Goal: Task Accomplishment & Management: Complete application form

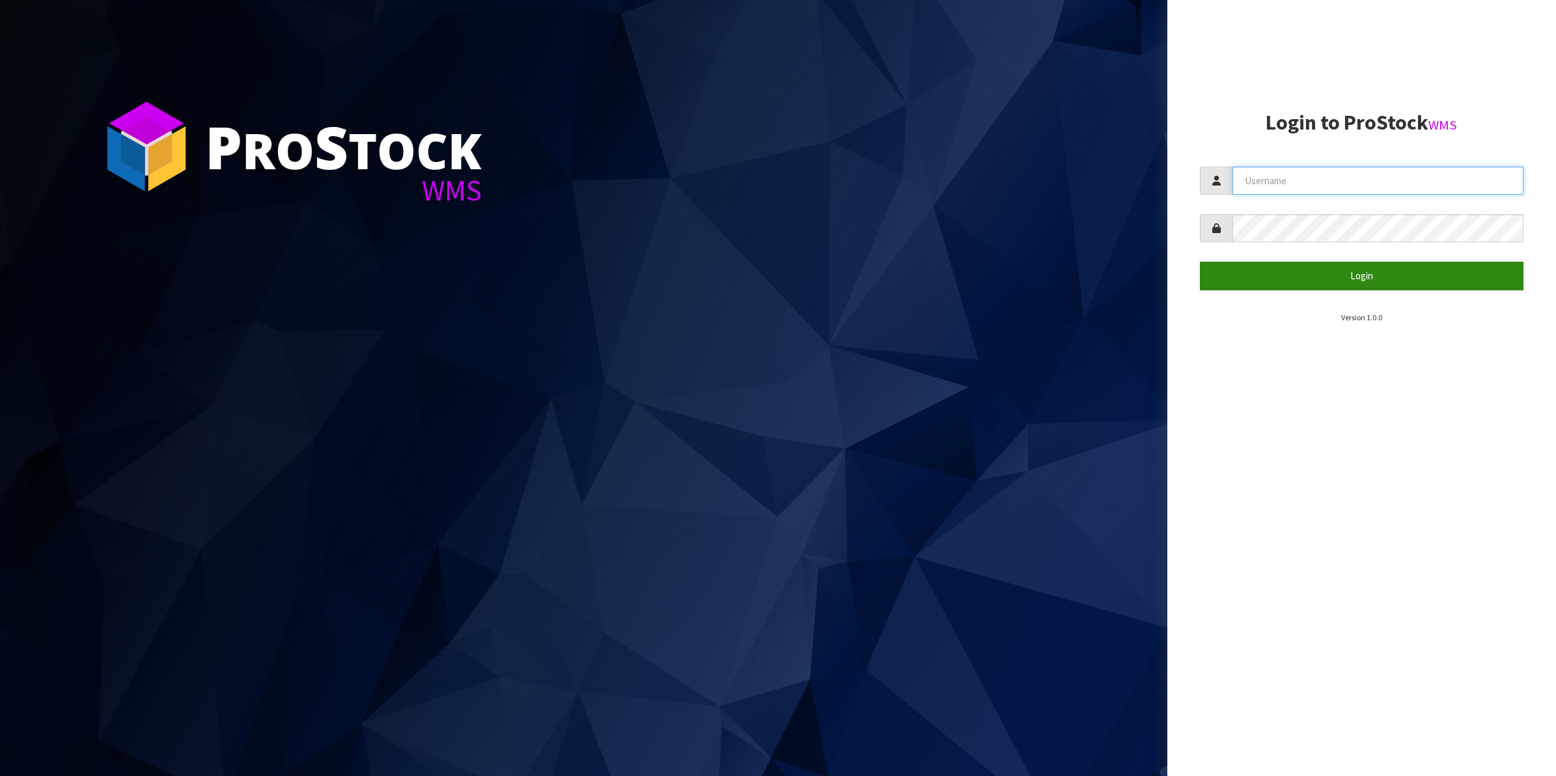
type input "Shingai"
click at [1358, 272] on button "Login" at bounding box center [1362, 276] width 324 height 28
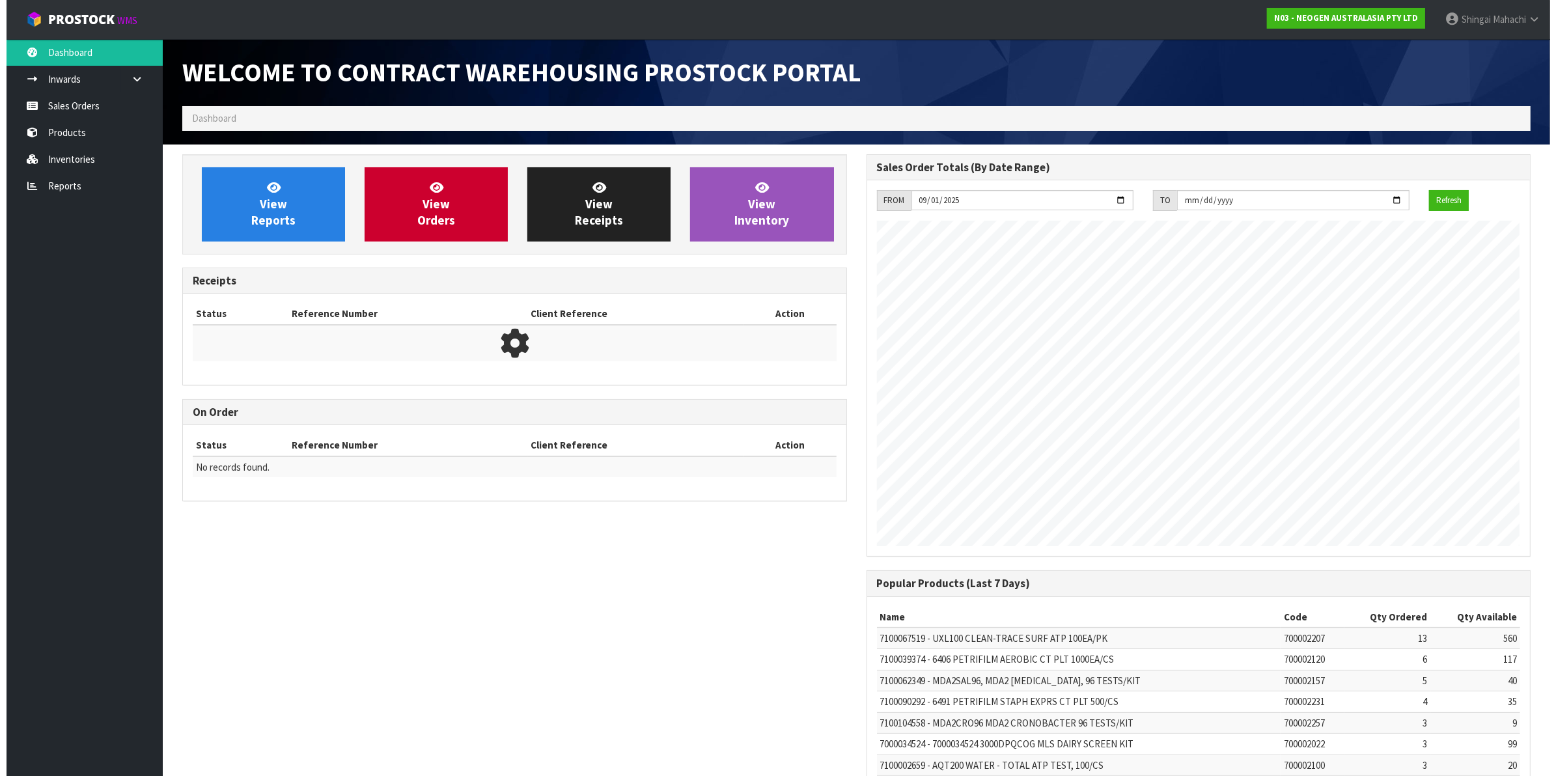
scroll to position [724, 683]
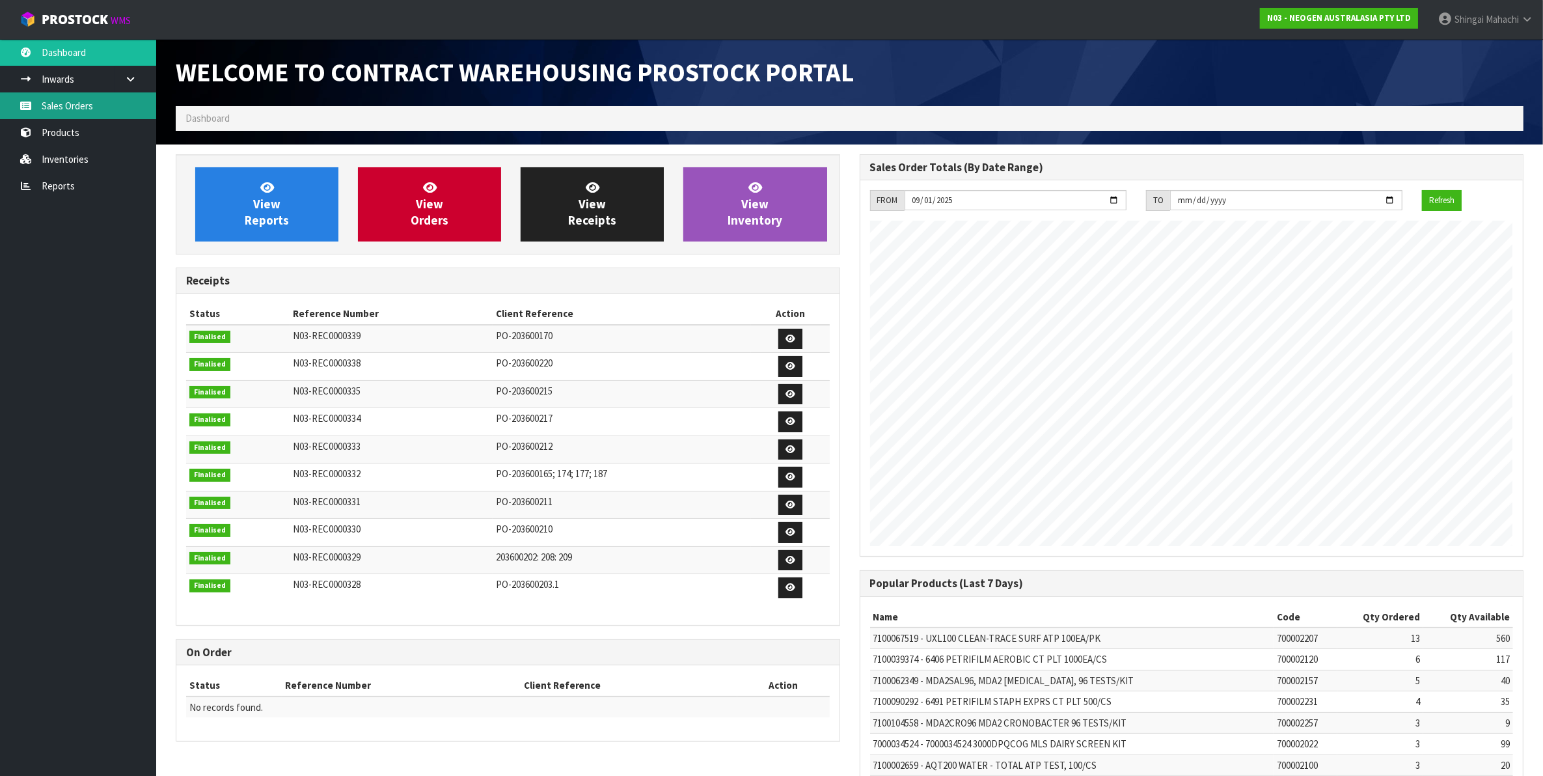
click at [62, 105] on link "Sales Orders" at bounding box center [78, 105] width 156 height 27
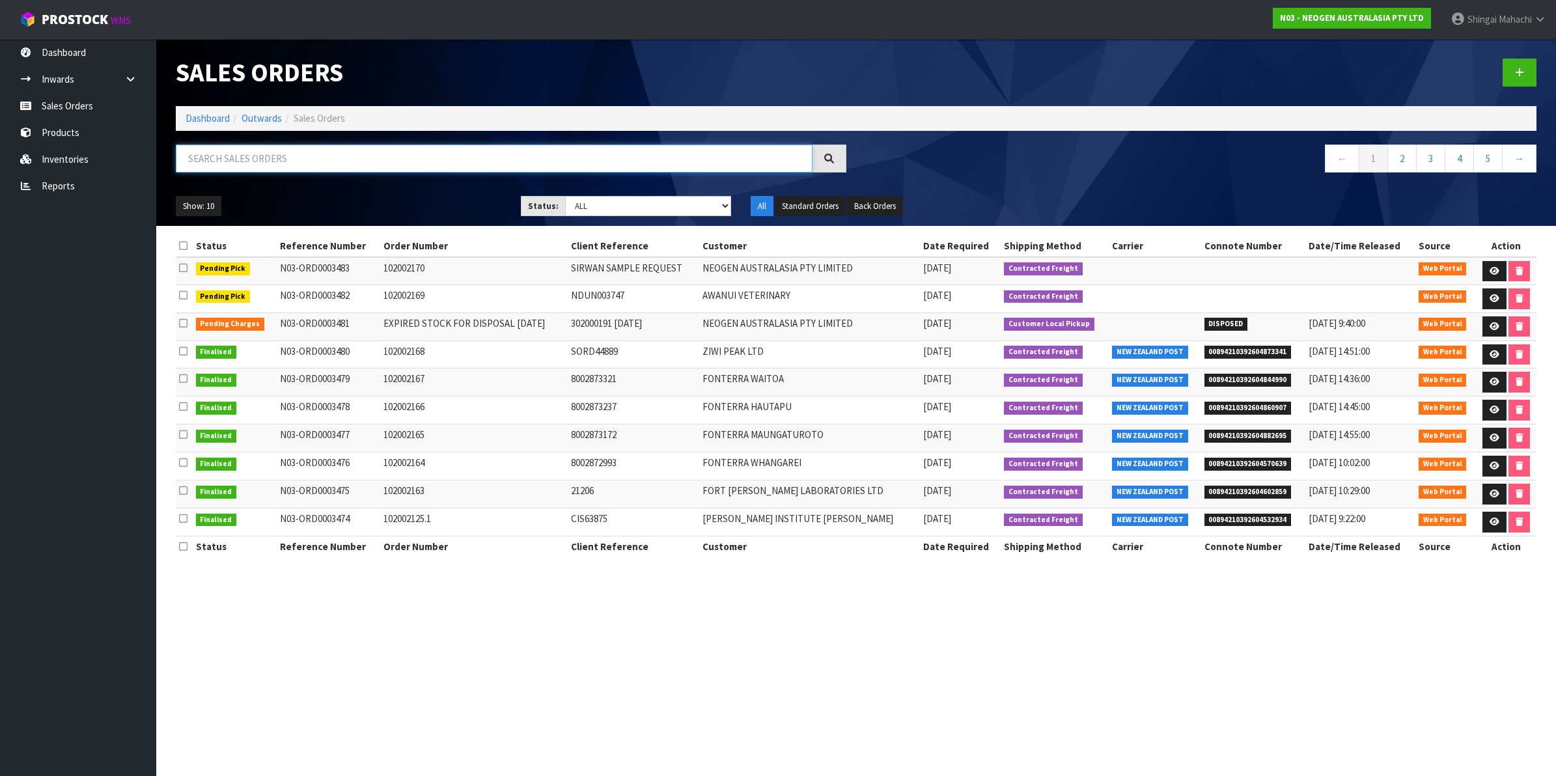
click at [228, 161] on input "text" at bounding box center [494, 158] width 637 height 28
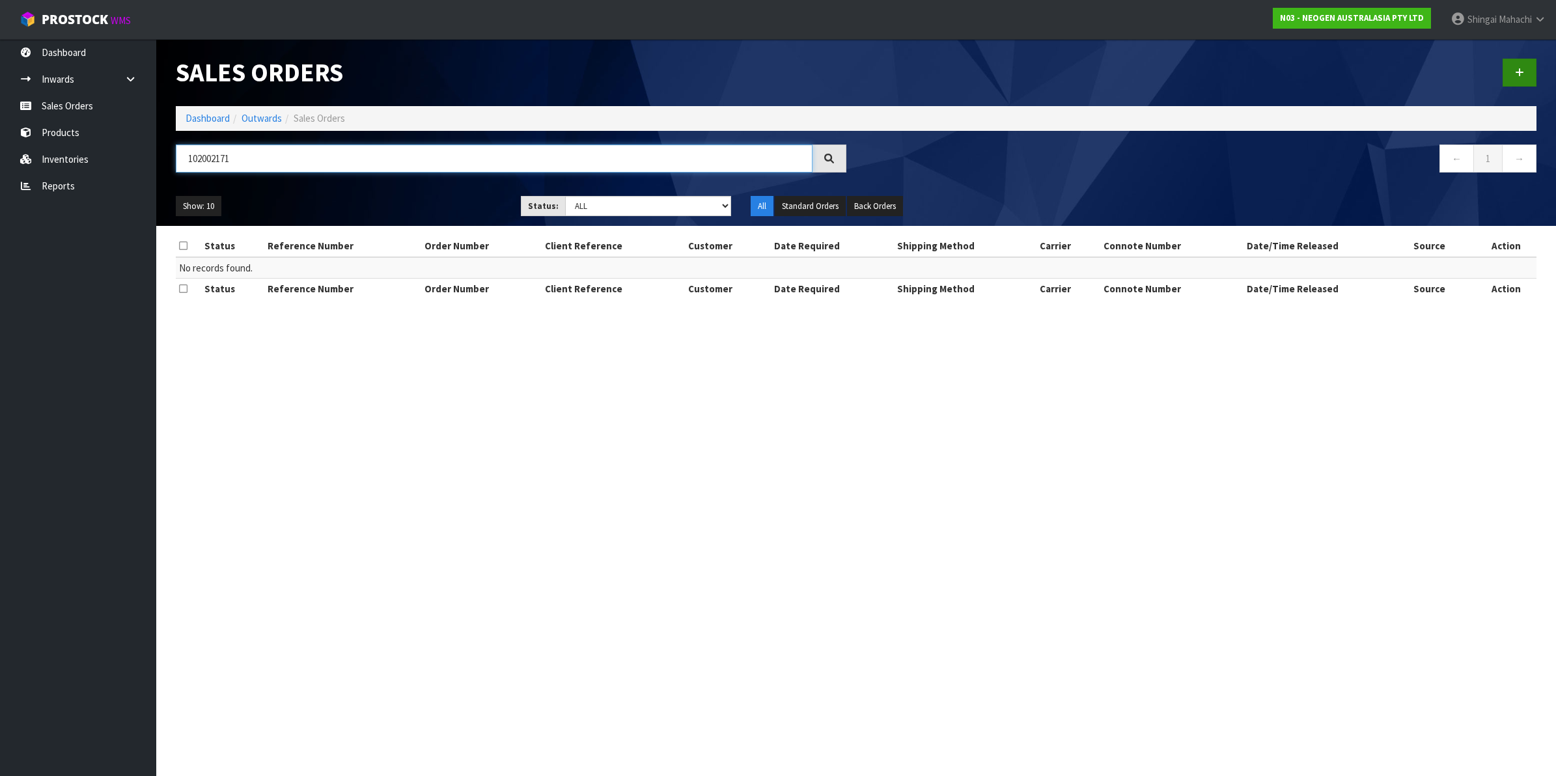
type input "102002171"
click at [1514, 66] on link at bounding box center [1519, 73] width 34 height 28
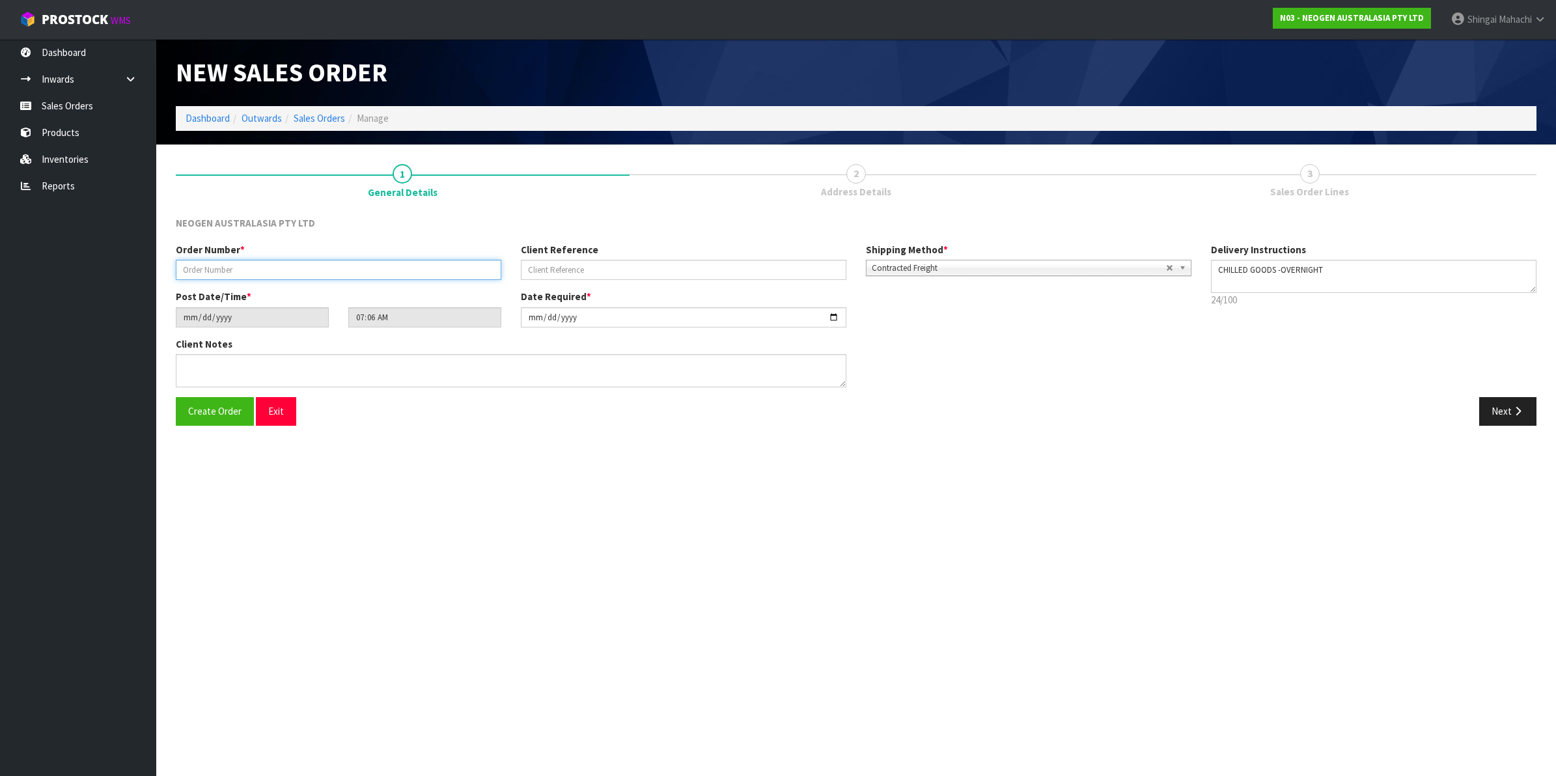
click at [217, 268] on input "text" at bounding box center [338, 270] width 325 height 20
type input "102002171"
click at [553, 268] on input "text" at bounding box center [683, 270] width 325 height 20
click at [548, 264] on input "text" at bounding box center [683, 270] width 325 height 20
paste input "PO-5649"
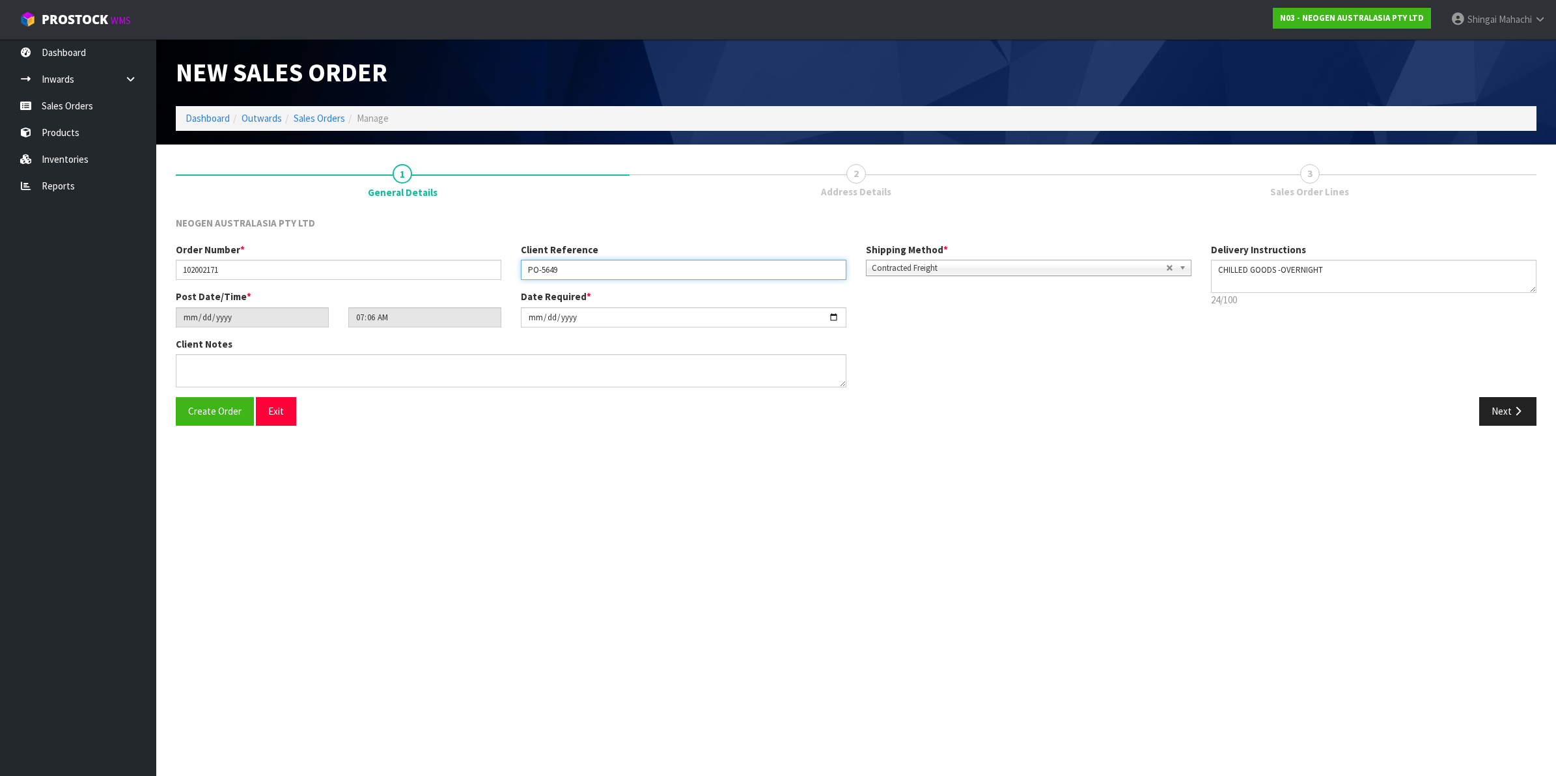
type input "PO-5649"
click at [223, 372] on textarea at bounding box center [511, 370] width 670 height 33
click at [215, 360] on textarea at bounding box center [511, 370] width 670 height 33
paste textarea "[PERSON_NAME]"
type textarea "ATTN: [PERSON_NAME]"
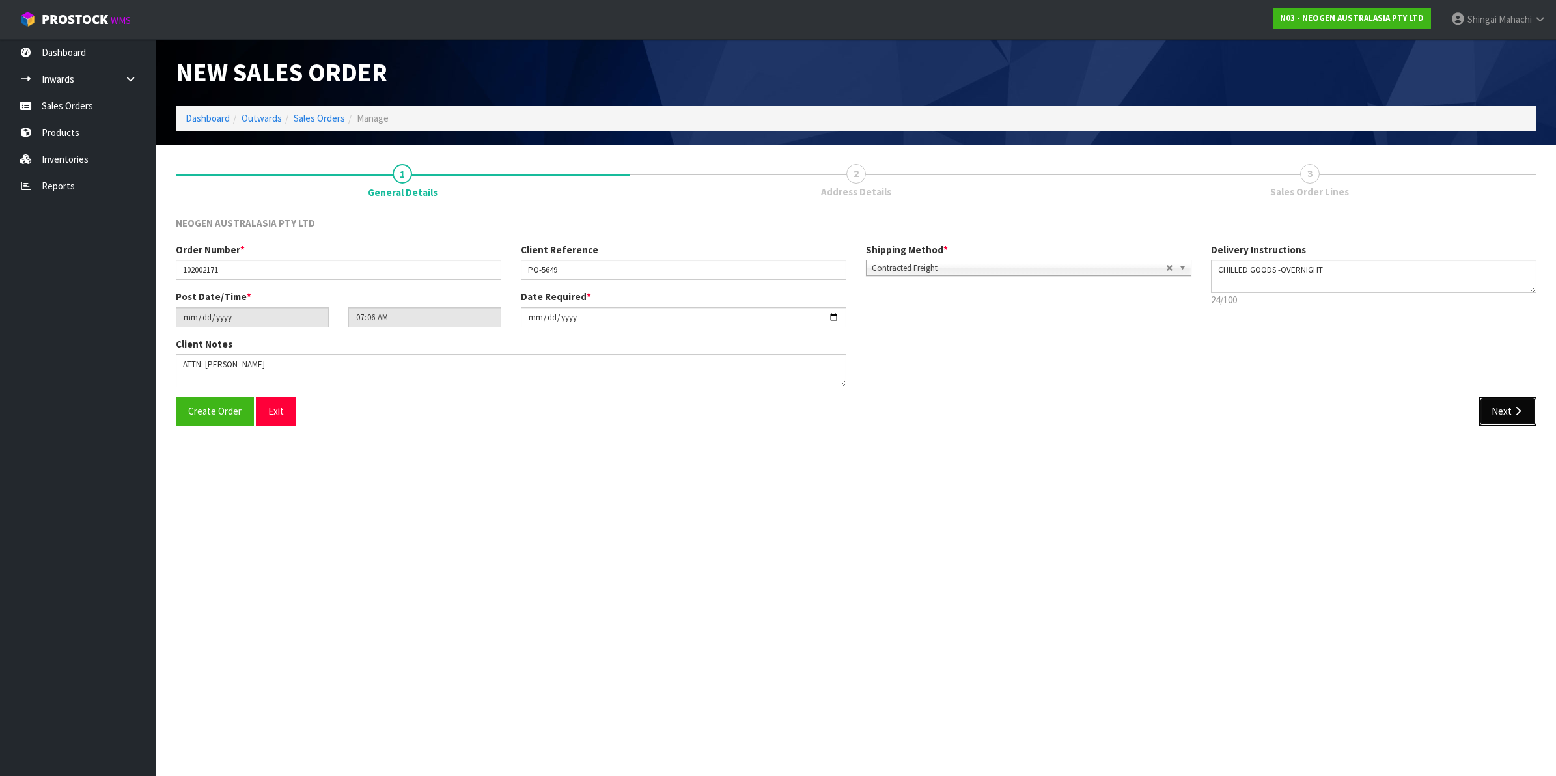
click at [1511, 411] on icon "button" at bounding box center [1517, 411] width 12 height 10
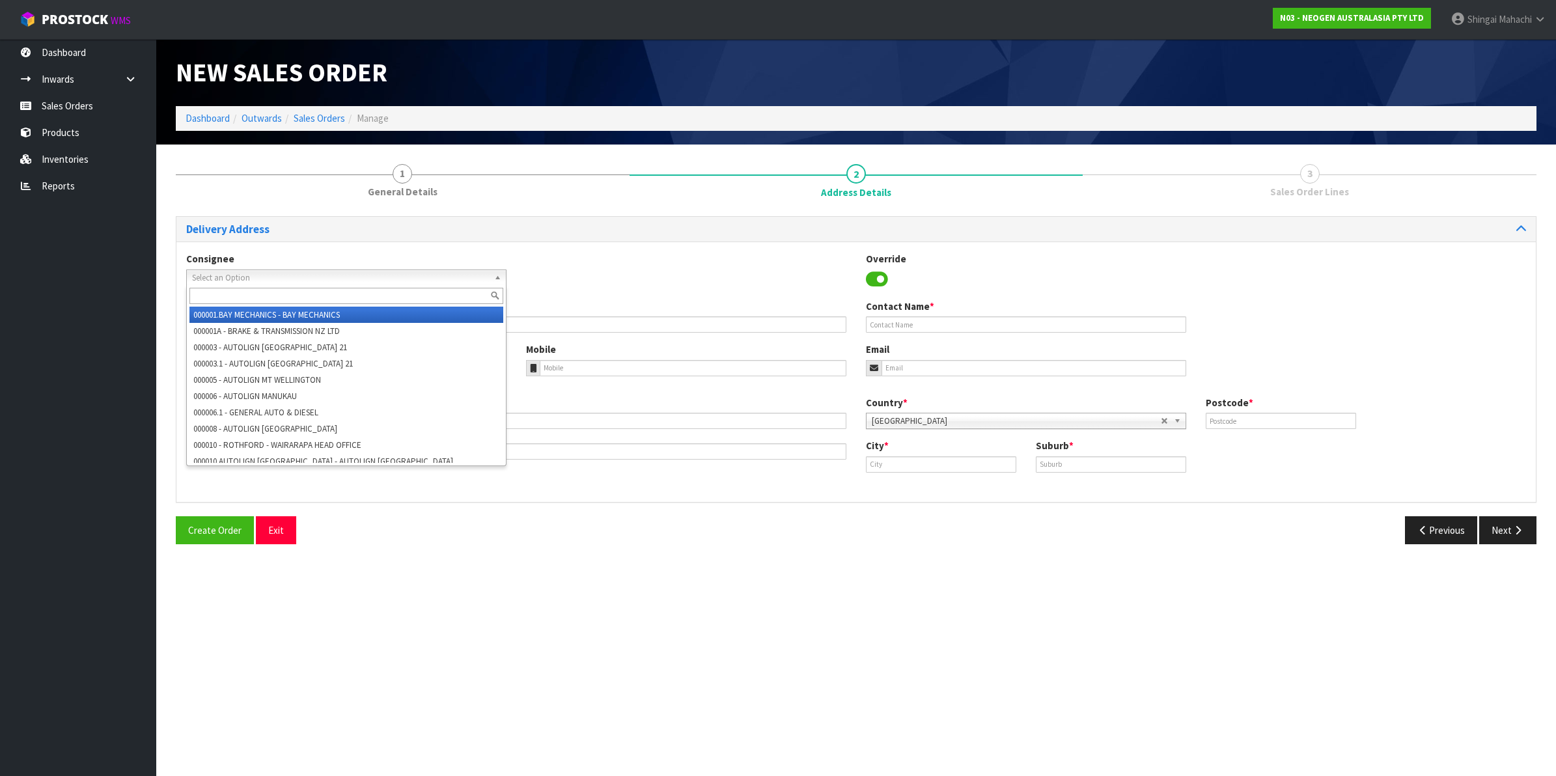
click at [222, 274] on span "Select an Option" at bounding box center [340, 278] width 297 height 16
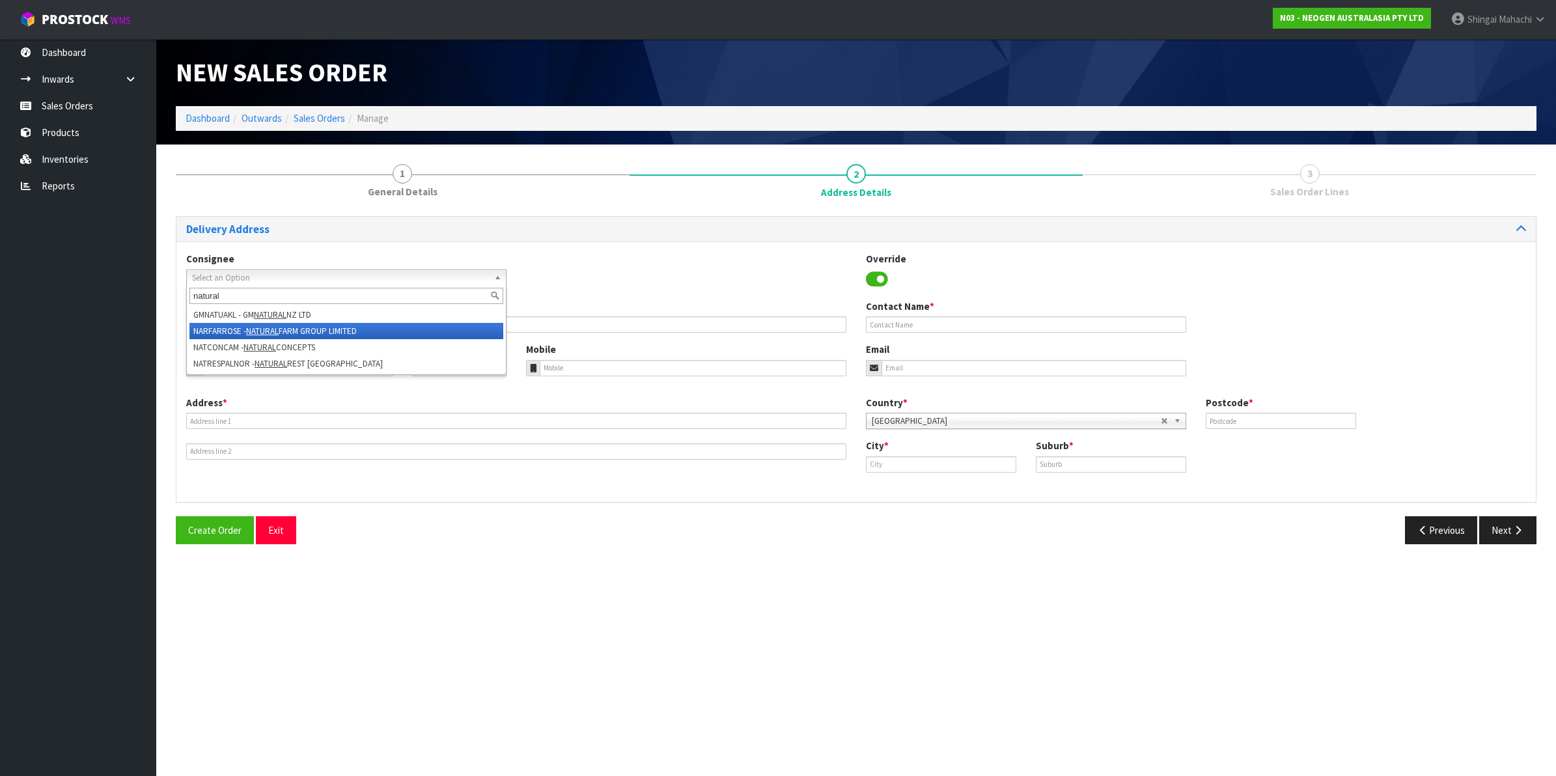
type input "natural"
click at [279, 329] on em "NATURAL" at bounding box center [262, 330] width 33 height 11
type input "NATURAL FARM GROUP LIMITED"
type input "[PERSON_NAME]"
type input "UNIT D [STREET_ADDRESS][PERSON_NAME]"
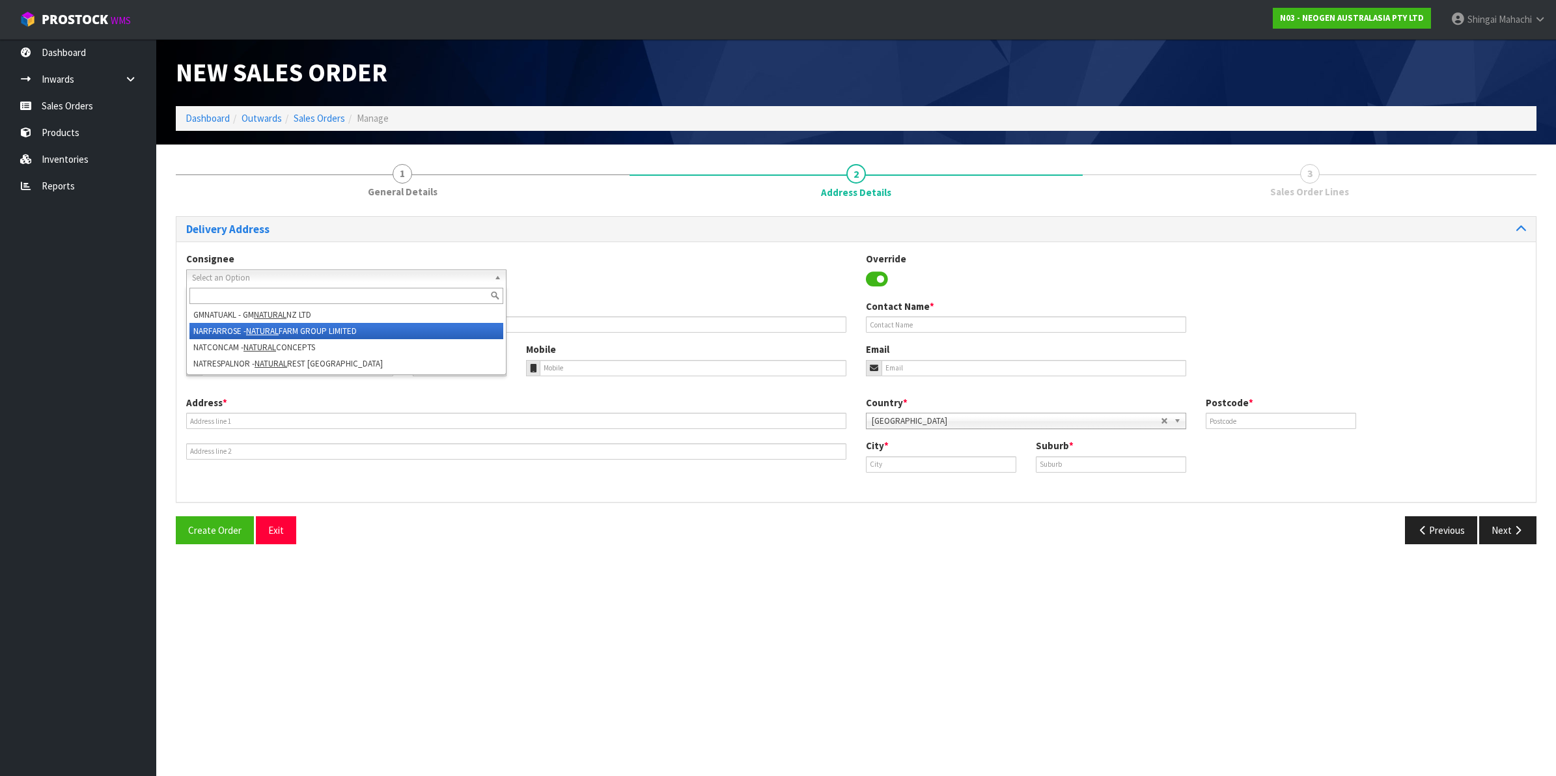
type input "0632"
type input "[GEOGRAPHIC_DATA]"
type input "ROSEDALE"
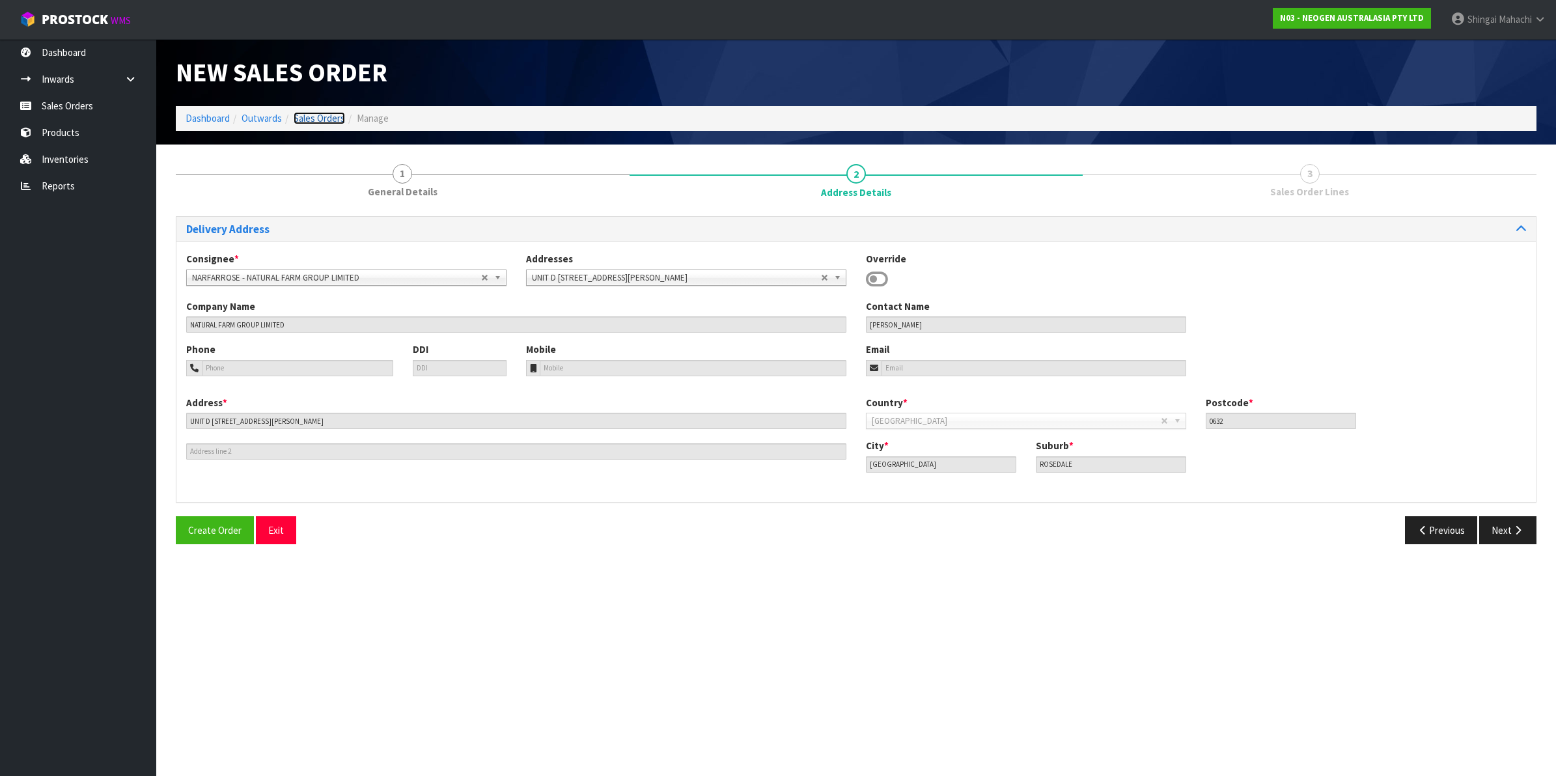
click at [316, 122] on link "Sales Orders" at bounding box center [319, 118] width 51 height 12
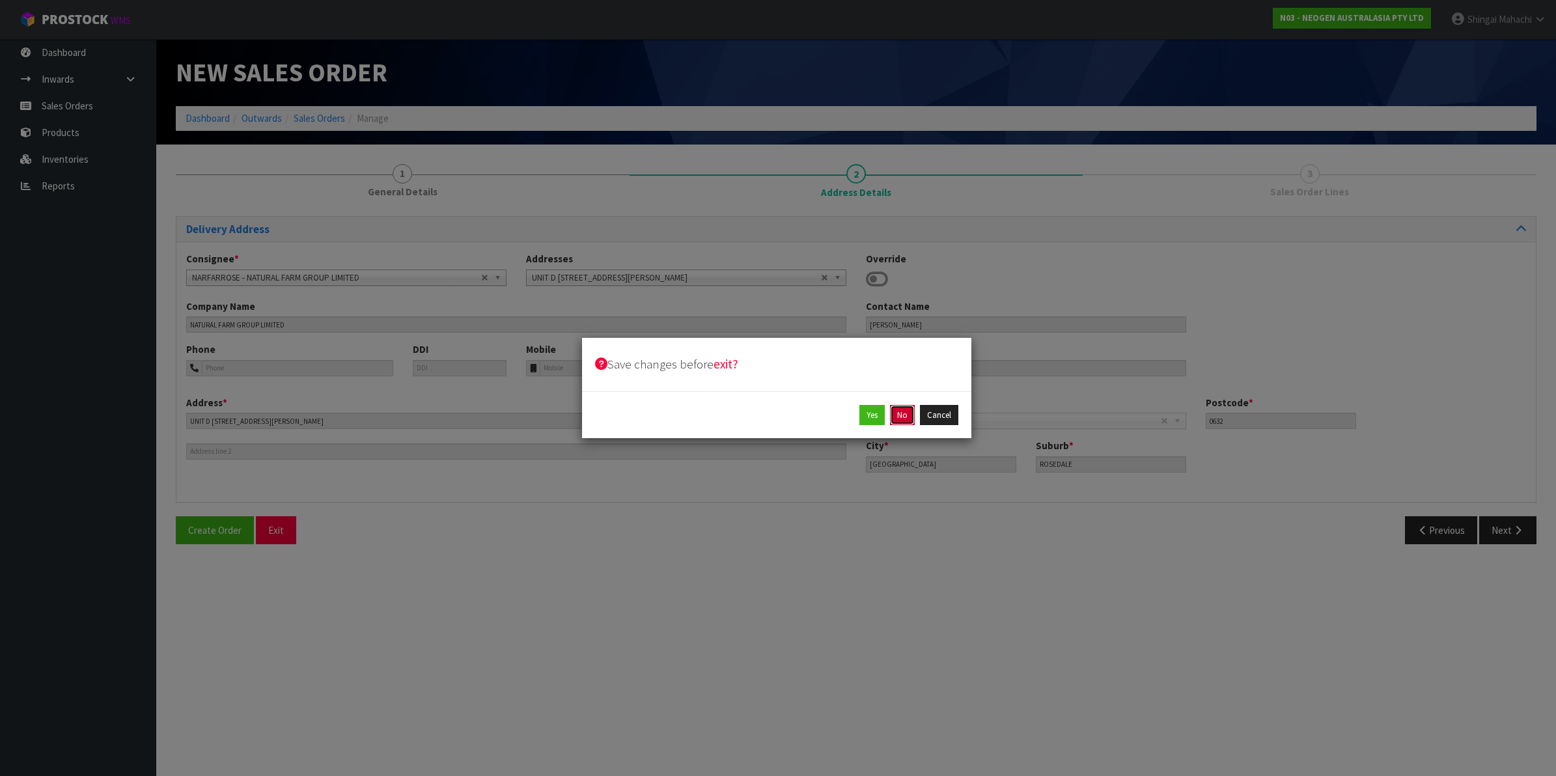
click at [905, 417] on button "No" at bounding box center [902, 415] width 25 height 21
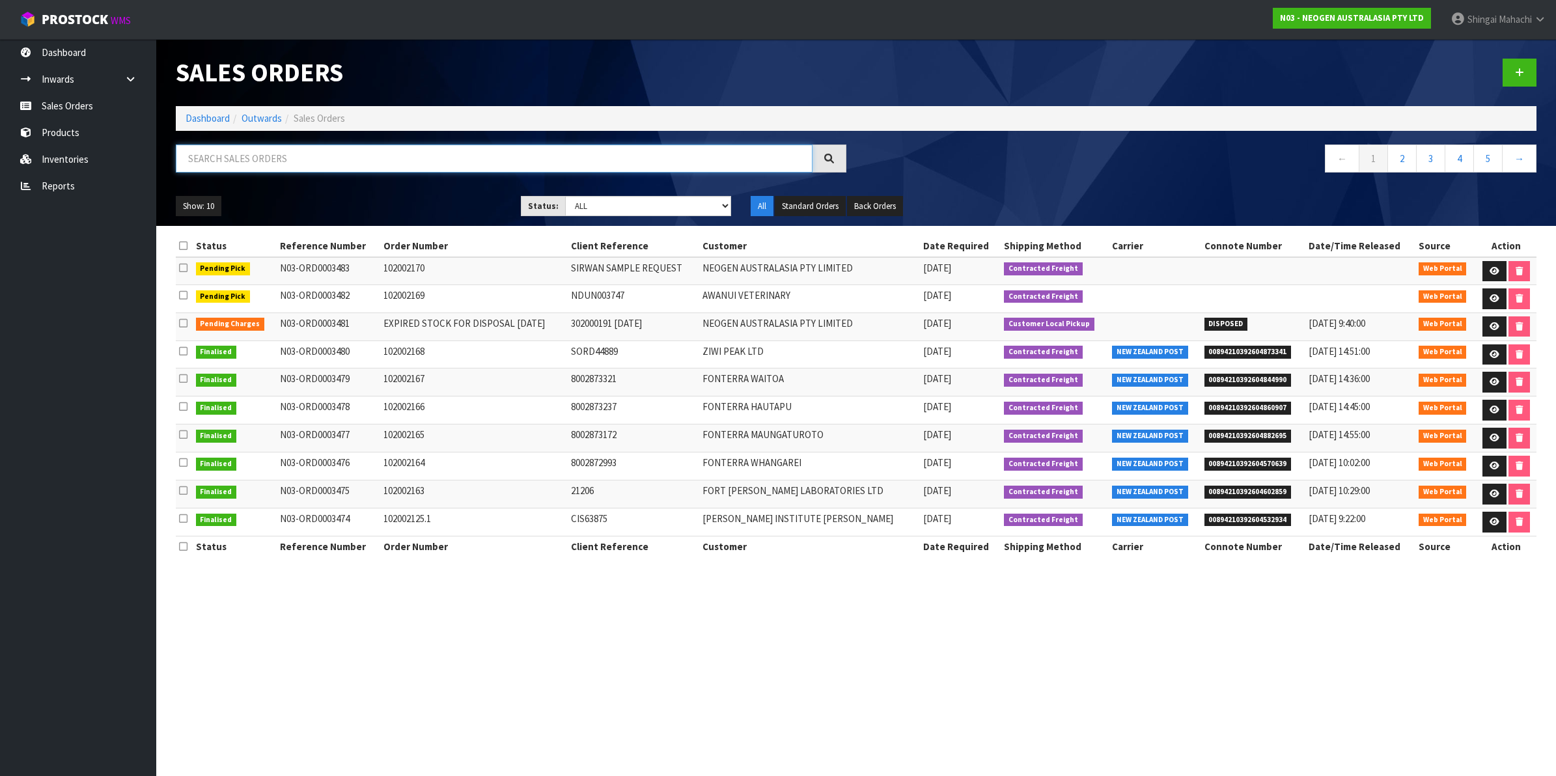
click at [193, 159] on input "text" at bounding box center [494, 158] width 637 height 28
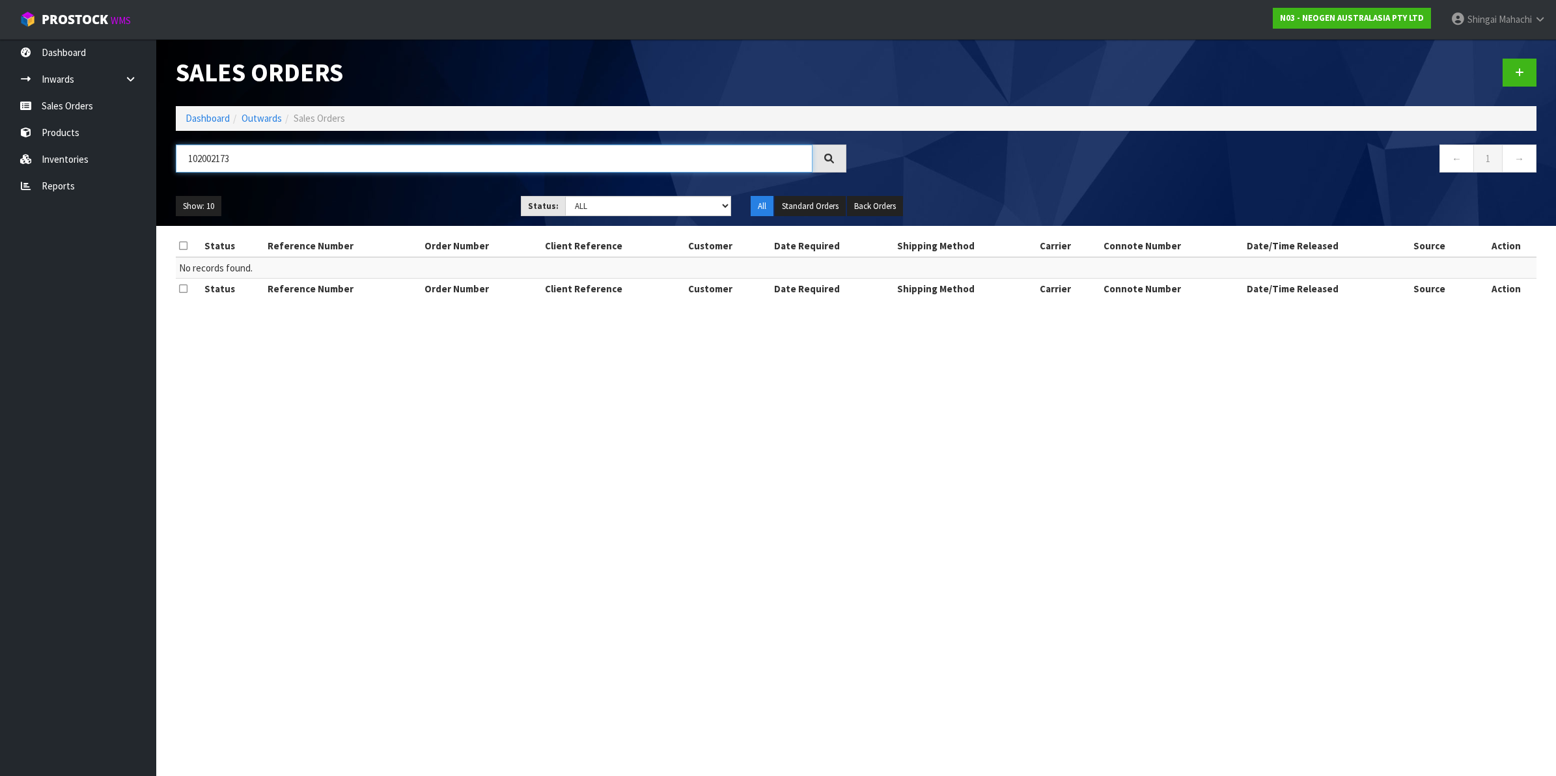
type input "102002173"
click at [1520, 70] on icon at bounding box center [1519, 73] width 9 height 10
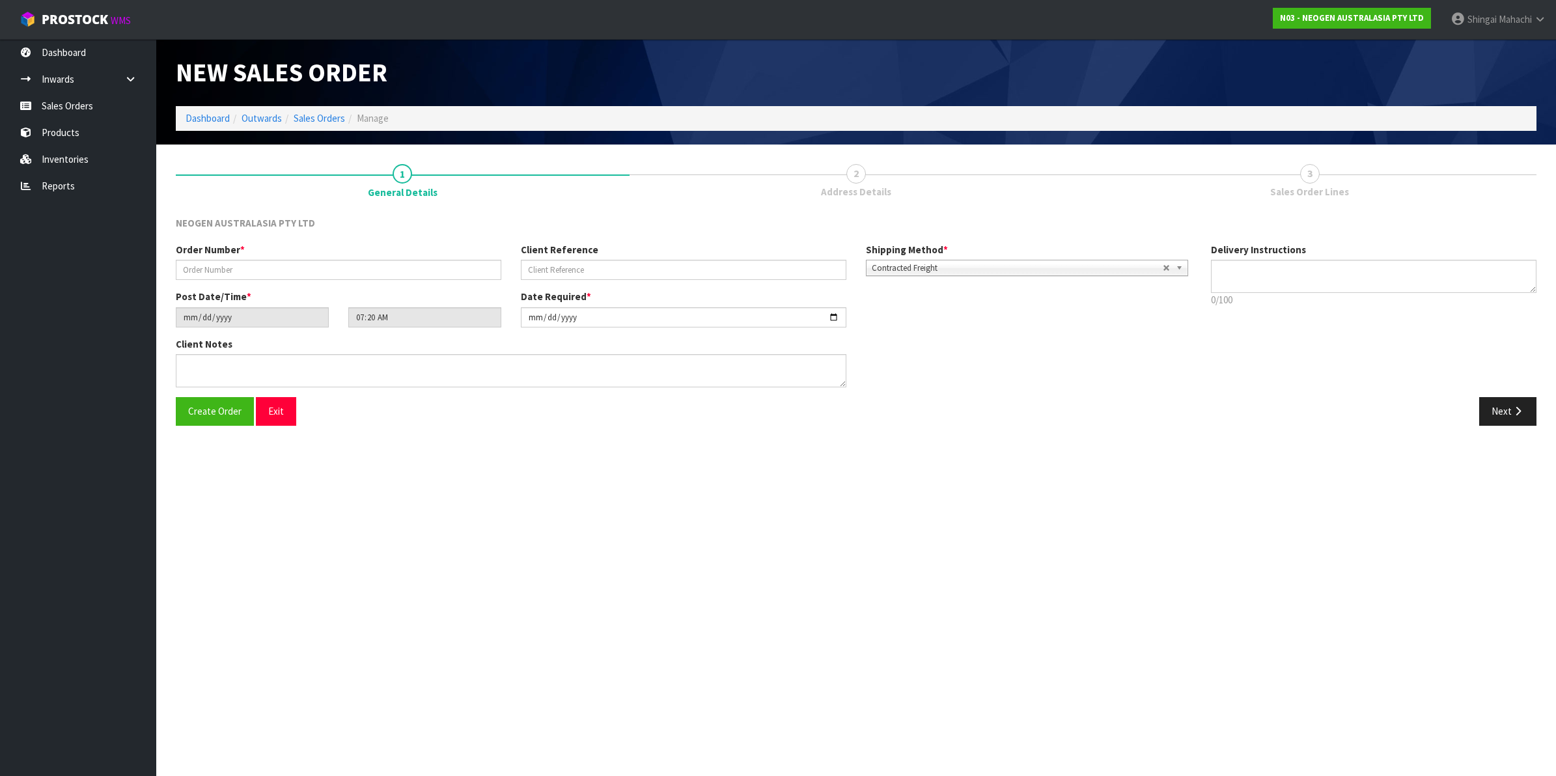
type textarea "CHILLED GOODS -OVERNIGHT"
click at [238, 262] on input "text" at bounding box center [338, 270] width 325 height 20
type input "102001273"
click at [550, 268] on input "text" at bounding box center [683, 270] width 325 height 20
paste input "4505362583"
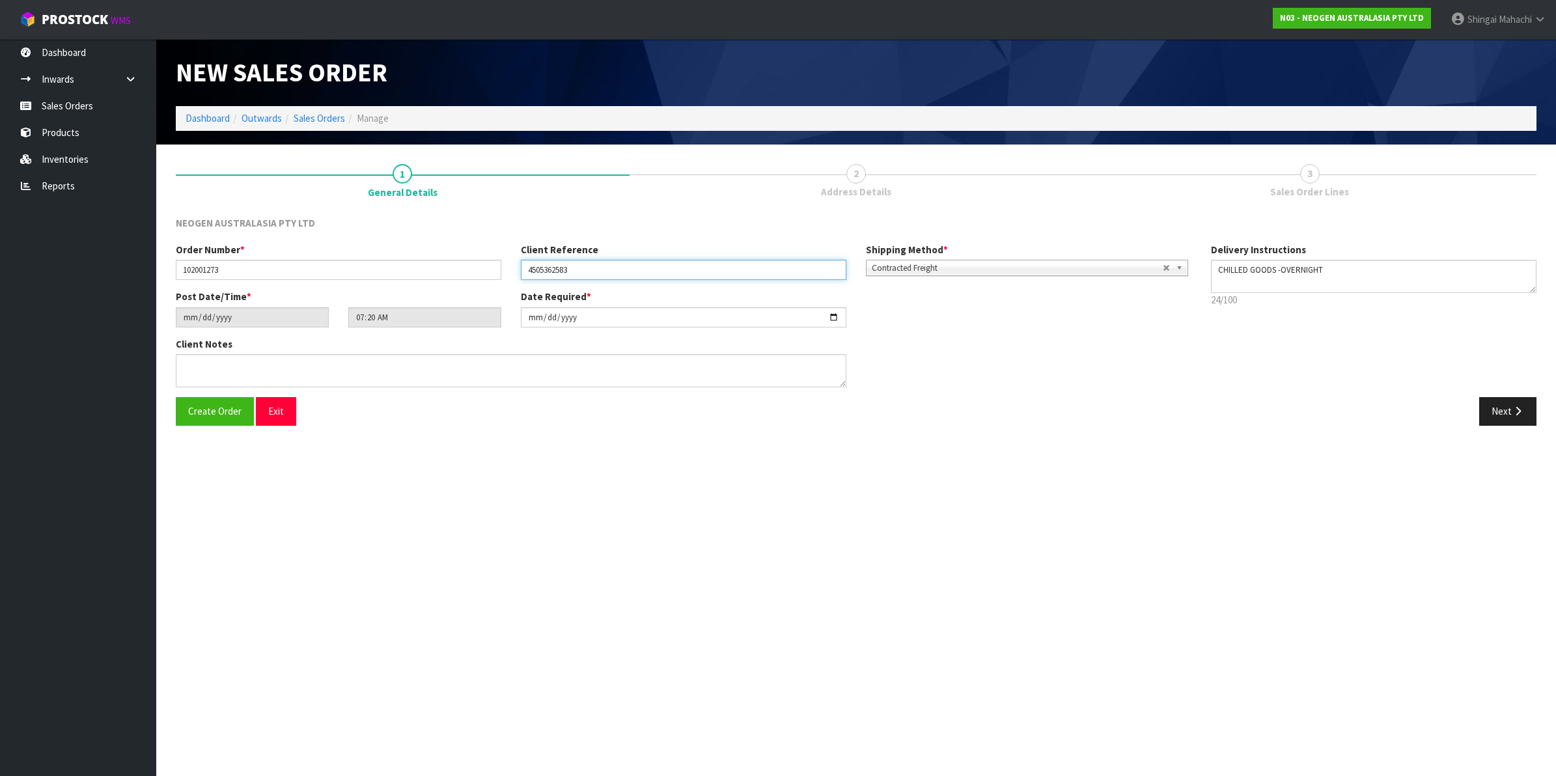
type input "4505362583"
click at [191, 361] on textarea at bounding box center [511, 370] width 670 height 33
click at [235, 372] on textarea at bounding box center [511, 370] width 670 height 33
paste textarea "[PERSON_NAME]"
type textarea "ATTN: [PERSON_NAME]"
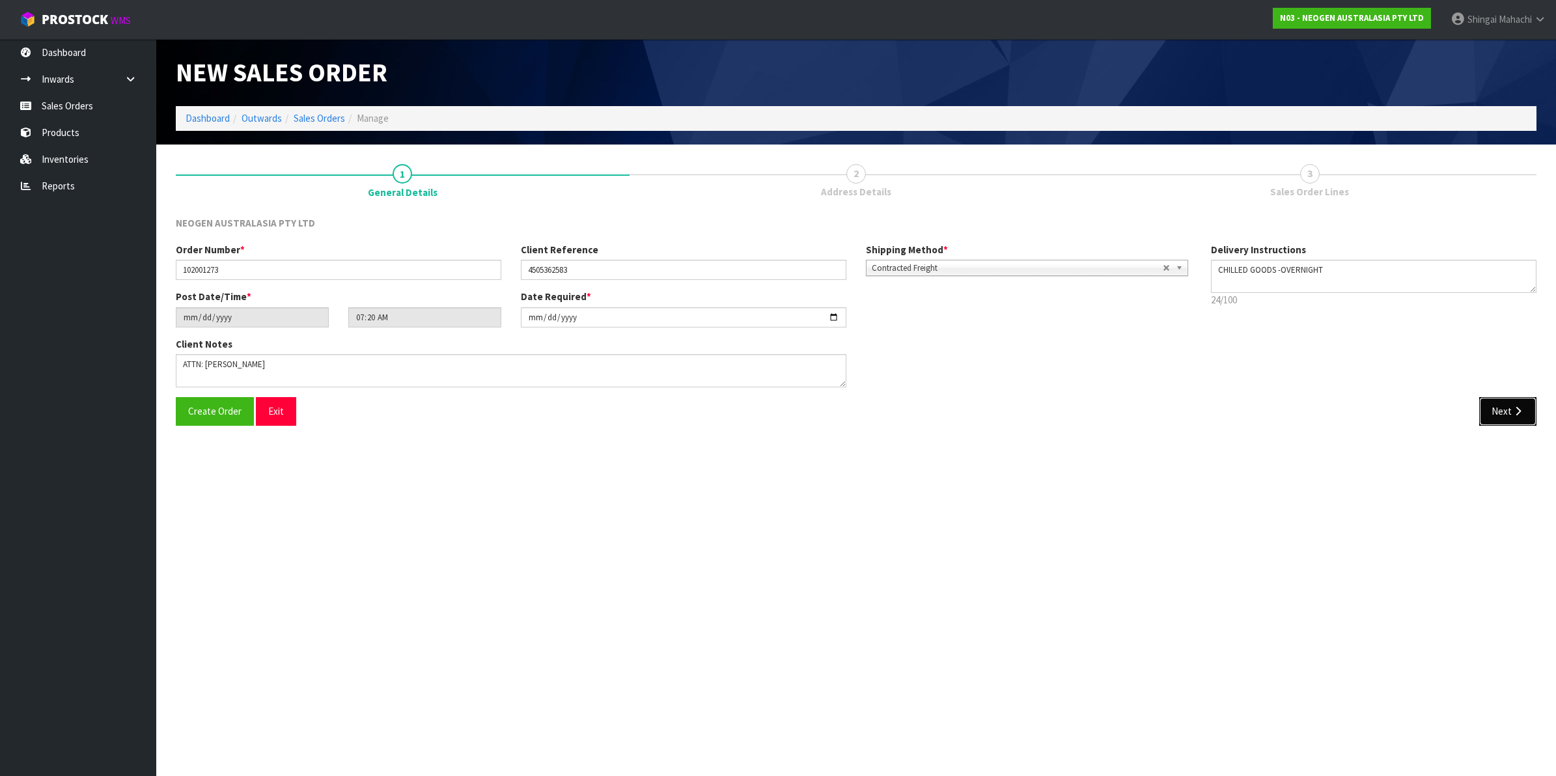
click at [1504, 409] on button "Next" at bounding box center [1507, 411] width 57 height 28
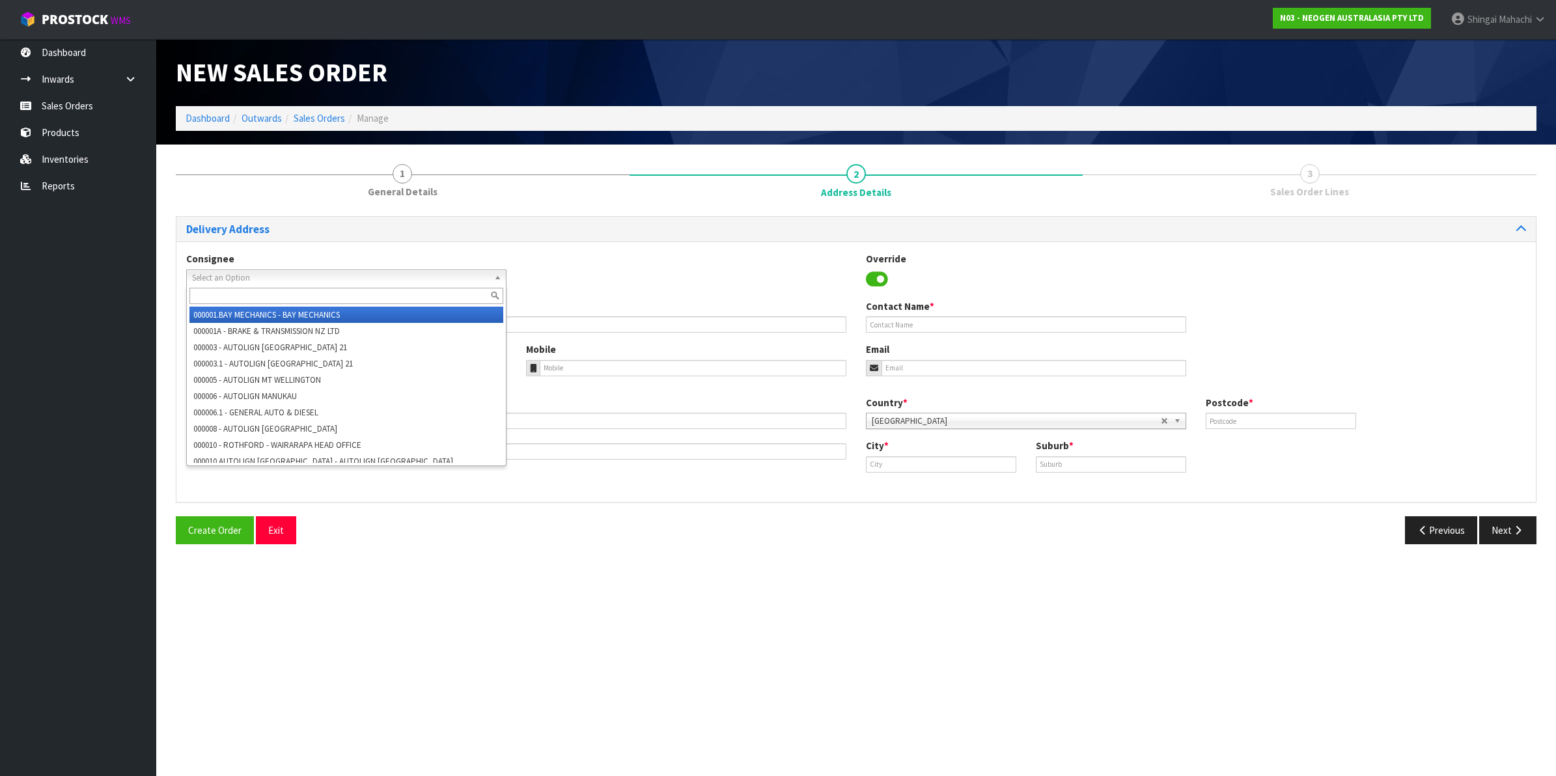
click at [251, 280] on span "Select an Option" at bounding box center [340, 278] width 297 height 16
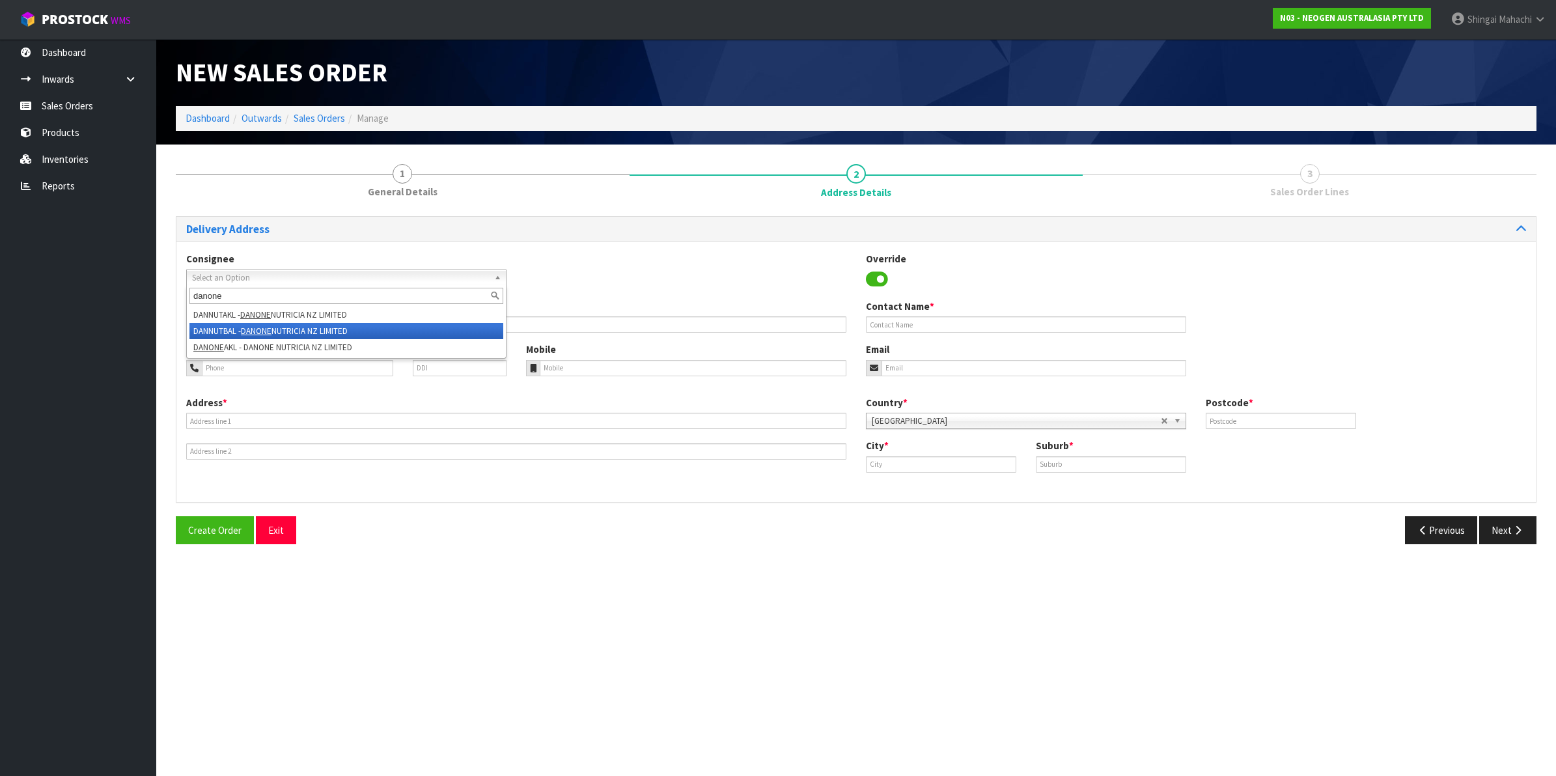
type input "danone"
click at [268, 330] on em "DANONE" at bounding box center [256, 330] width 31 height 11
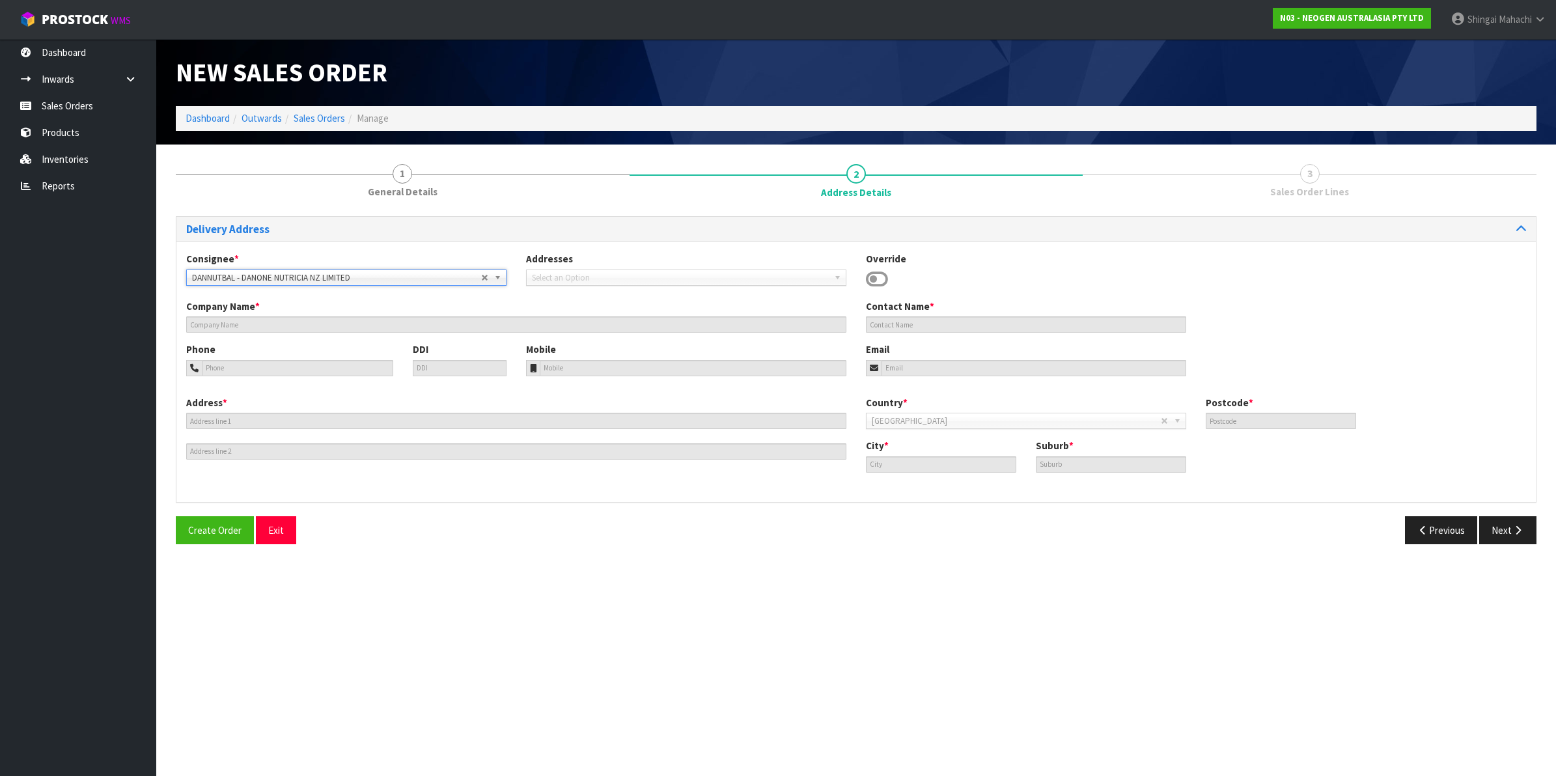
type input "DANONE NUTRICIA NZ LIMITED"
type input "[STREET_ADDRESS]"
type input "9274"
type input "Balclutha"
type input "GREENFIELD"
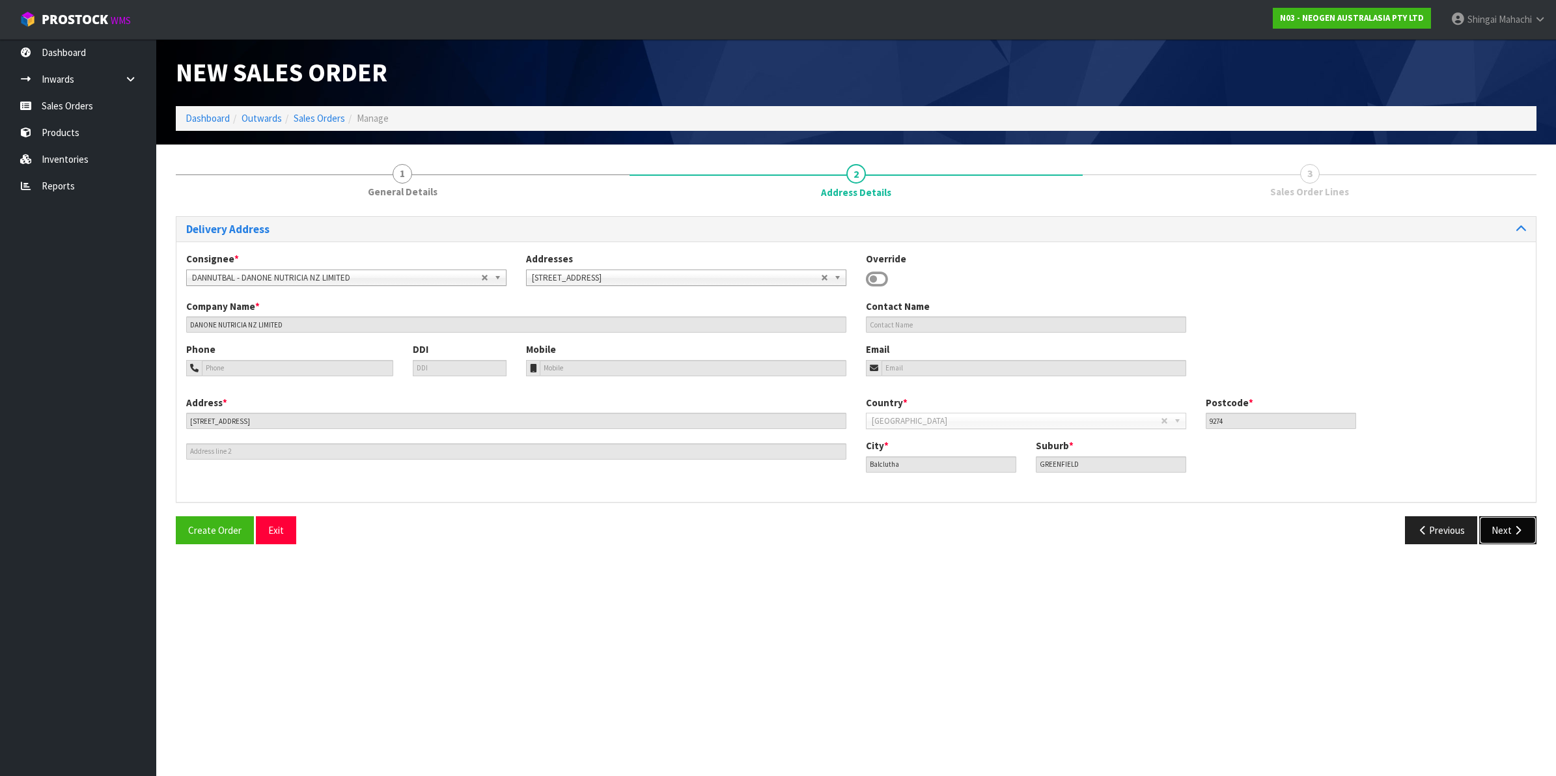
click at [1496, 527] on button "Next" at bounding box center [1507, 530] width 57 height 28
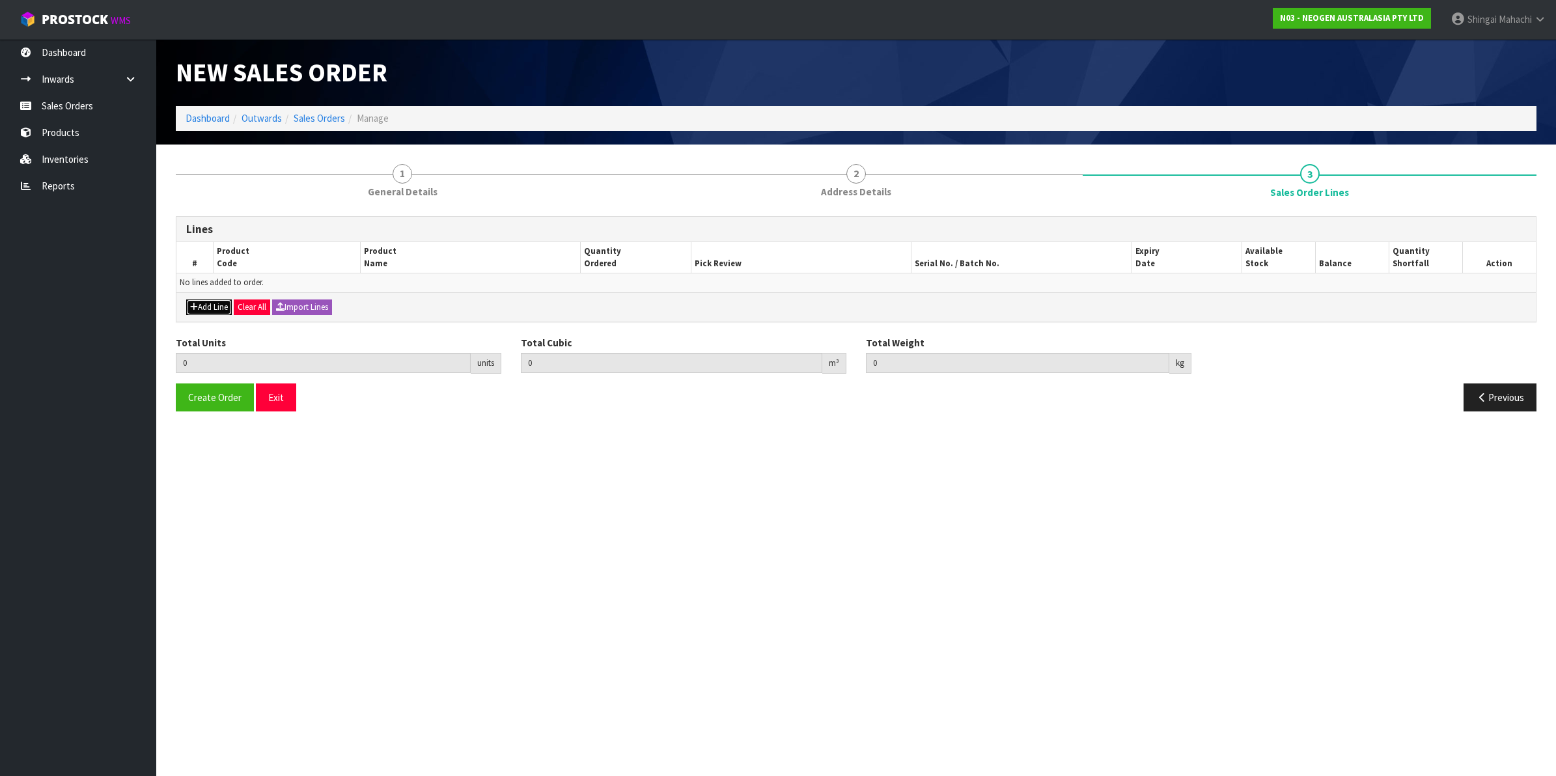
click at [200, 301] on button "Add Line" at bounding box center [209, 307] width 46 height 16
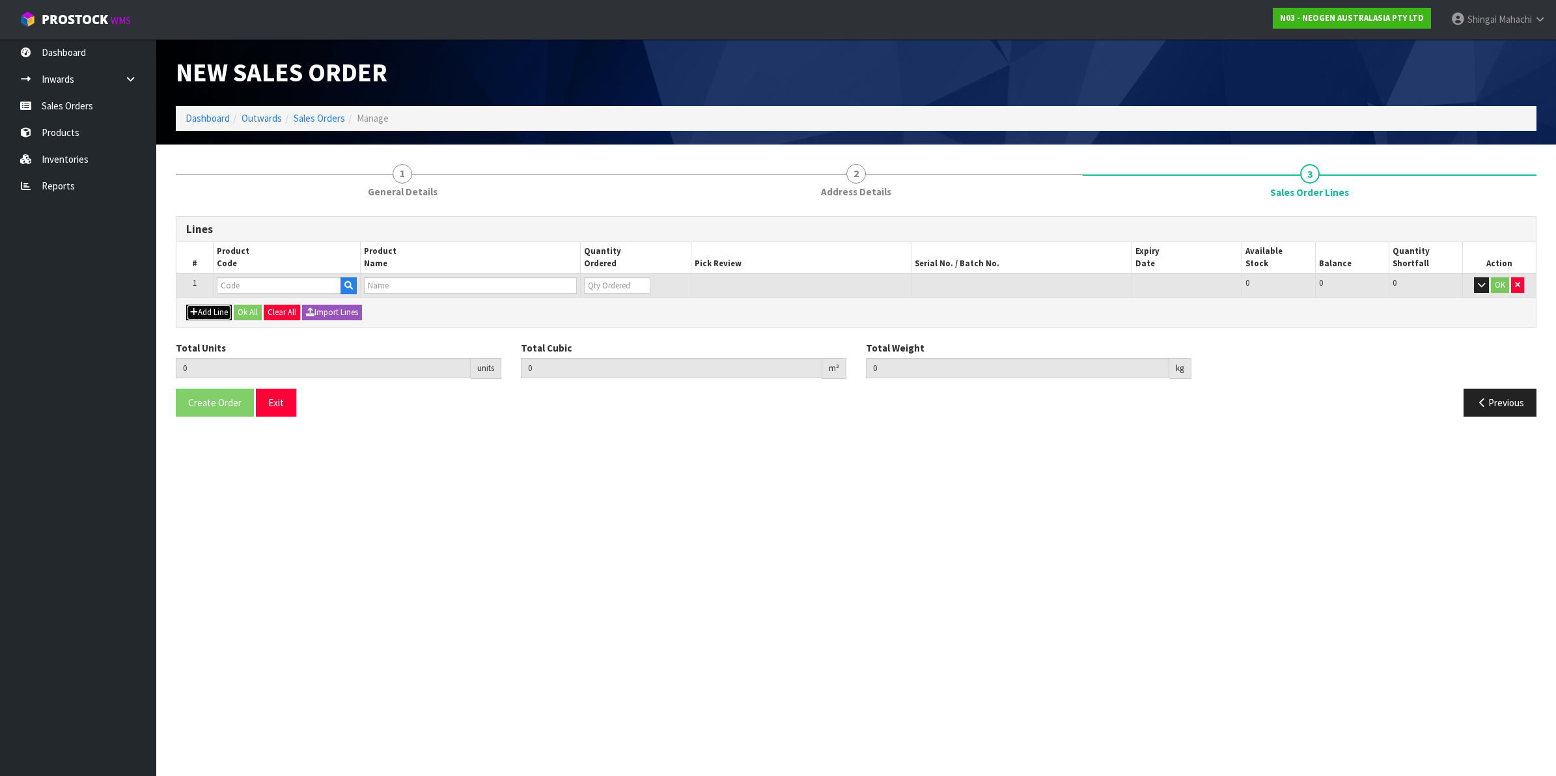
click at [209, 310] on button "Add Line" at bounding box center [209, 313] width 46 height 16
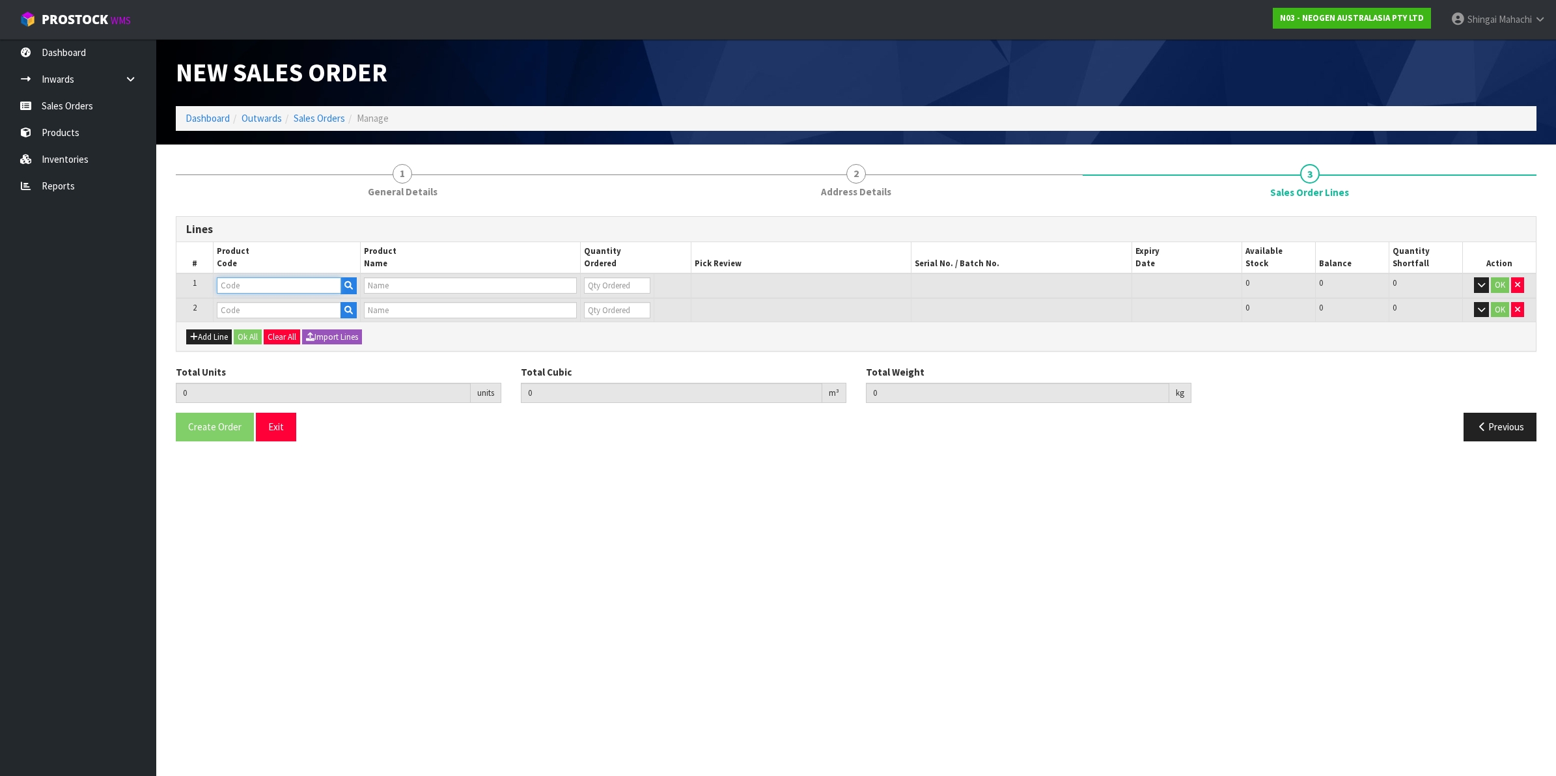
click at [246, 281] on input "text" at bounding box center [279, 285] width 124 height 16
paste input "700002200"
type input "700002200"
type input "7100067455 - 6432 QUICK SWAB 50/CS"
type input "0"
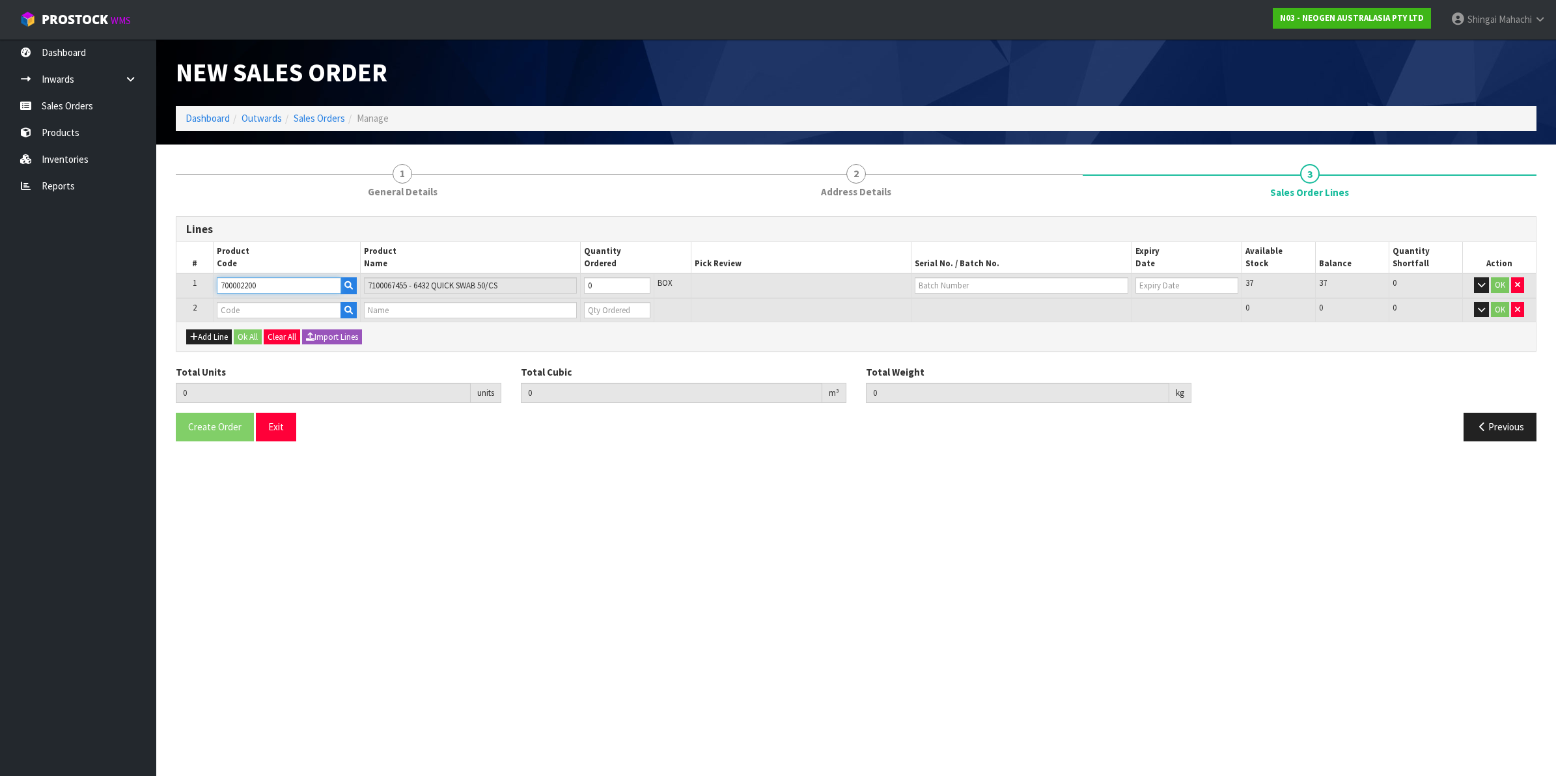
type input "700002200"
click at [255, 307] on input "text" at bounding box center [279, 310] width 124 height 16
paste input "700002338"
type input "700002338"
type input "0.000000"
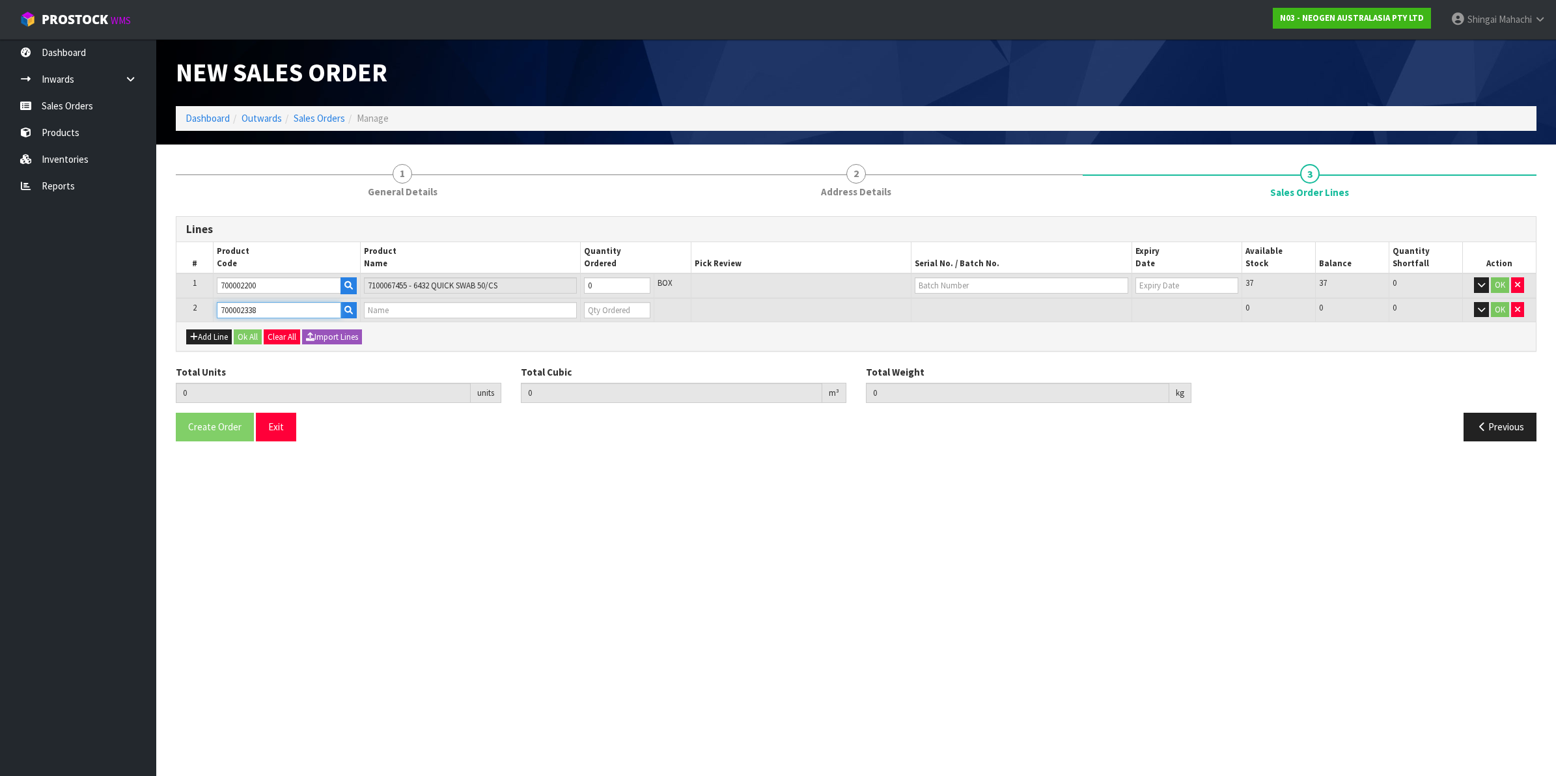
type input "0.000"
type input "7100237328 - ESS10WSN ENV SCR SPLR STK WIDE 100/CS"
type input "0"
type input "700002338"
click at [515, 284] on tr "1 700002200 7100067455 - 6432 QUICK SWAB 50/CS 0 BOX 37 37 0 OK" at bounding box center [855, 285] width 1359 height 25
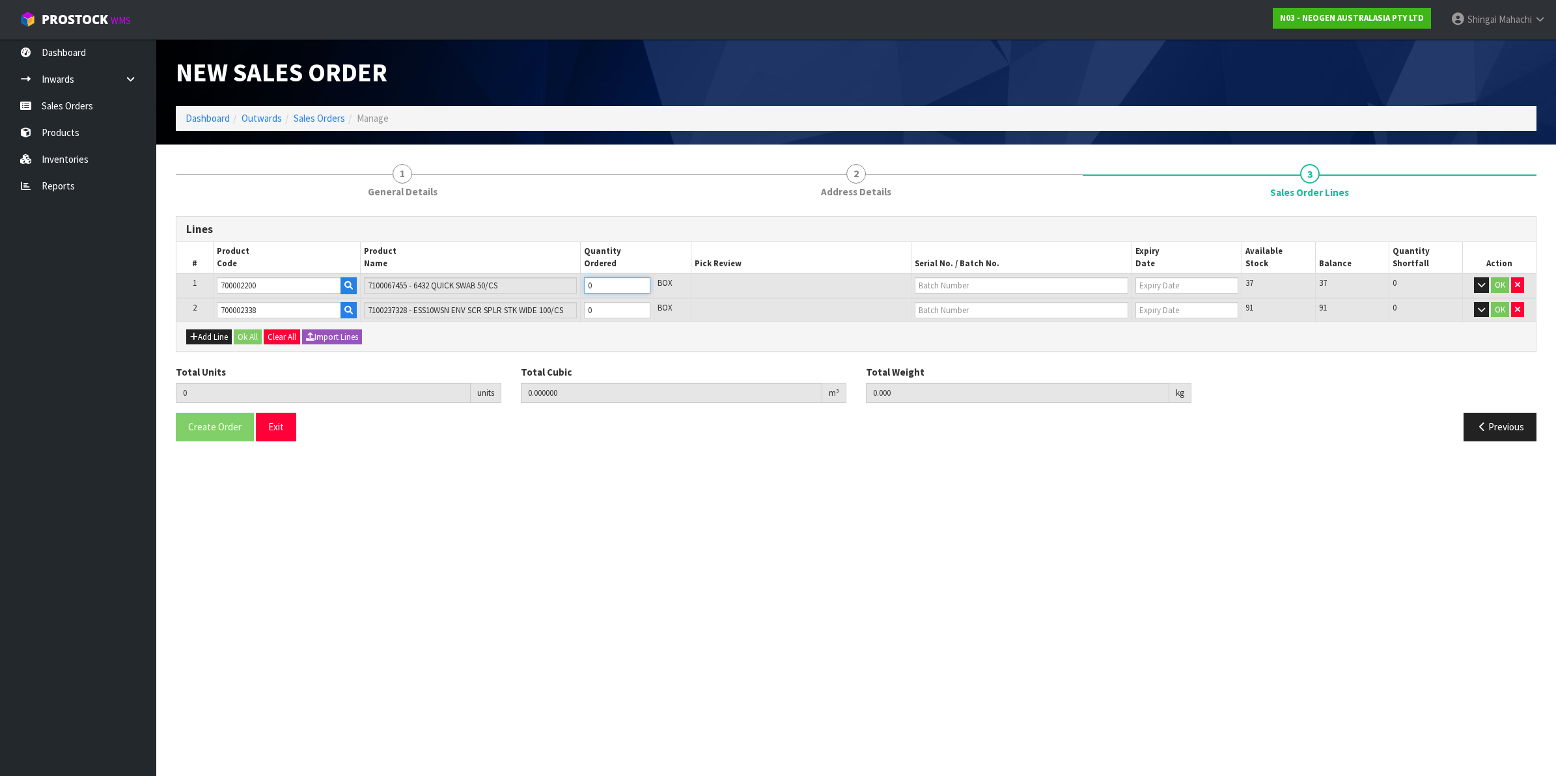
type input "4"
type input "0.01056"
type input "1.6"
type input "4"
click at [506, 308] on tr "2 700002338 7100237328 - ESS10WSN ENV SCR SPLR STK WIDE 100/CS 0 BOX 91 91 0 OK" at bounding box center [855, 310] width 1359 height 24
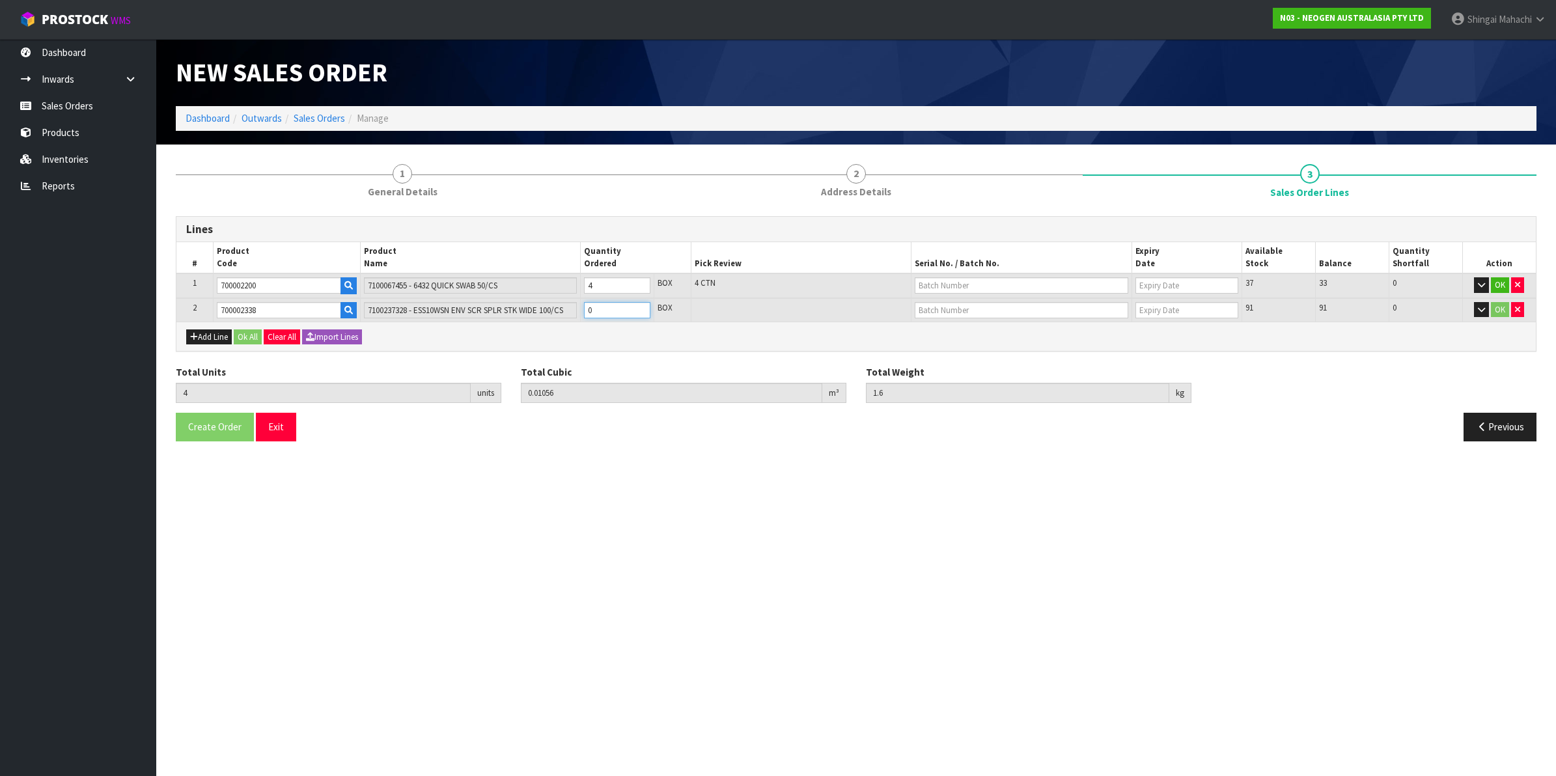
type input "8"
type input "0.1283"
type input "15.28"
type input "4"
drag, startPoint x: 270, startPoint y: 287, endPoint x: 174, endPoint y: 288, distance: 96.3
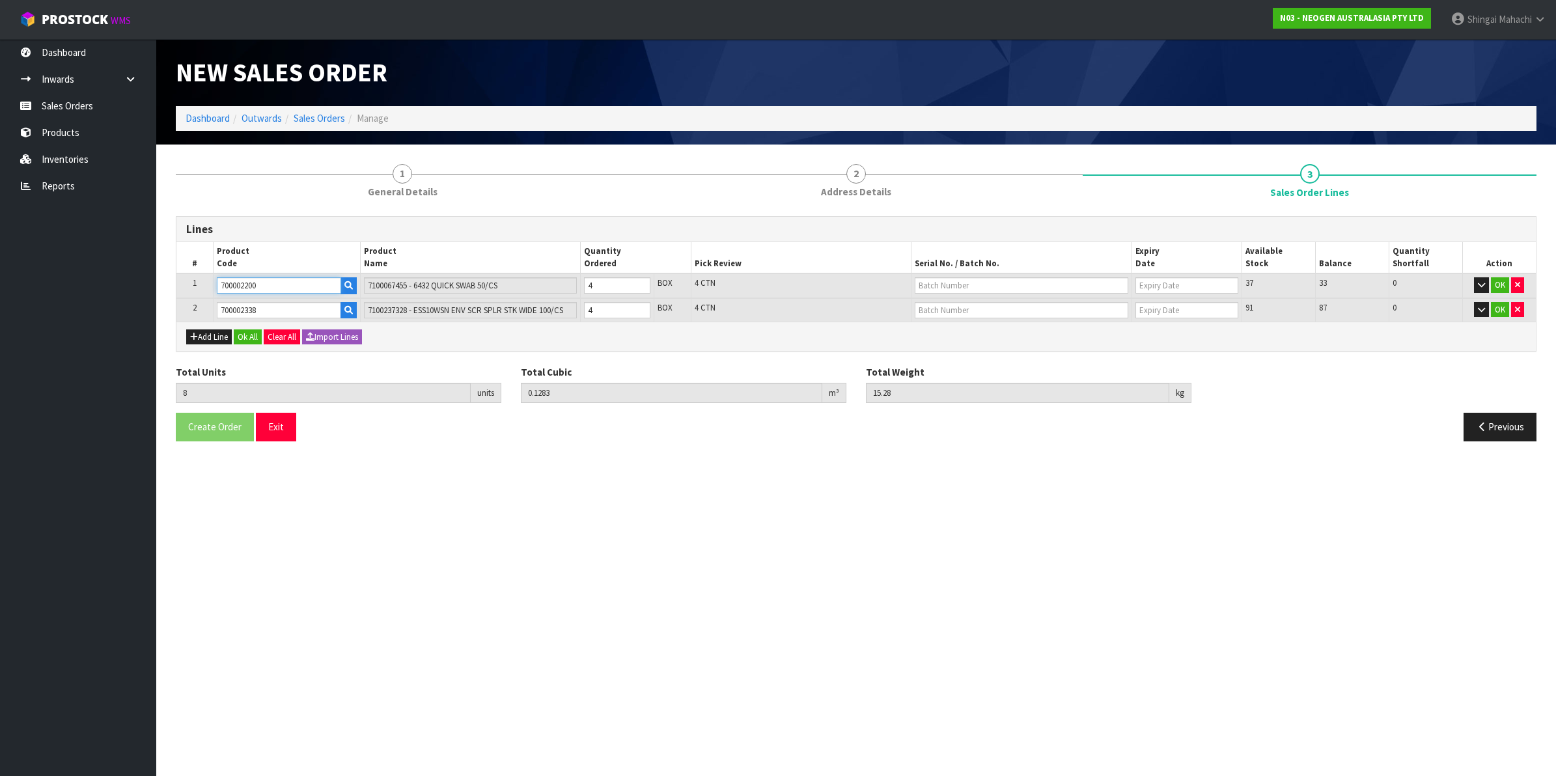
click at [174, 288] on div "1 General Details 2 Address Details 3 Sales Order Lines Lines # Product Code Pr…" at bounding box center [856, 302] width 1380 height 297
click at [221, 339] on button "Add Line" at bounding box center [209, 337] width 46 height 16
type input "0"
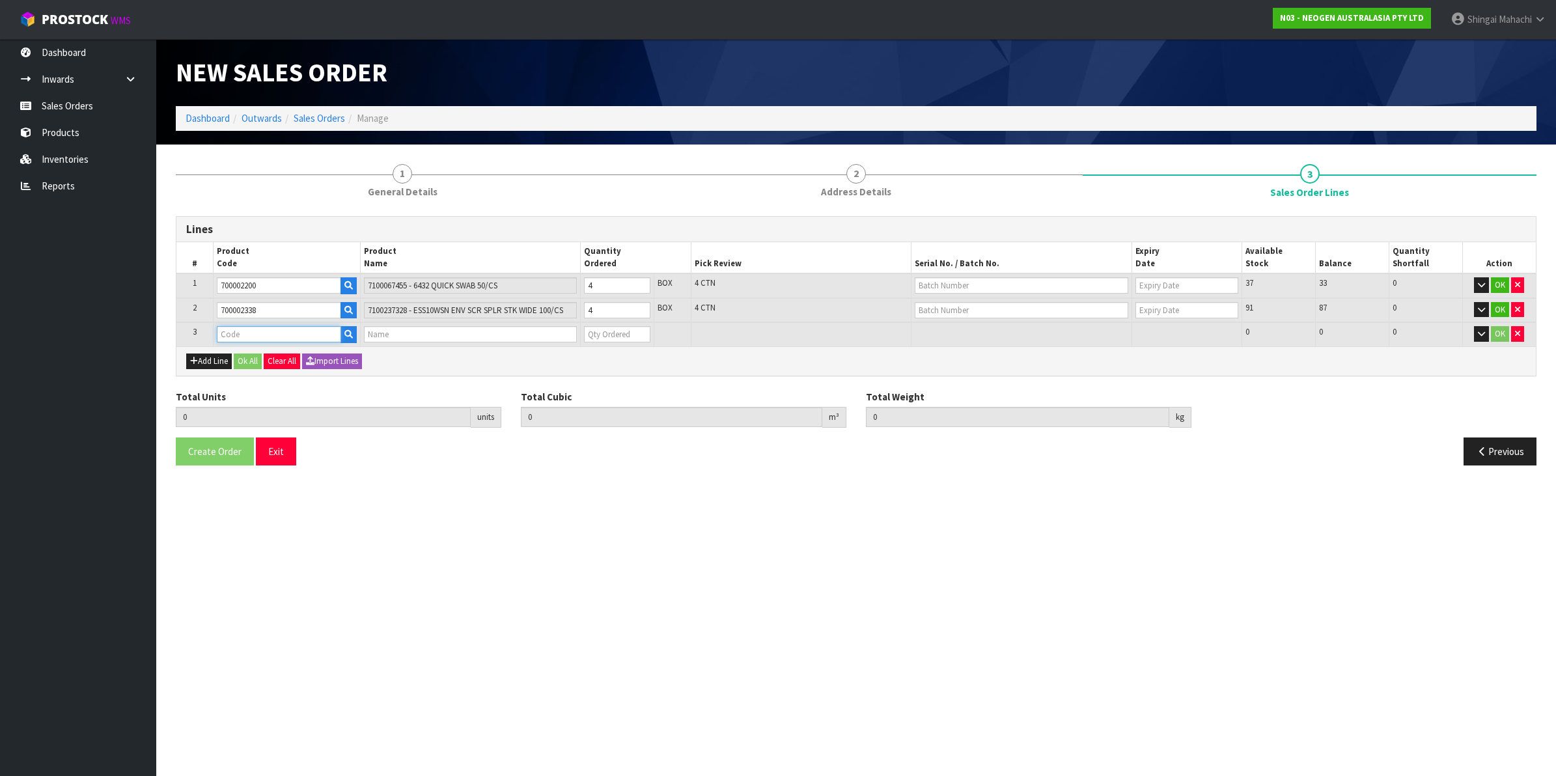
click at [229, 334] on input "text" at bounding box center [279, 334] width 124 height 16
paste input "700002200"
type input "700002200"
type input "8"
type input "0.1283"
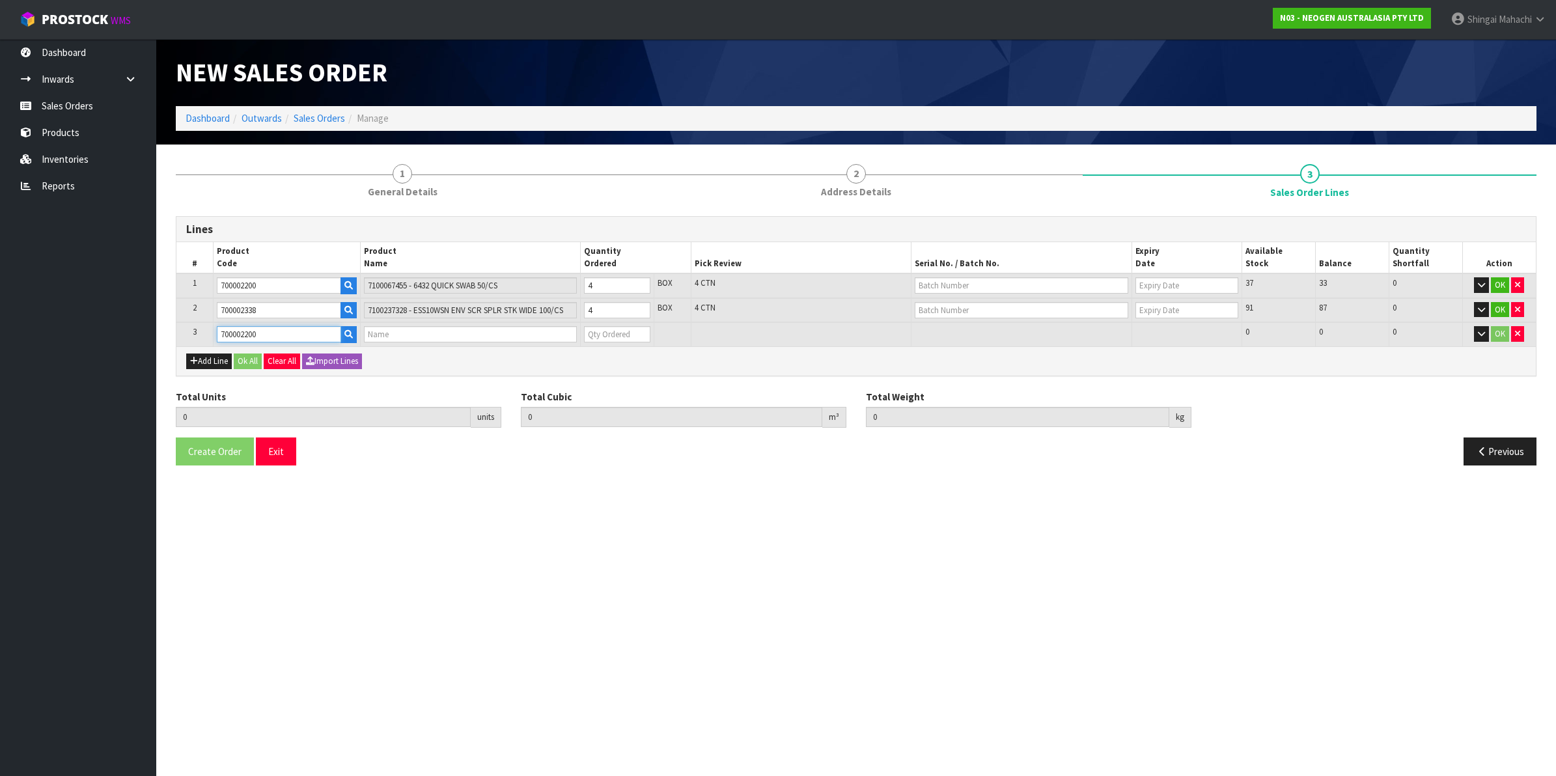
type input "15.28"
type input "7100067455 - 6432 QUICK SWAB 50/CS"
type input "0"
type input "700002200"
drag, startPoint x: 597, startPoint y: 288, endPoint x: 584, endPoint y: 288, distance: 12.4
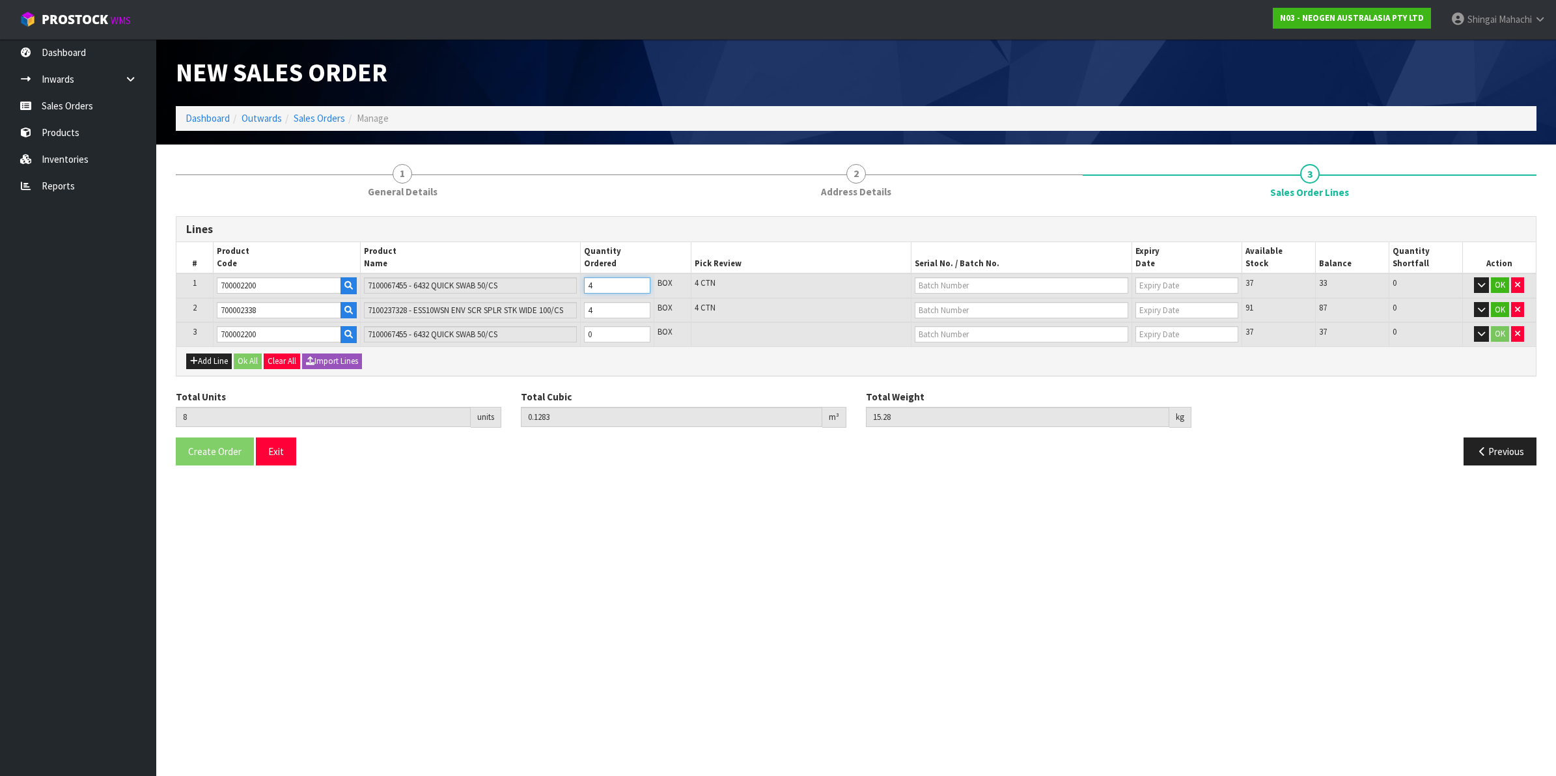
click at [584, 288] on input "4" at bounding box center [617, 285] width 66 height 16
type input "6"
type input "0.12302"
type input "14.48"
type input "2"
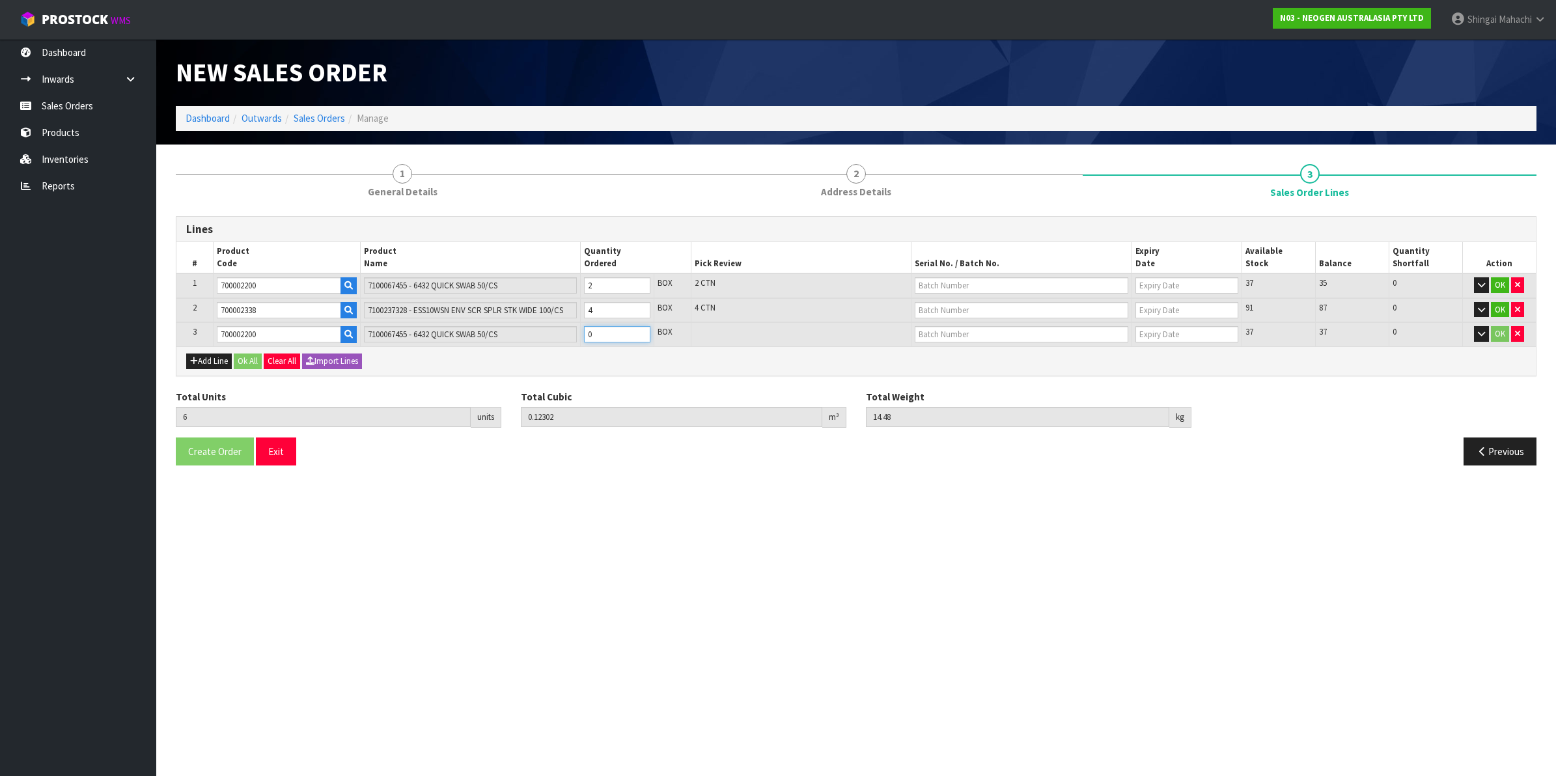
click at [563, 334] on tr "3 700002200 7100067455 - 6432 QUICK SWAB 50/CS 0 BOX 37 37 0 OK" at bounding box center [855, 334] width 1359 height 24
type input "8"
type input "0.1283"
type input "15.28"
type input "2"
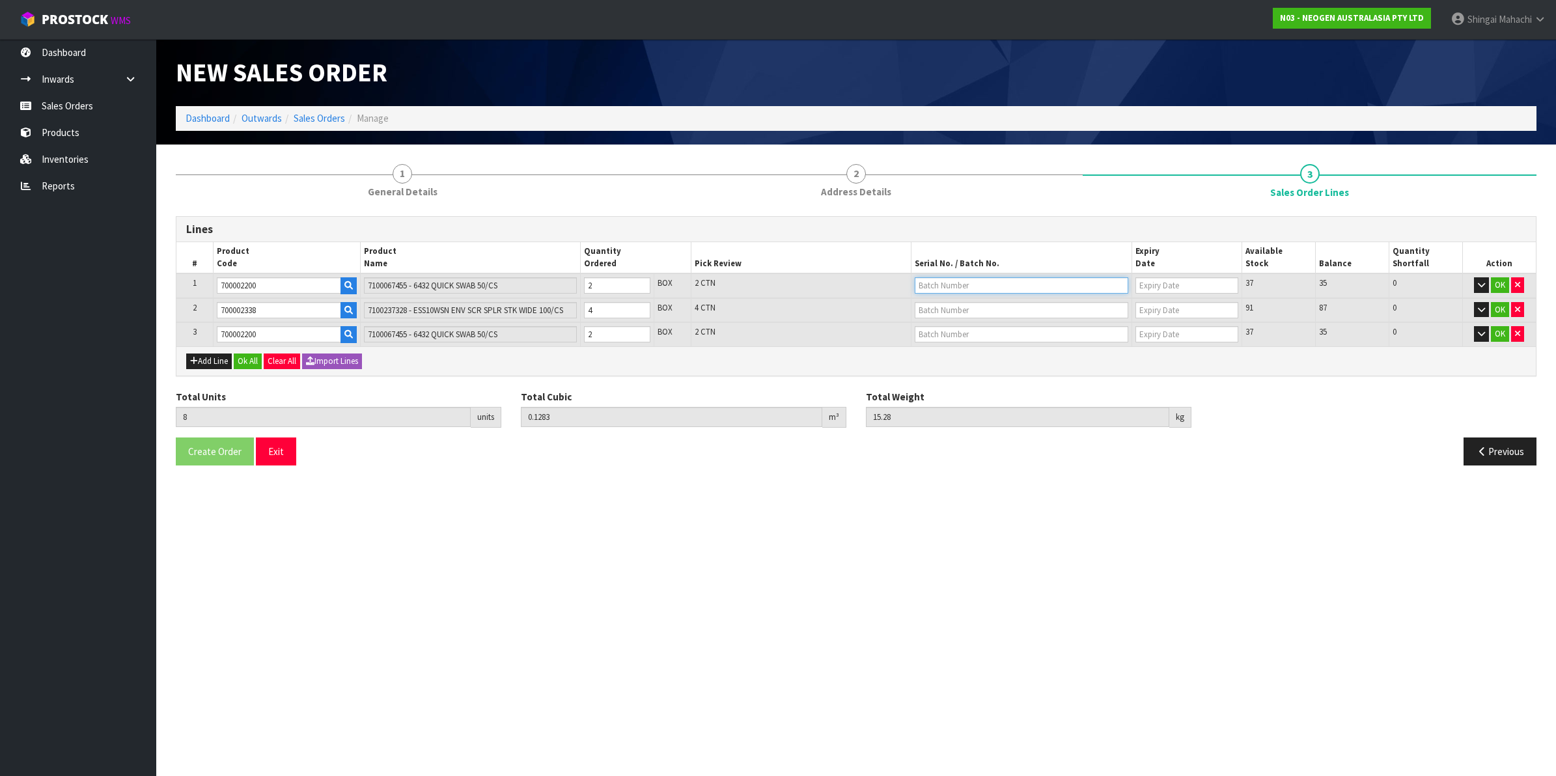
click at [949, 285] on input "text" at bounding box center [1020, 285] width 213 height 16
click at [952, 307] on link "70824" at bounding box center [966, 307] width 103 height 18
type input "70824"
type input "[DATE]"
click at [939, 336] on input "text" at bounding box center [1020, 334] width 213 height 16
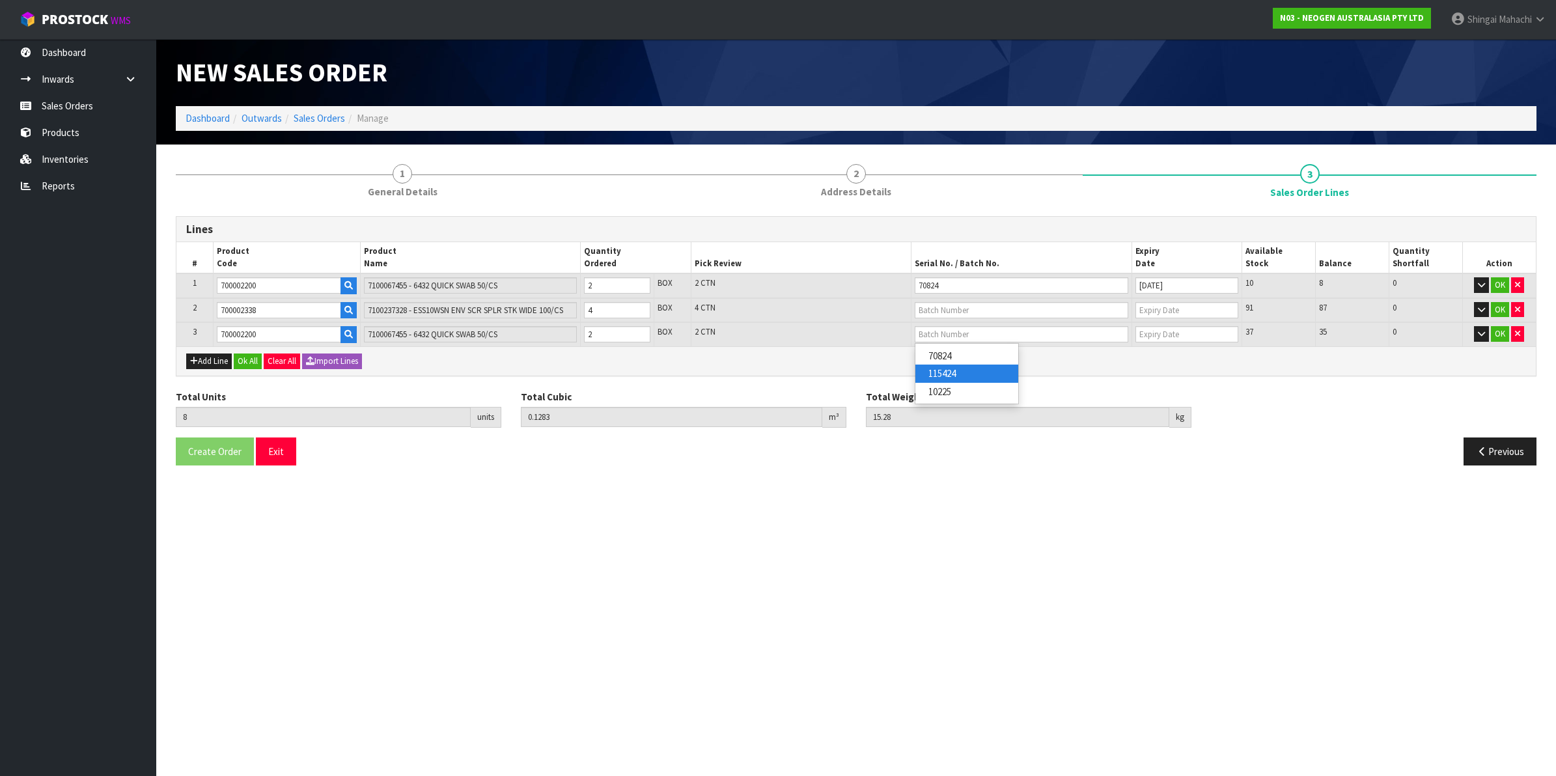
click at [955, 375] on link "115424" at bounding box center [966, 373] width 103 height 18
type input "115424"
type input "[DATE]"
click at [950, 310] on input "text" at bounding box center [1020, 310] width 213 height 16
click at [967, 335] on link "HE1211241F" at bounding box center [966, 331] width 103 height 18
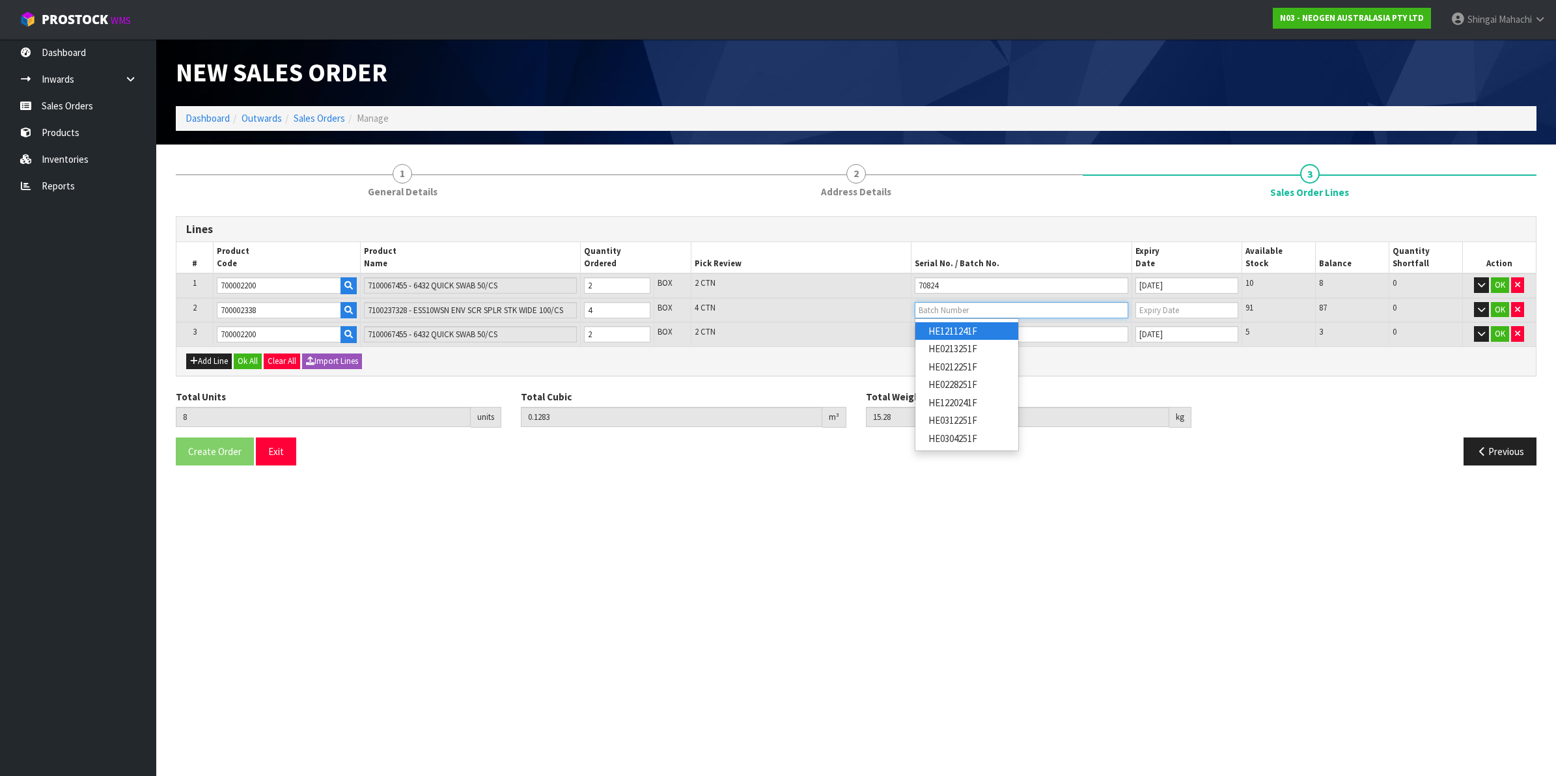
type input "HE1211241F"
type input "[DATE]"
click at [1501, 332] on button "OK" at bounding box center [1500, 334] width 18 height 16
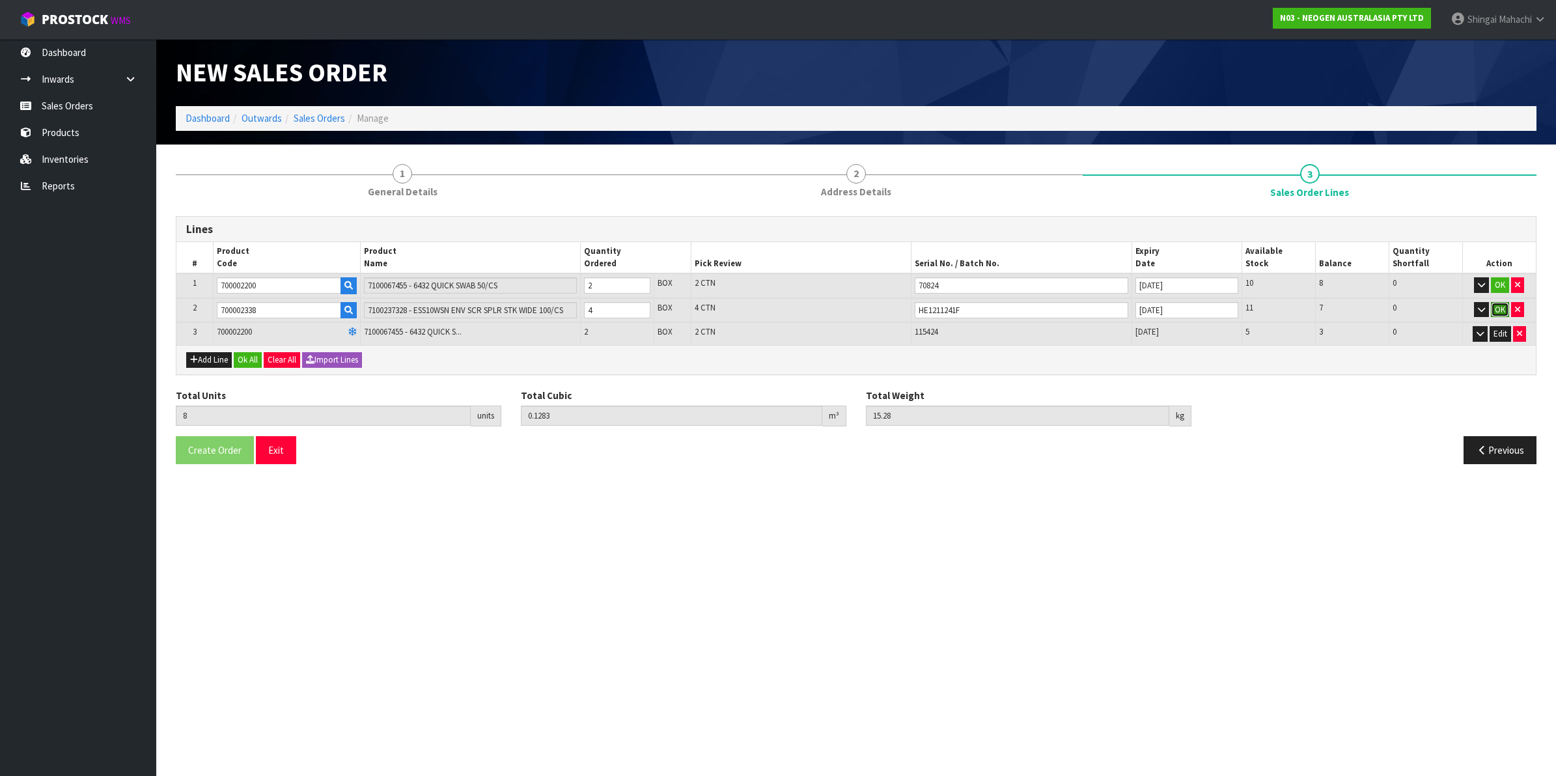
click at [1501, 314] on button "OK" at bounding box center [1500, 310] width 18 height 16
click at [1500, 281] on button "OK" at bounding box center [1500, 285] width 18 height 16
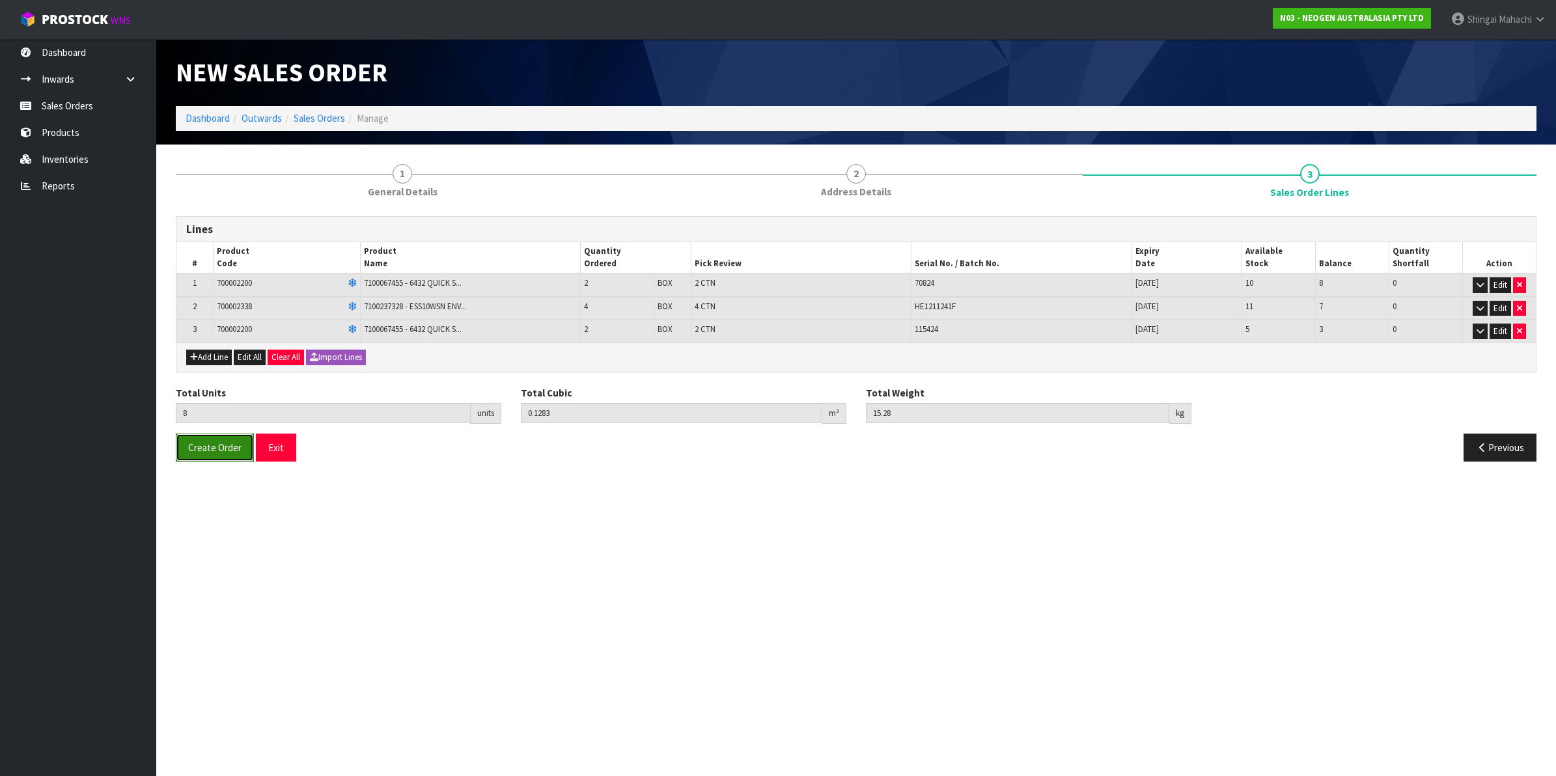
click at [228, 447] on span "Create Order" at bounding box center [214, 447] width 53 height 12
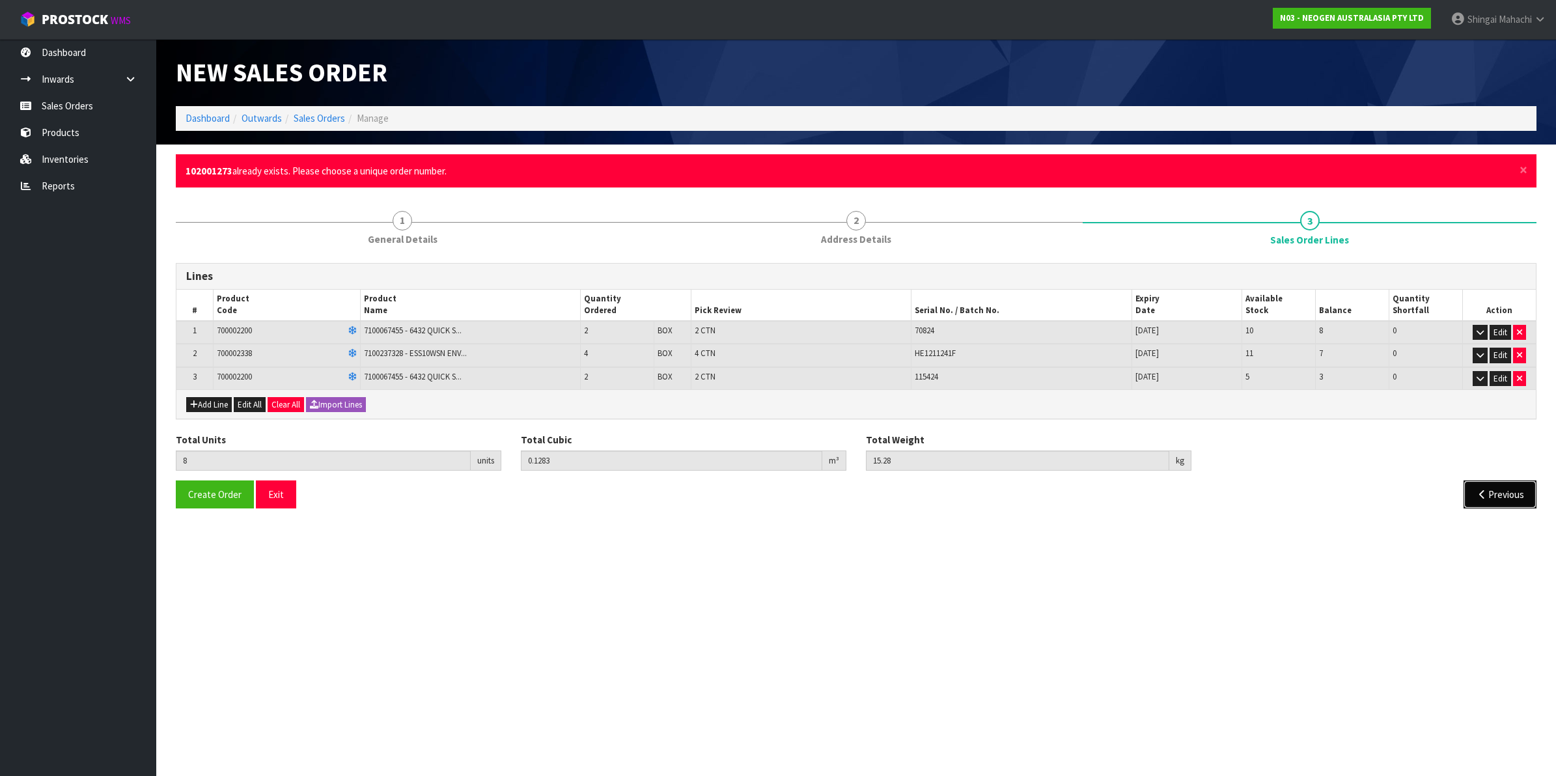
click at [1481, 489] on icon "button" at bounding box center [1482, 494] width 12 height 10
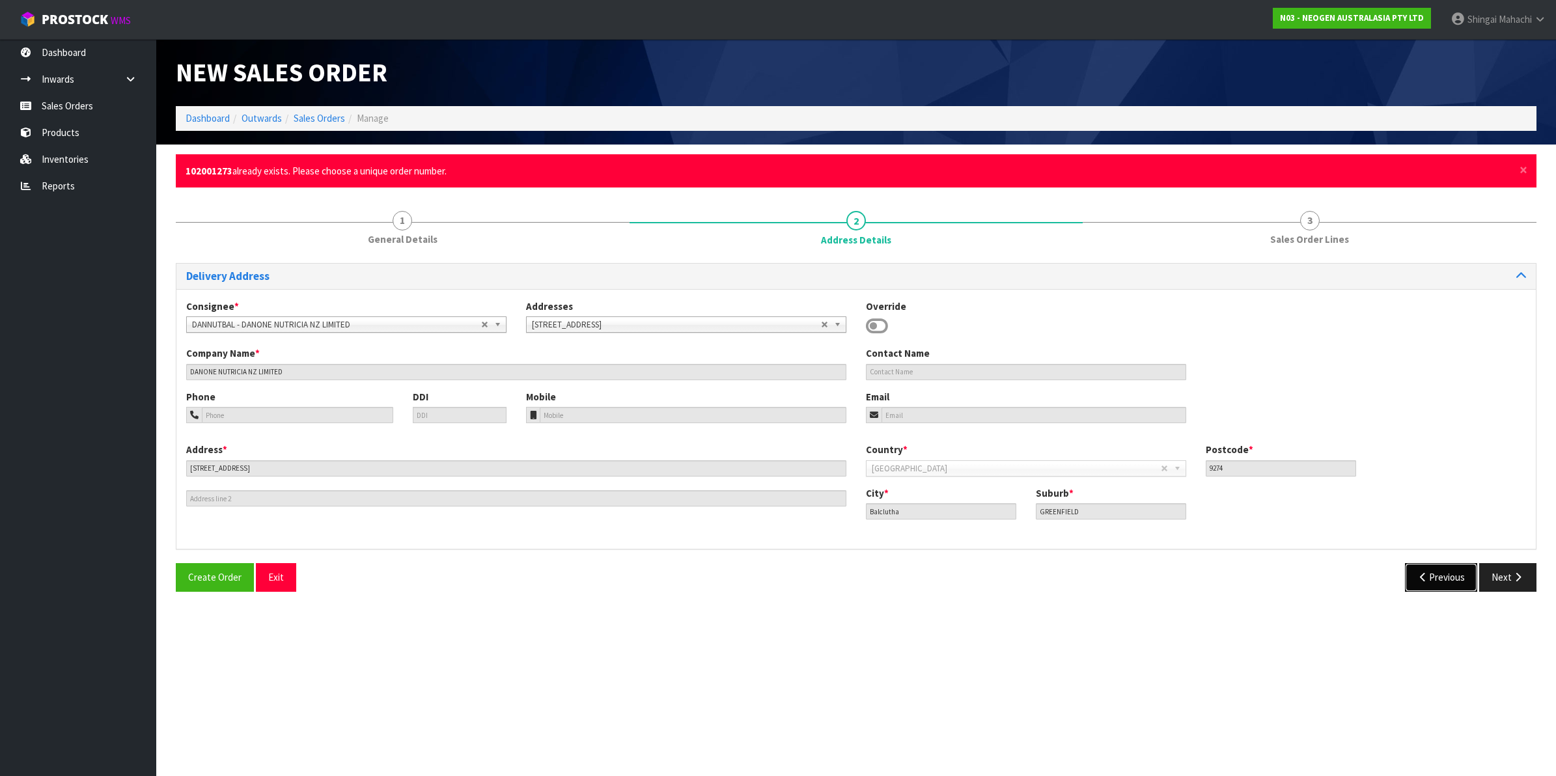
click at [1432, 571] on button "Previous" at bounding box center [1441, 577] width 73 height 28
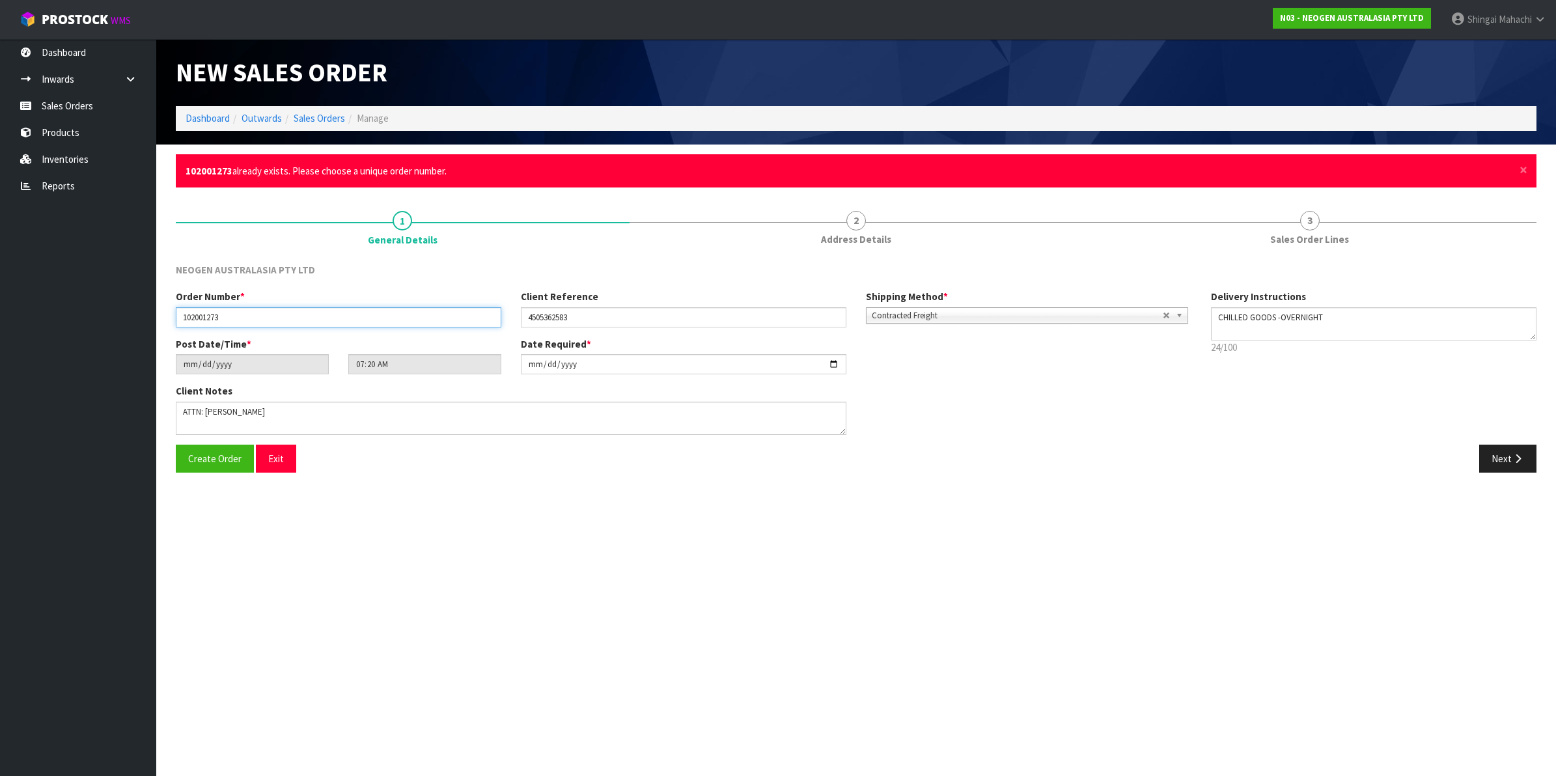
click at [212, 317] on input "102001273" at bounding box center [338, 317] width 325 height 20
type input "102002173"
click at [219, 456] on span "Create Order" at bounding box center [214, 458] width 53 height 12
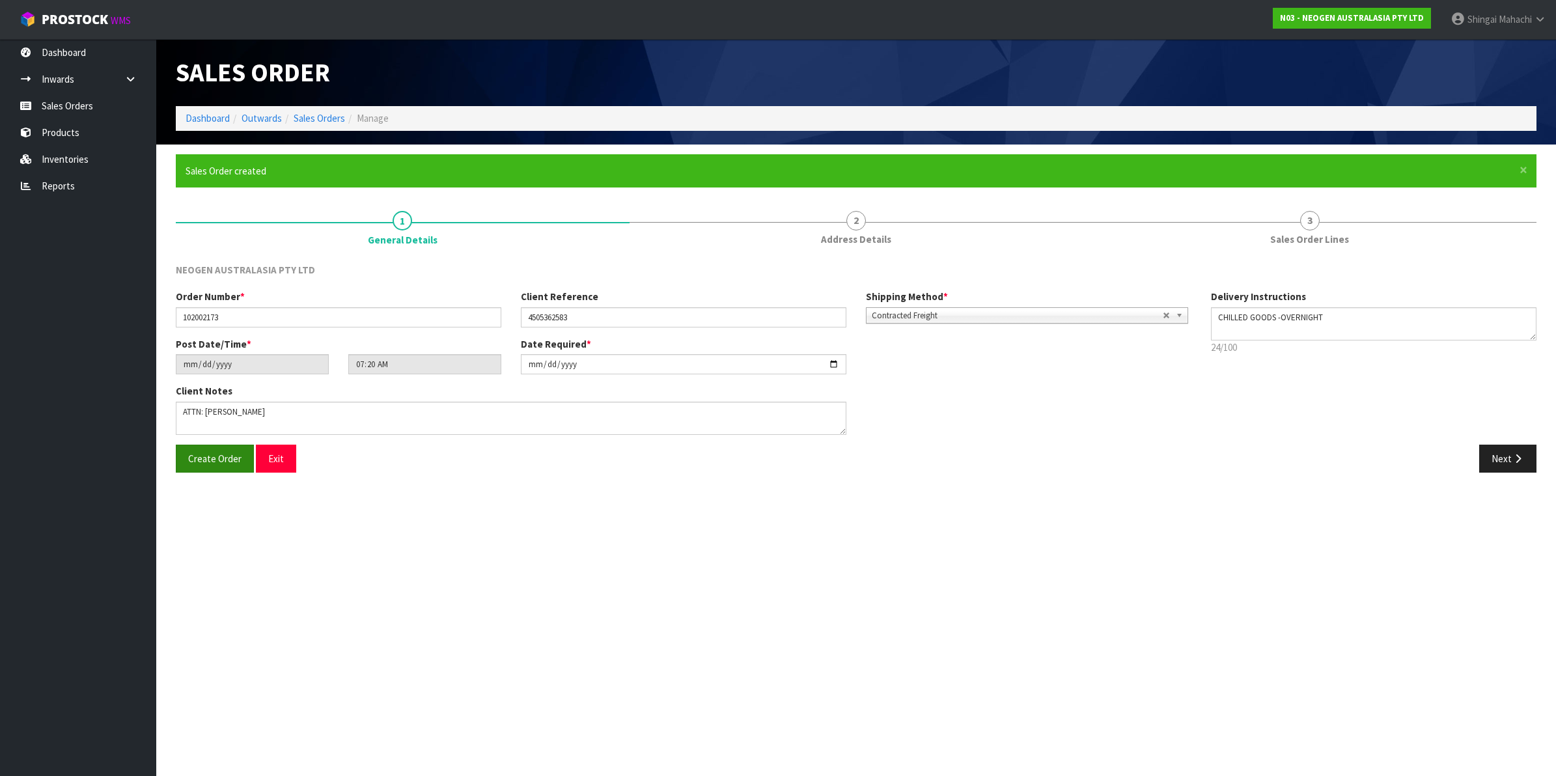
type input "10:20:00.000"
drag, startPoint x: 1341, startPoint y: 70, endPoint x: 1539, endPoint y: 75, distance: 197.9
click at [1539, 75] on div "N03-ORD0003484" at bounding box center [1201, 72] width 690 height 67
copy span "N03-ORD0003484"
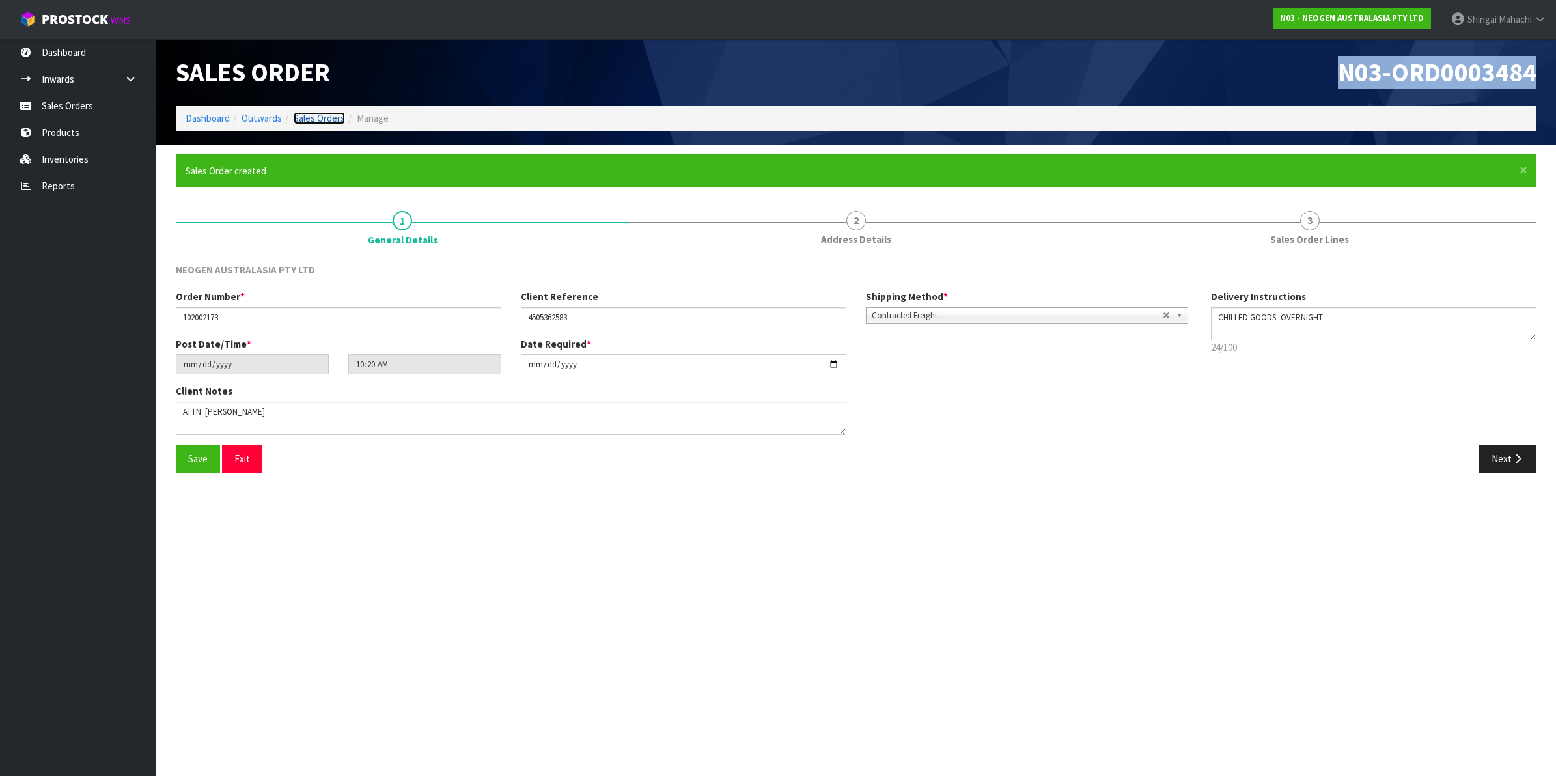
click at [301, 120] on link "Sales Orders" at bounding box center [319, 118] width 51 height 12
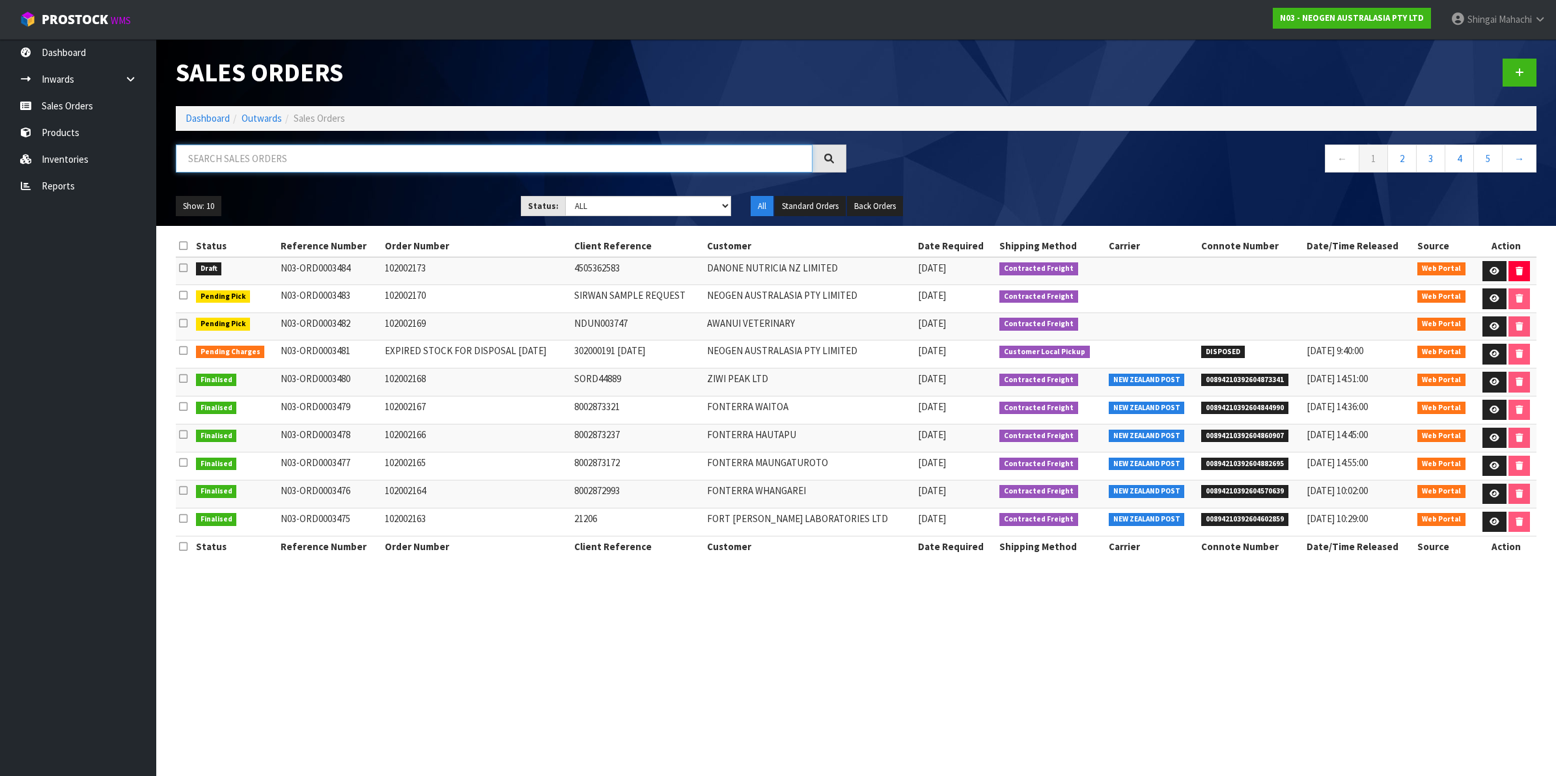
click at [281, 154] on input "text" at bounding box center [494, 158] width 637 height 28
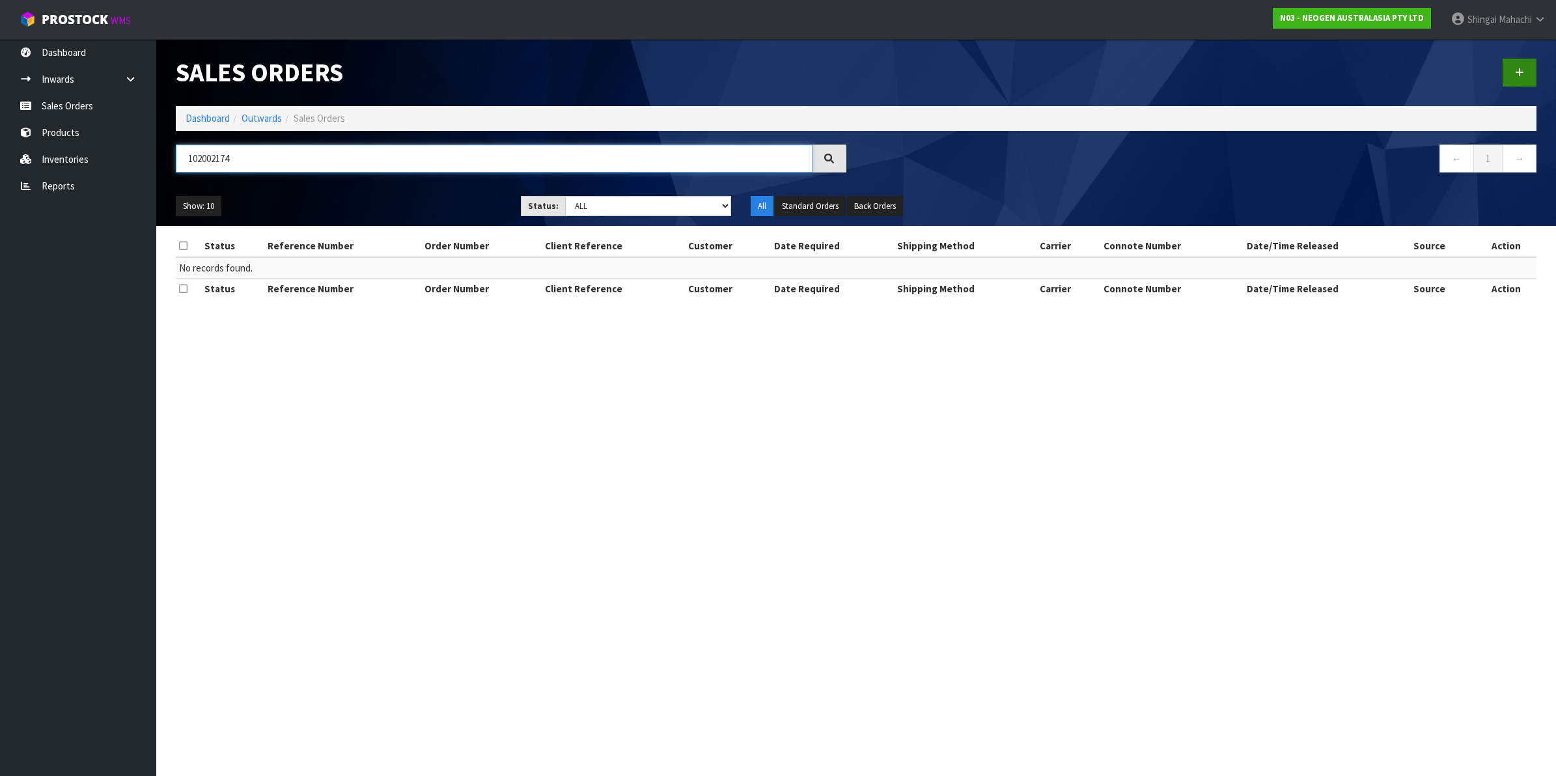
type input "102002174"
click at [1523, 72] on icon at bounding box center [1519, 73] width 9 height 10
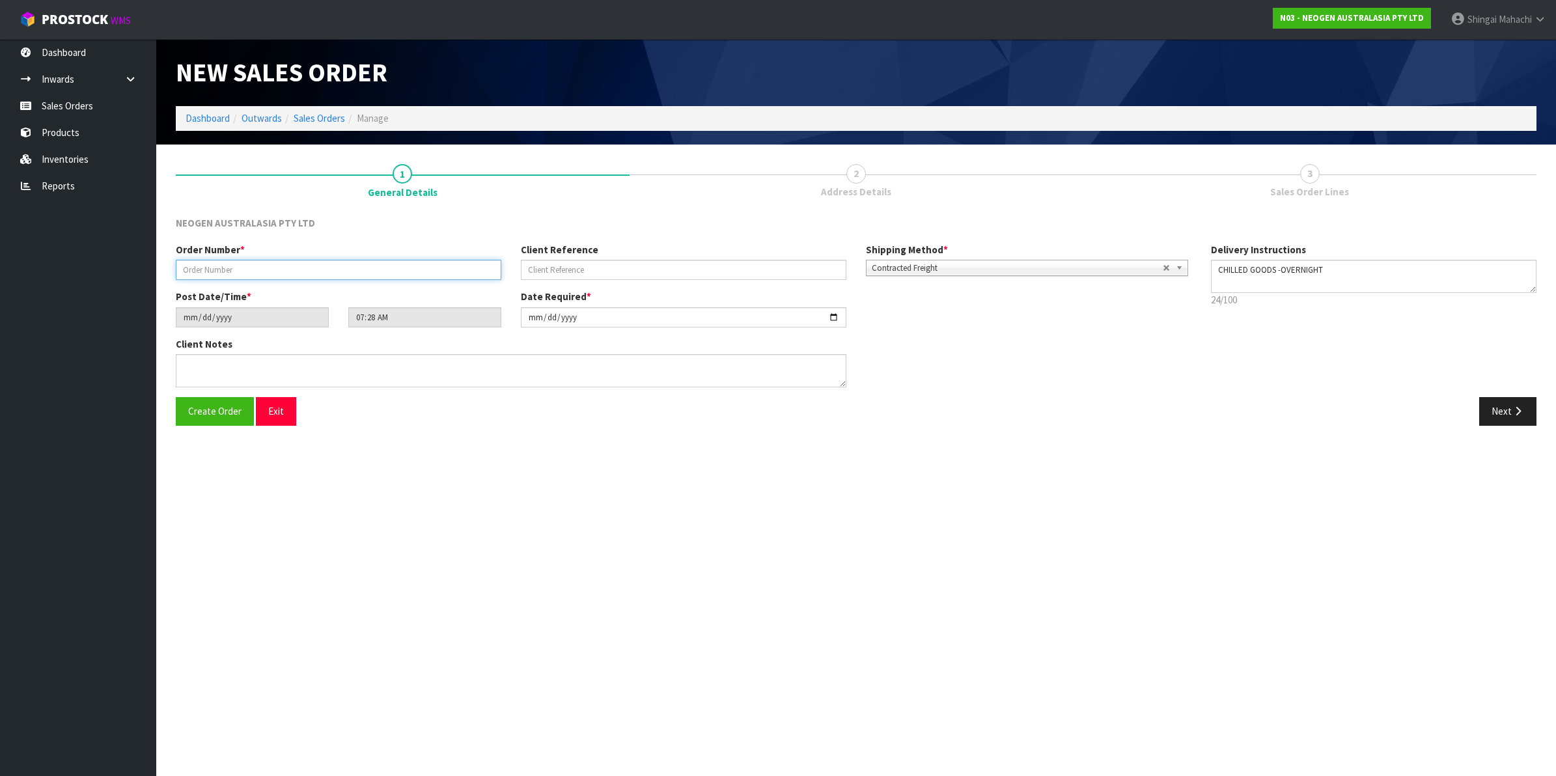
click at [206, 262] on input "text" at bounding box center [338, 270] width 325 height 20
type input "102002174"
click at [567, 270] on input "text" at bounding box center [683, 270] width 325 height 20
paste input "7862"
type input "7862"
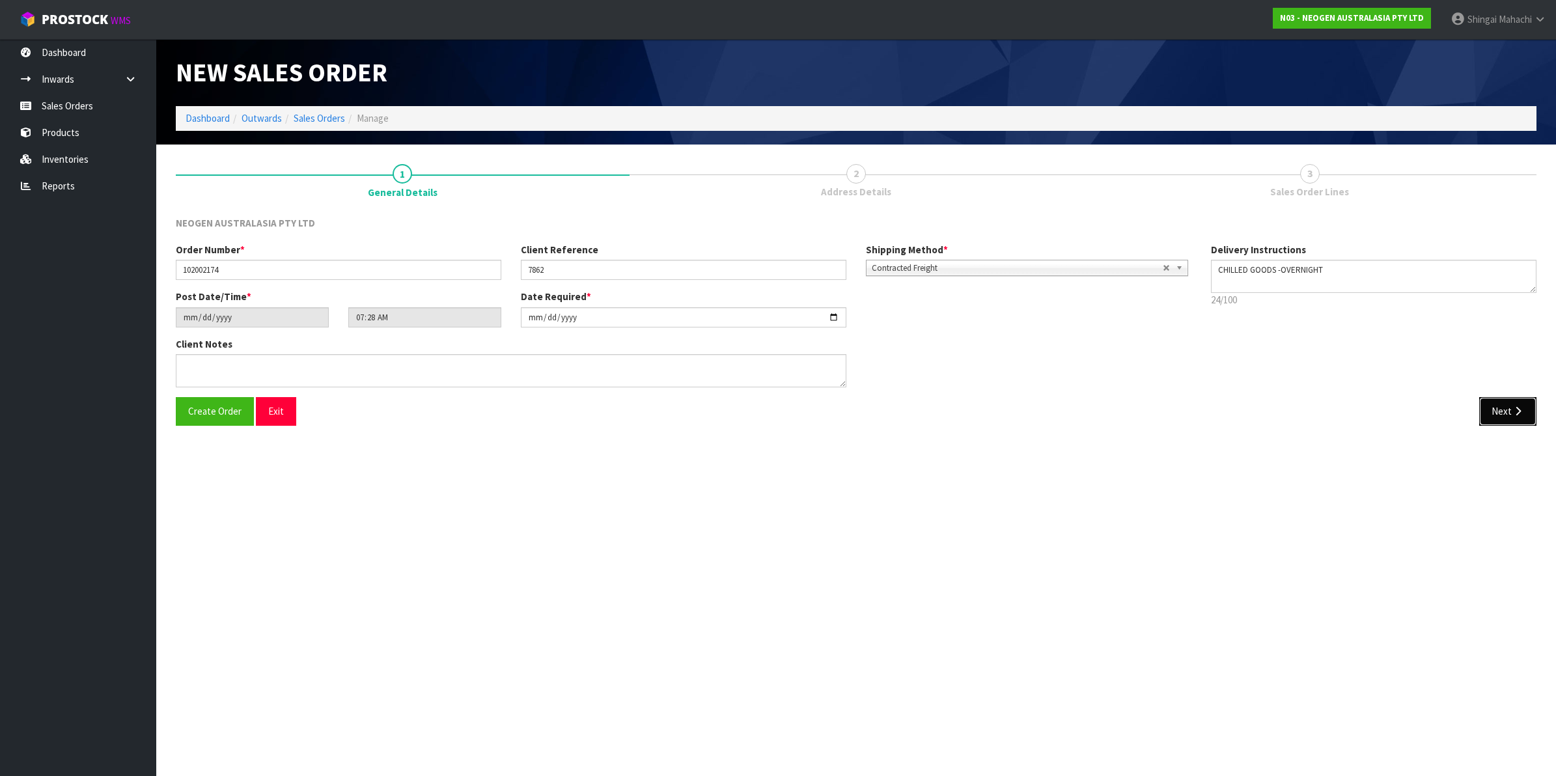
click at [1511, 417] on button "Next" at bounding box center [1507, 411] width 57 height 28
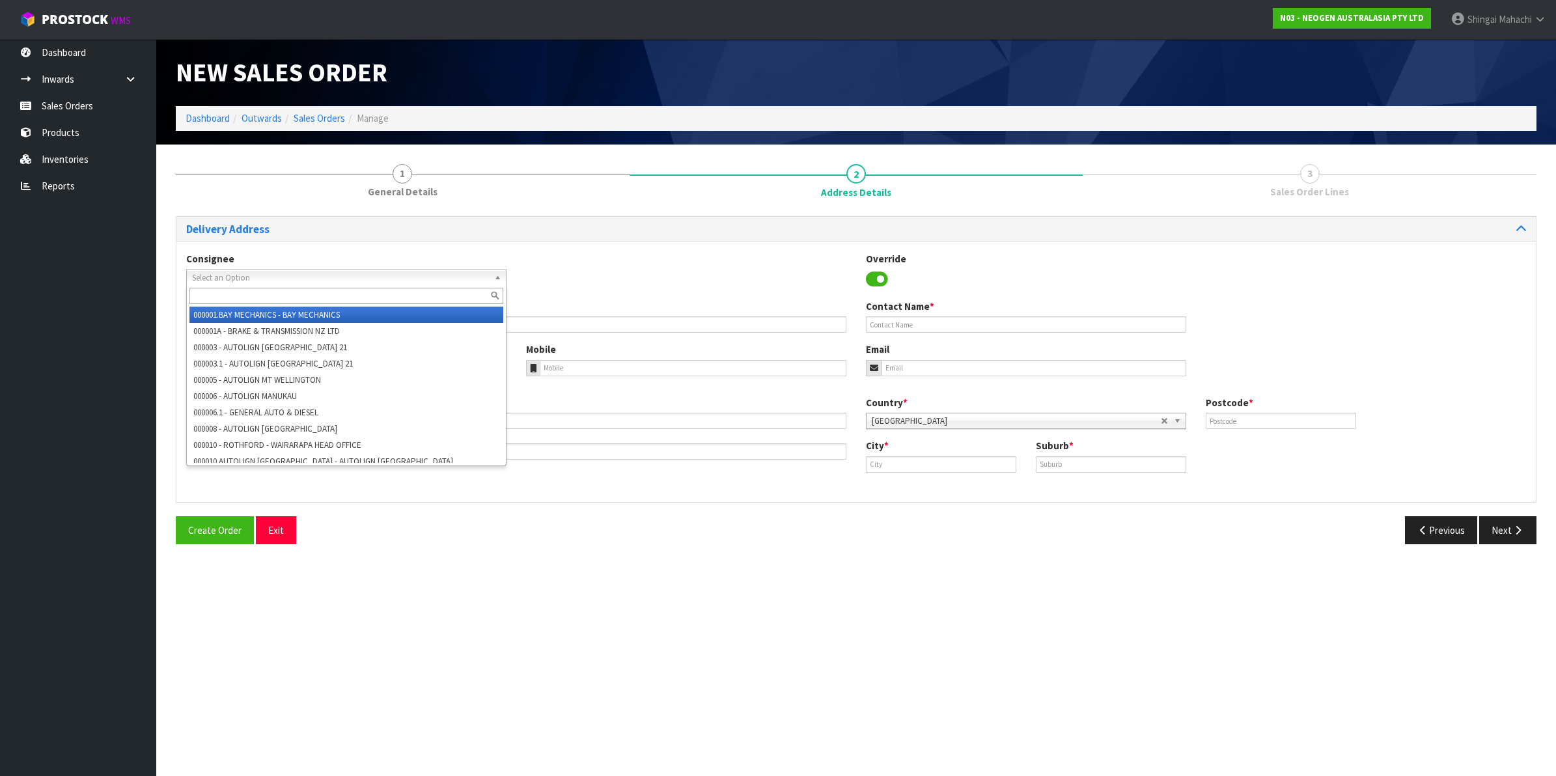
click at [272, 277] on span "Select an Option" at bounding box center [340, 278] width 297 height 16
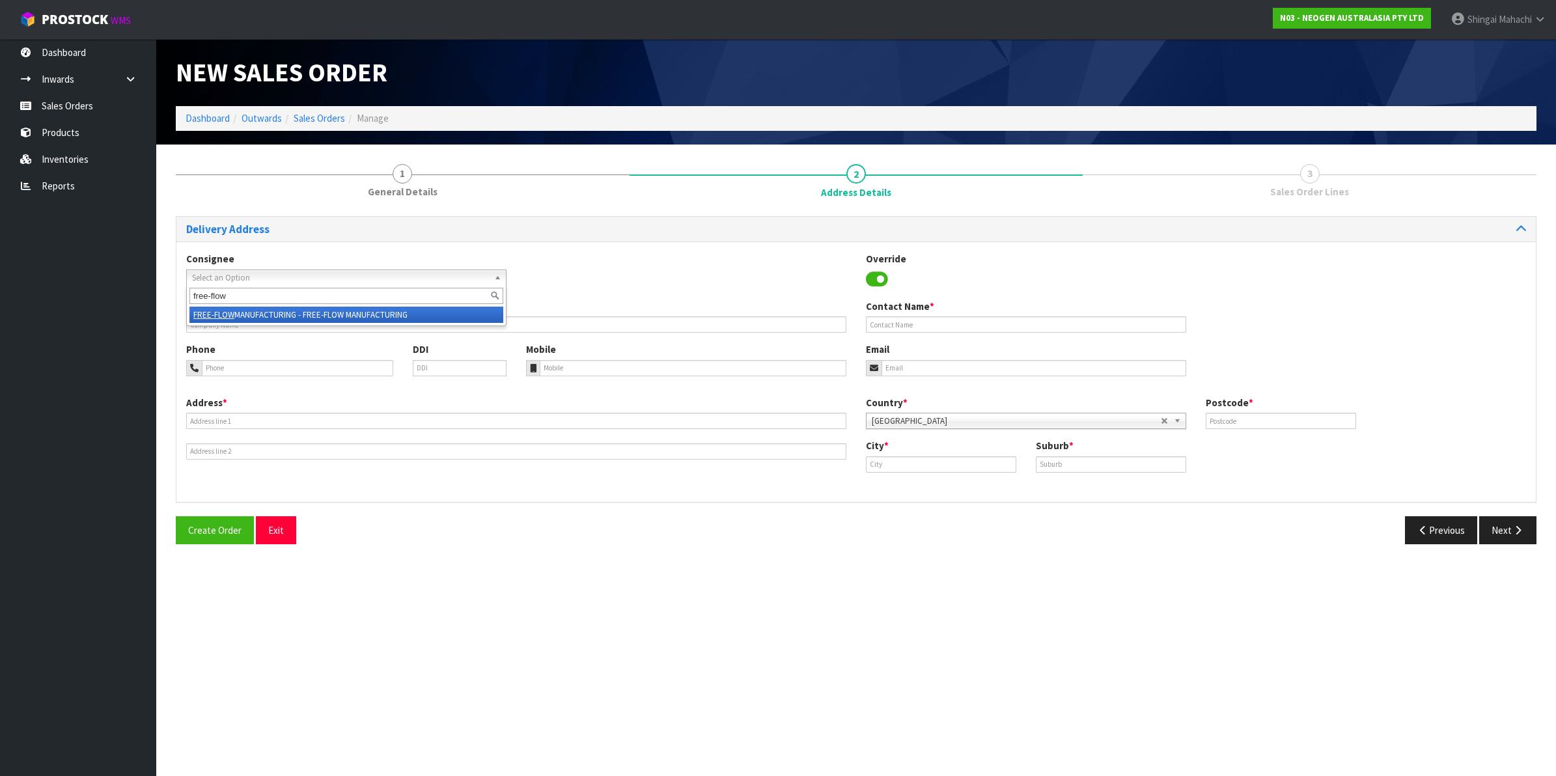
type input "free-flow"
click at [280, 316] on li "FREE-FLOW MANUFACTURING - FREE-FLOW MANUFACTURING" at bounding box center [346, 315] width 314 height 16
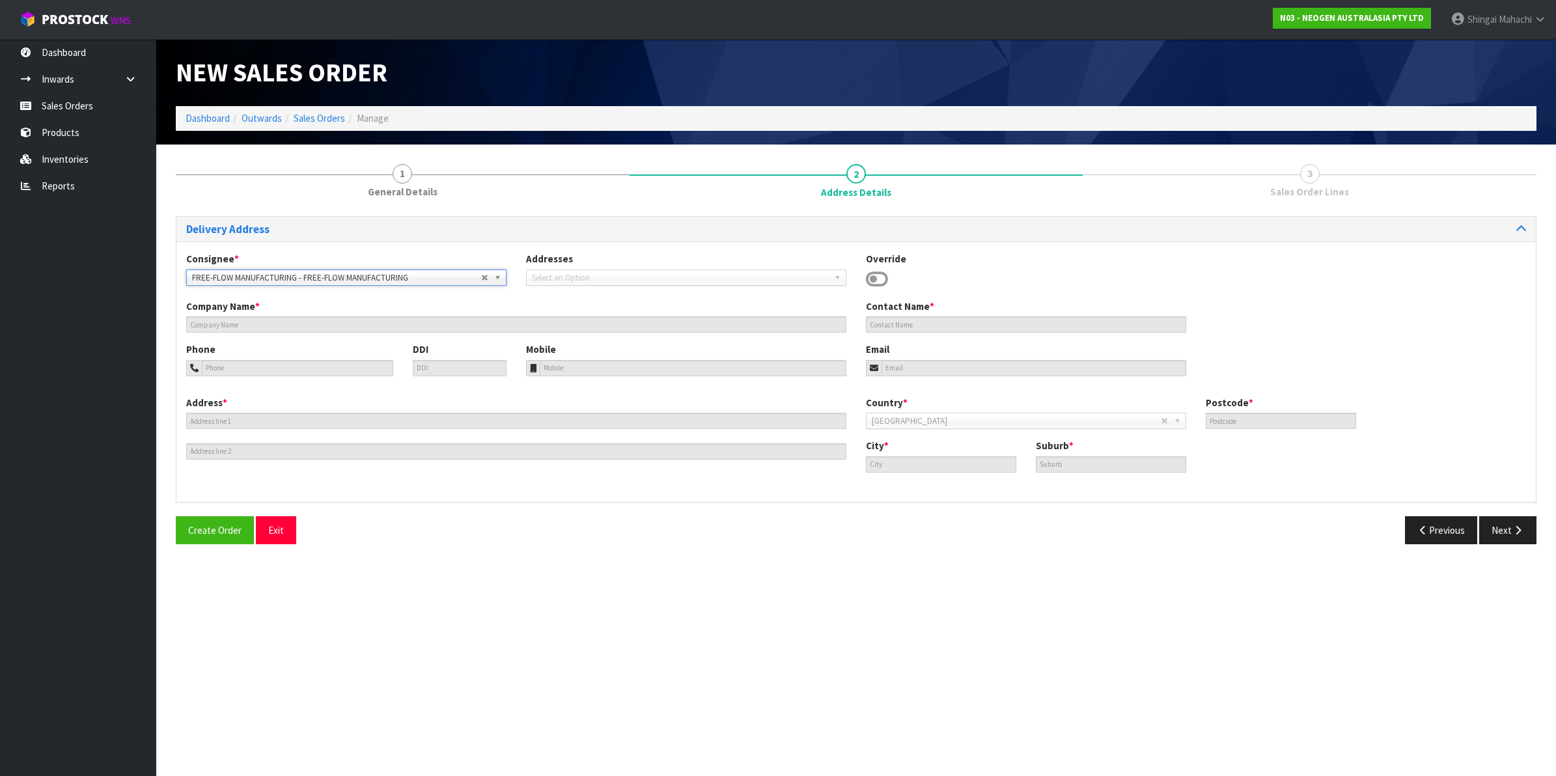
type input "FREE-FLOW MANUFACTURING"
type input "[PERSON_NAME]"
type input "[STREET_ADDRESS]"
type input "1072"
type input "[GEOGRAPHIC_DATA]"
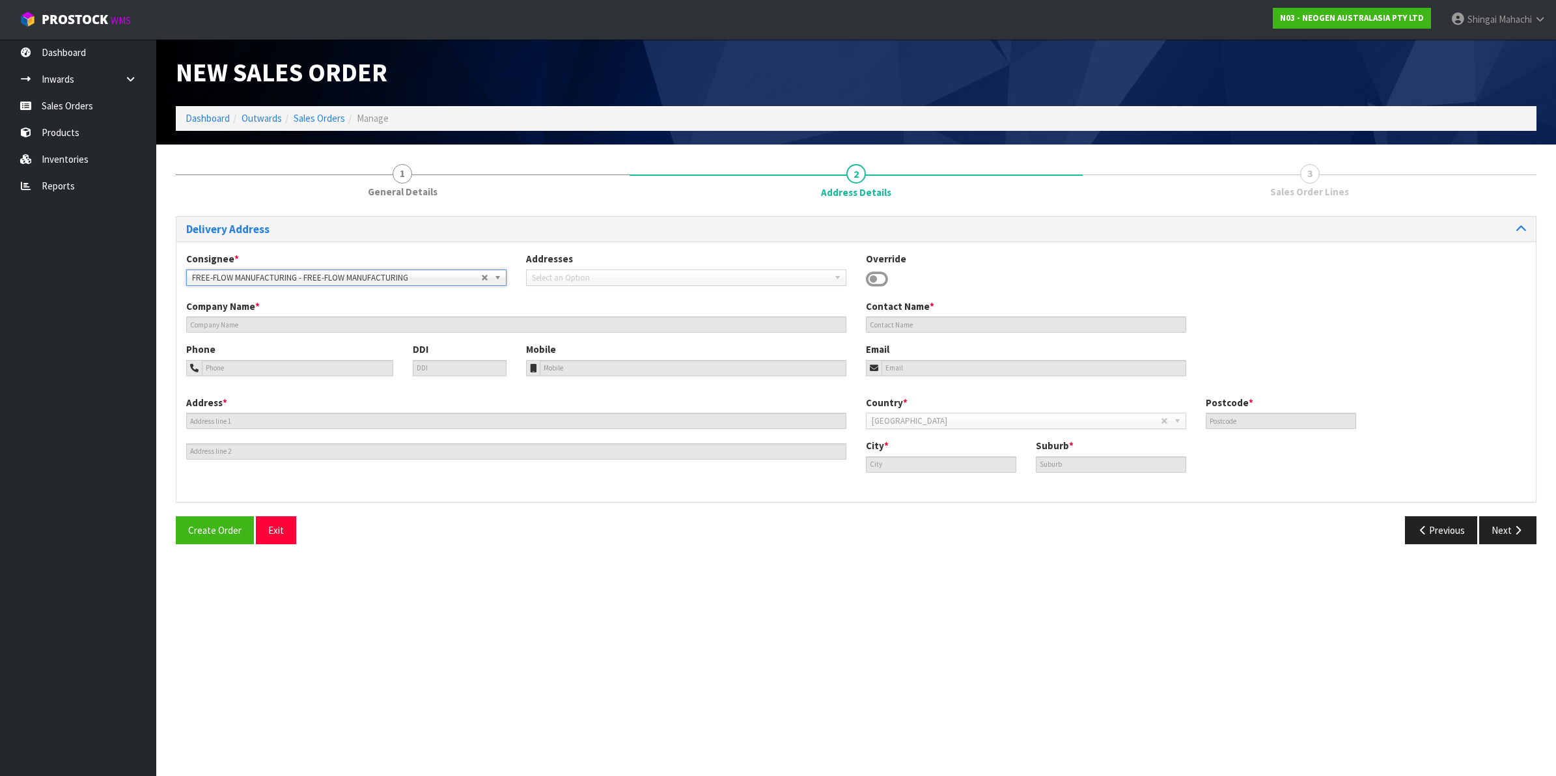
type input "POINT [GEOGRAPHIC_DATA]"
click at [1512, 530] on icon "button" at bounding box center [1517, 530] width 12 height 10
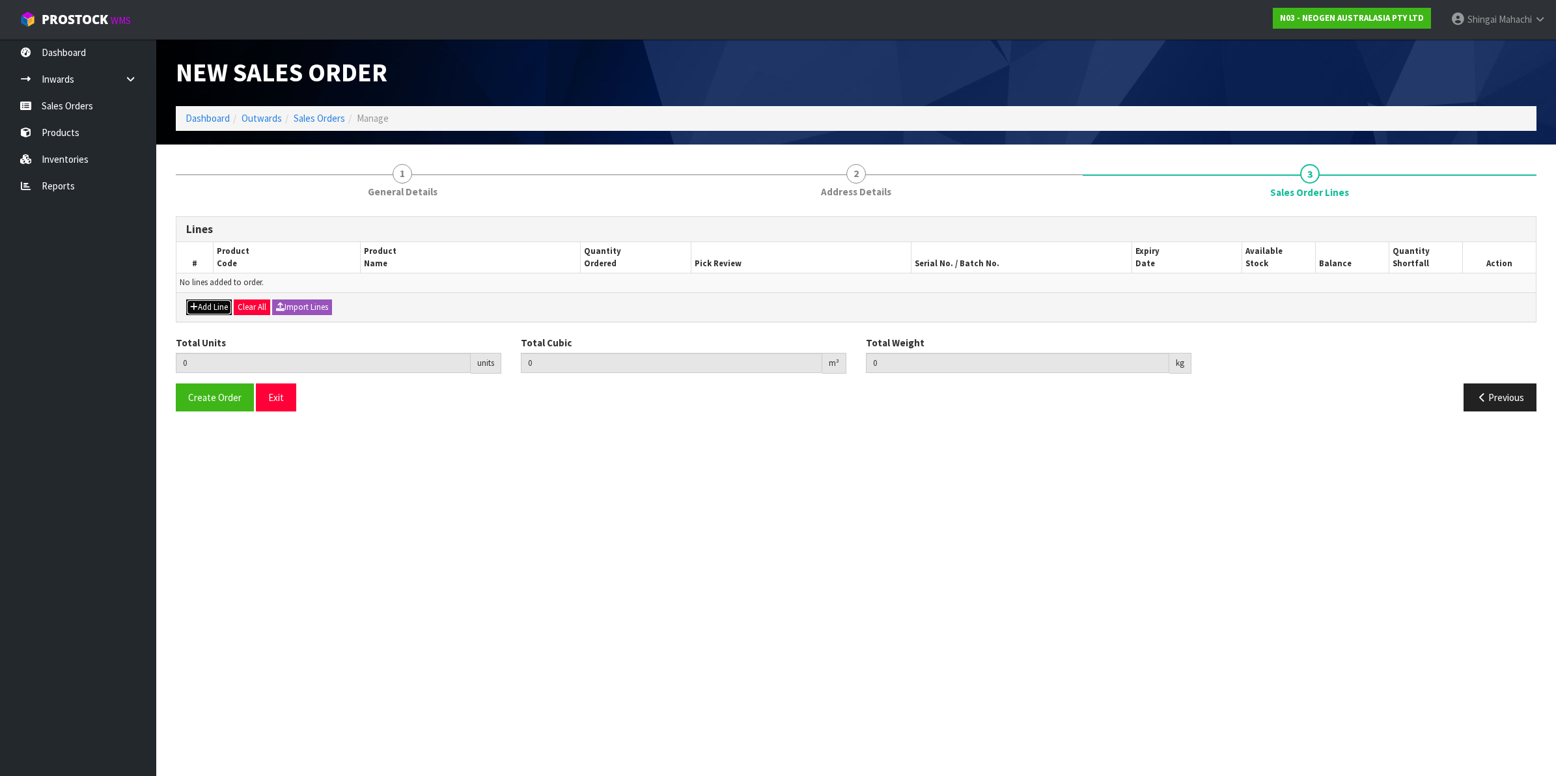
click at [206, 305] on button "Add Line" at bounding box center [209, 307] width 46 height 16
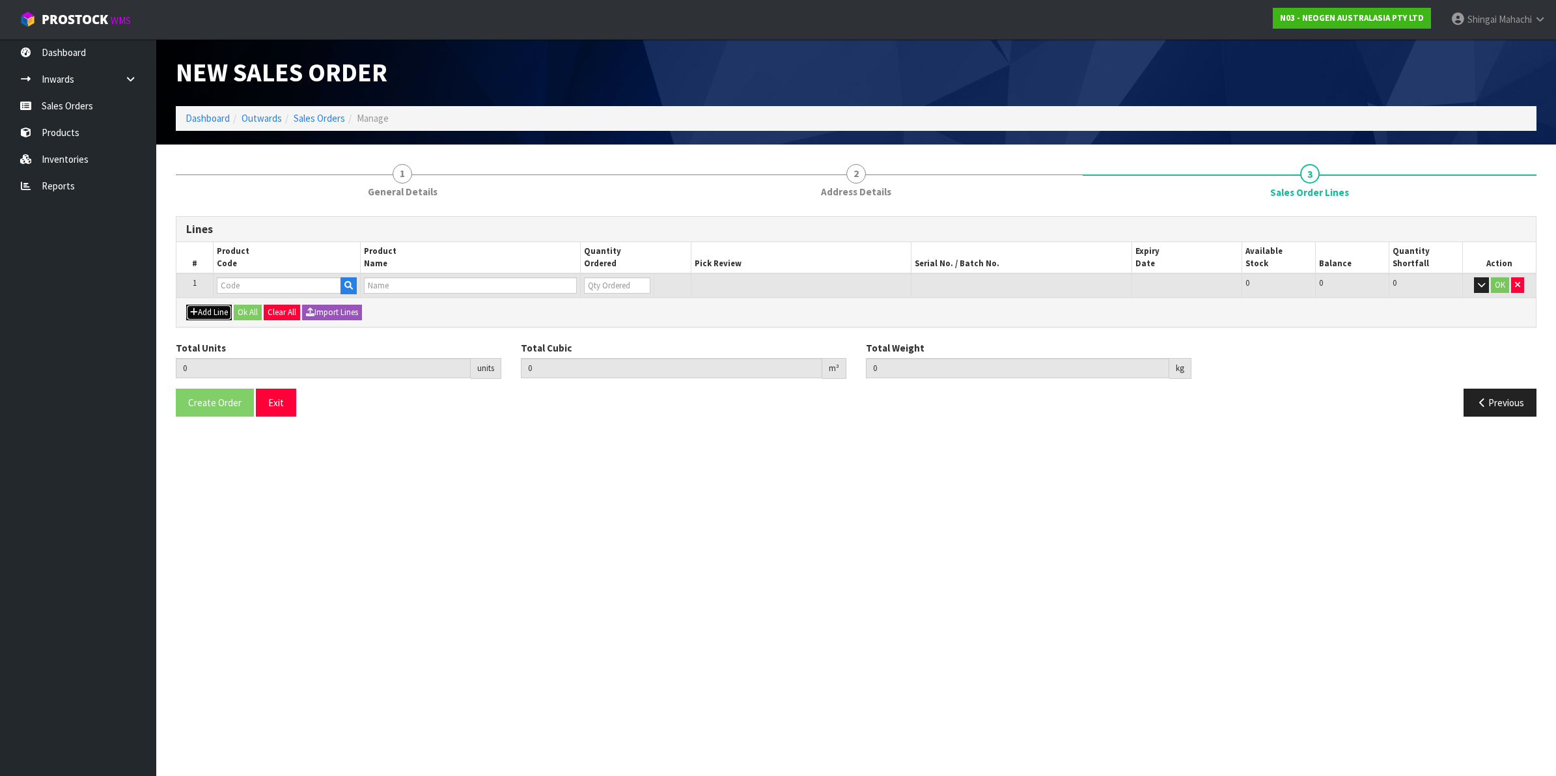
click at [204, 314] on button "Add Line" at bounding box center [209, 313] width 46 height 16
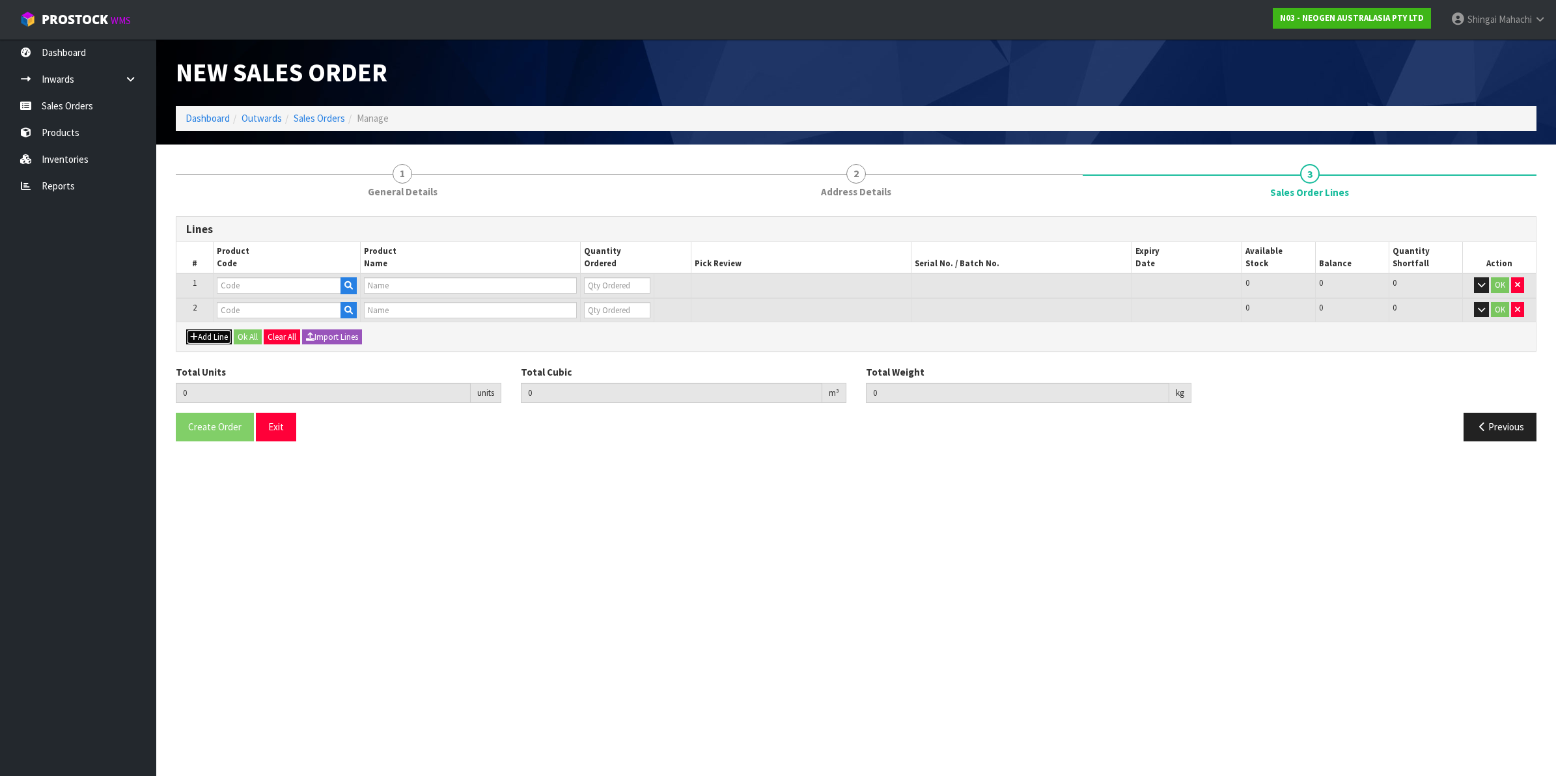
click at [209, 337] on button "Add Line" at bounding box center [209, 337] width 46 height 16
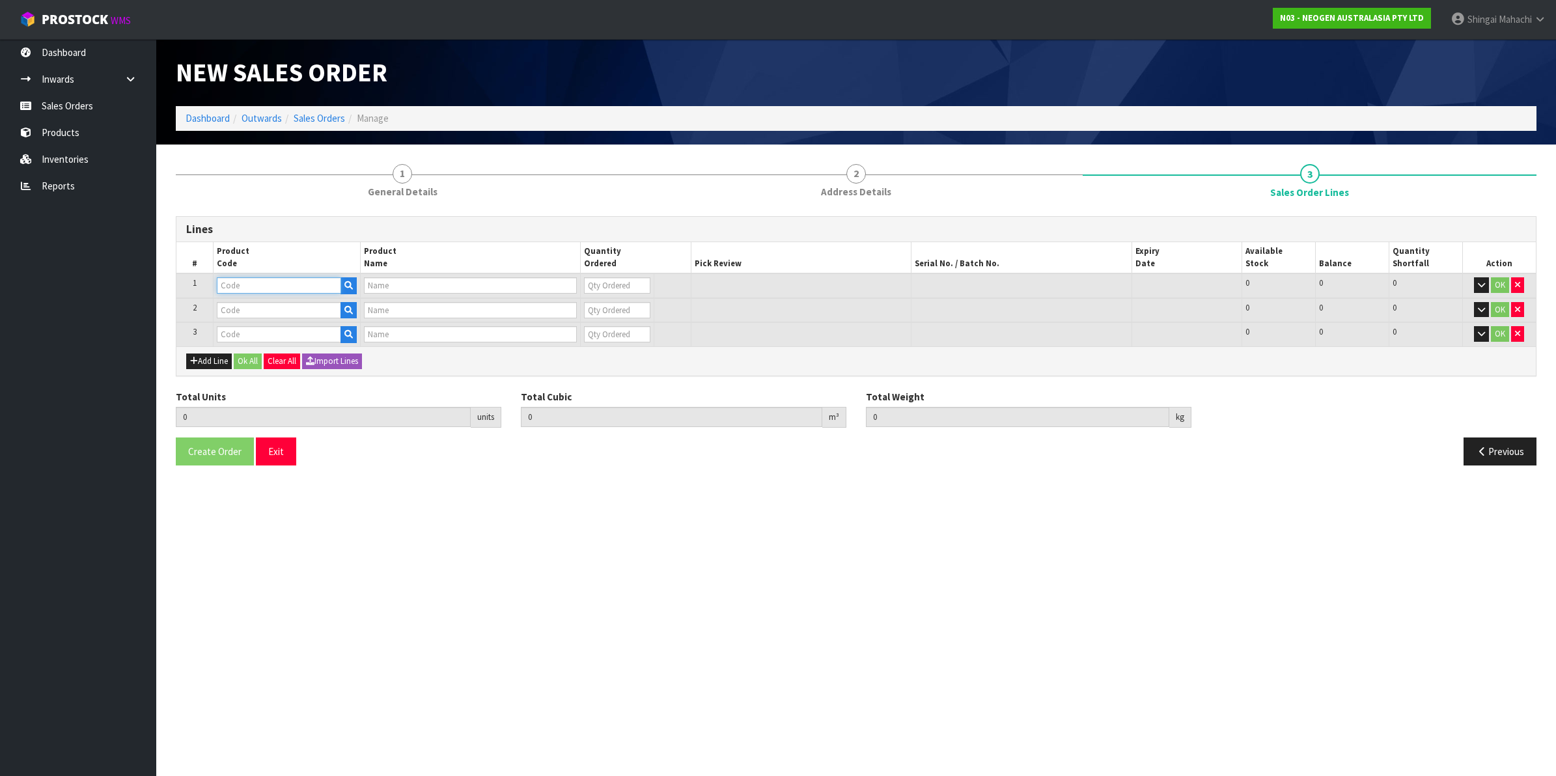
click at [246, 285] on input "text" at bounding box center [279, 285] width 124 height 16
paste input "700002101"
type input "700002101"
type input "7100004522 - ATP10 CLEAN TRACE SURFACE POS CONTROL"
type input "0"
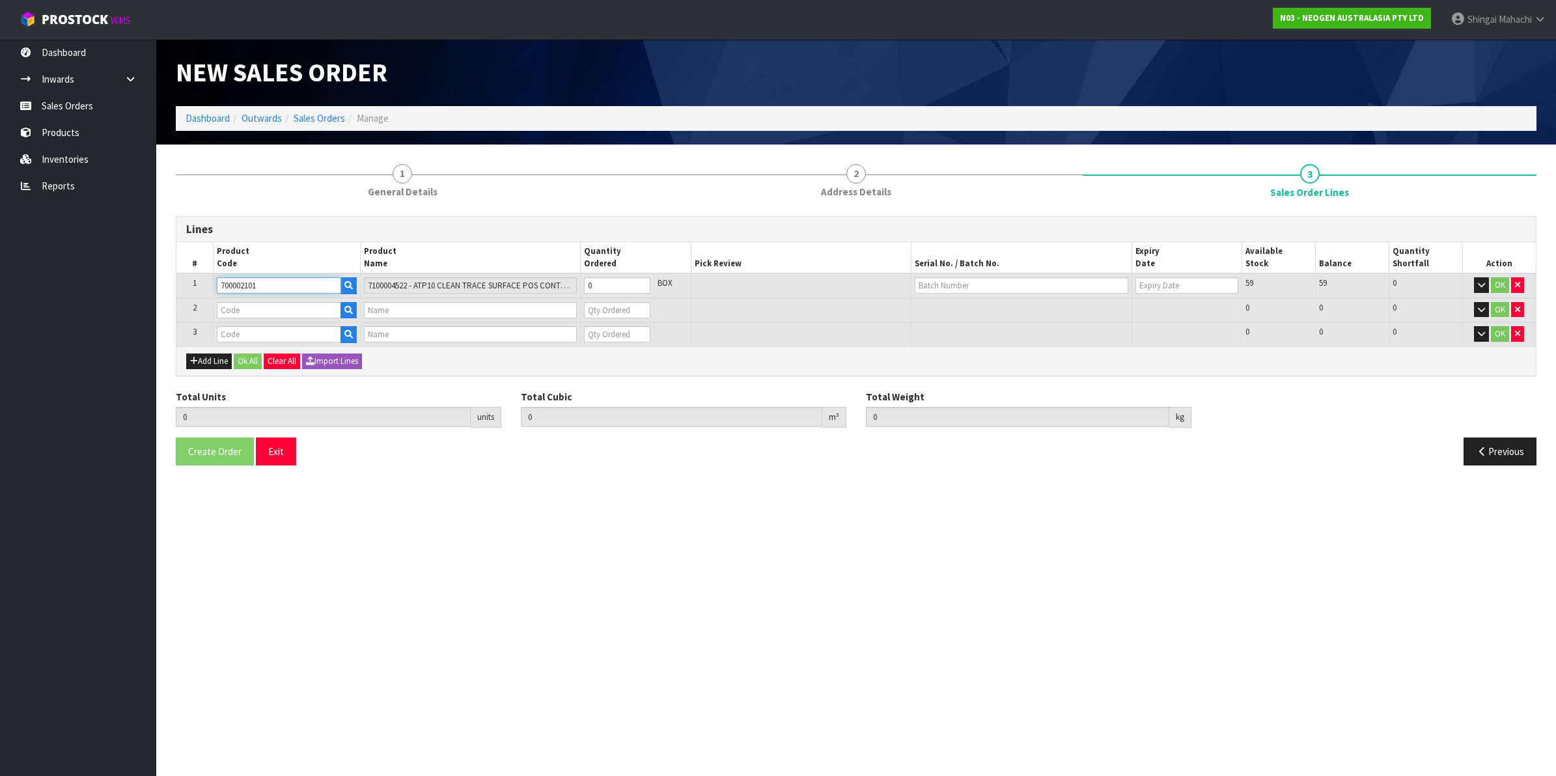
type input "700002101"
click at [253, 307] on input "text" at bounding box center [279, 310] width 124 height 16
paste input "700002022"
type input "700002022"
type input "7000034524 - 7000034524 3000DPQCOG MLS DAIRY SCREEN KIT"
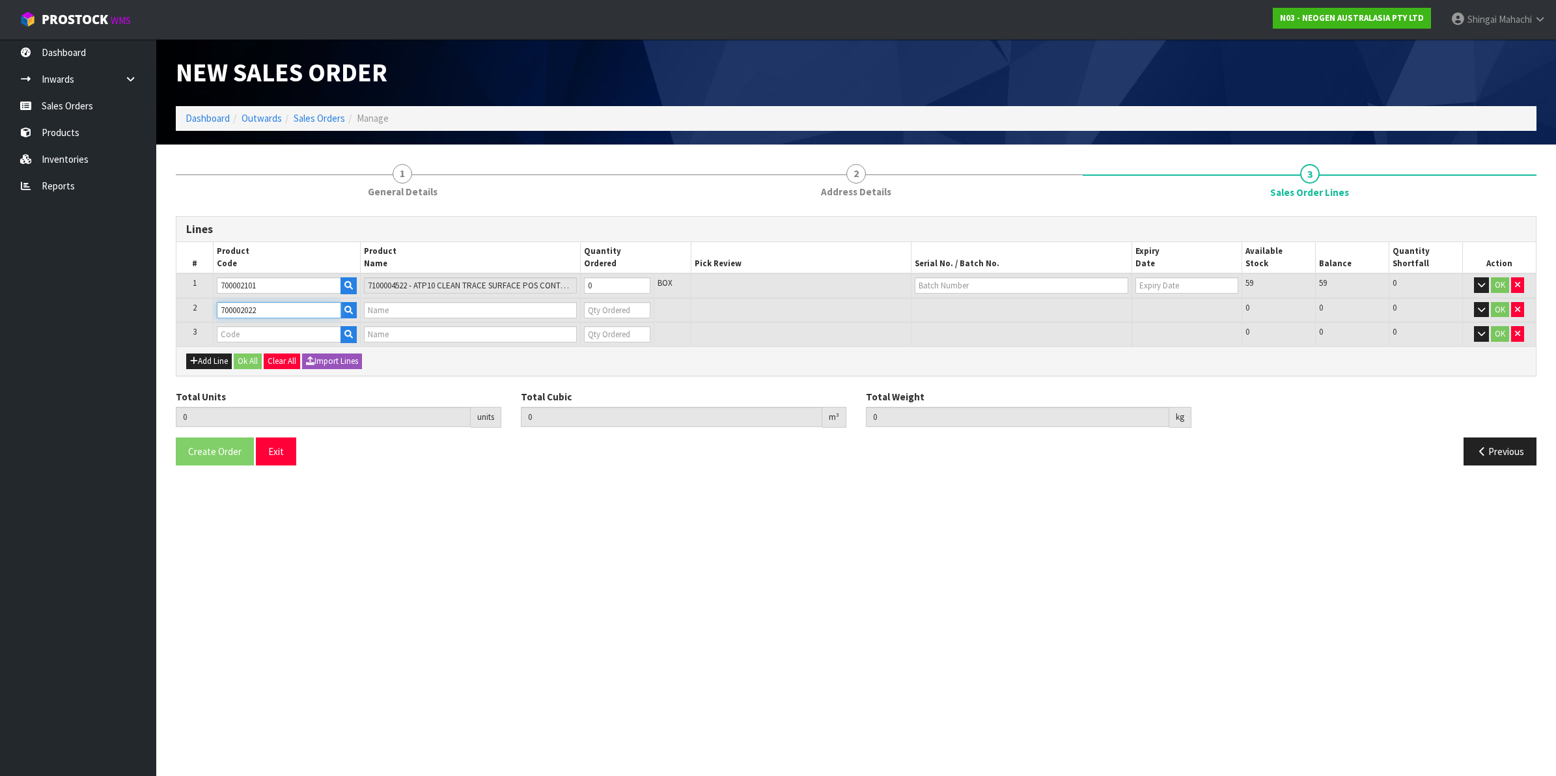
type input "0"
type input "700002022"
click at [249, 333] on input "text" at bounding box center [279, 334] width 124 height 16
paste input "700002028"
type input "700002028"
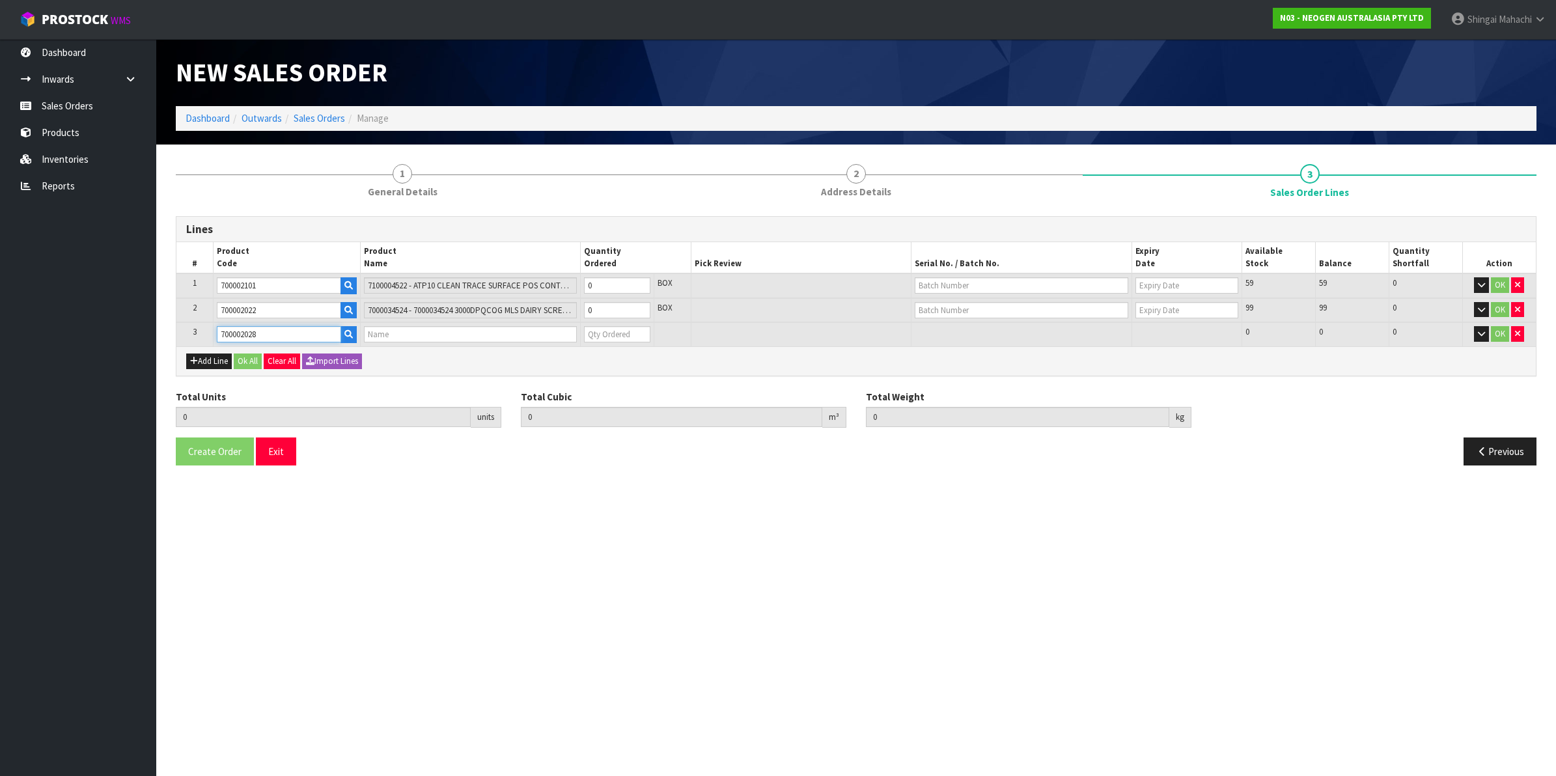
type input "0.000000"
type input "0.000"
type input "7000043164 - 3005 MLS INJECTOR CLEANING KIT"
type input "0"
type input "700002028"
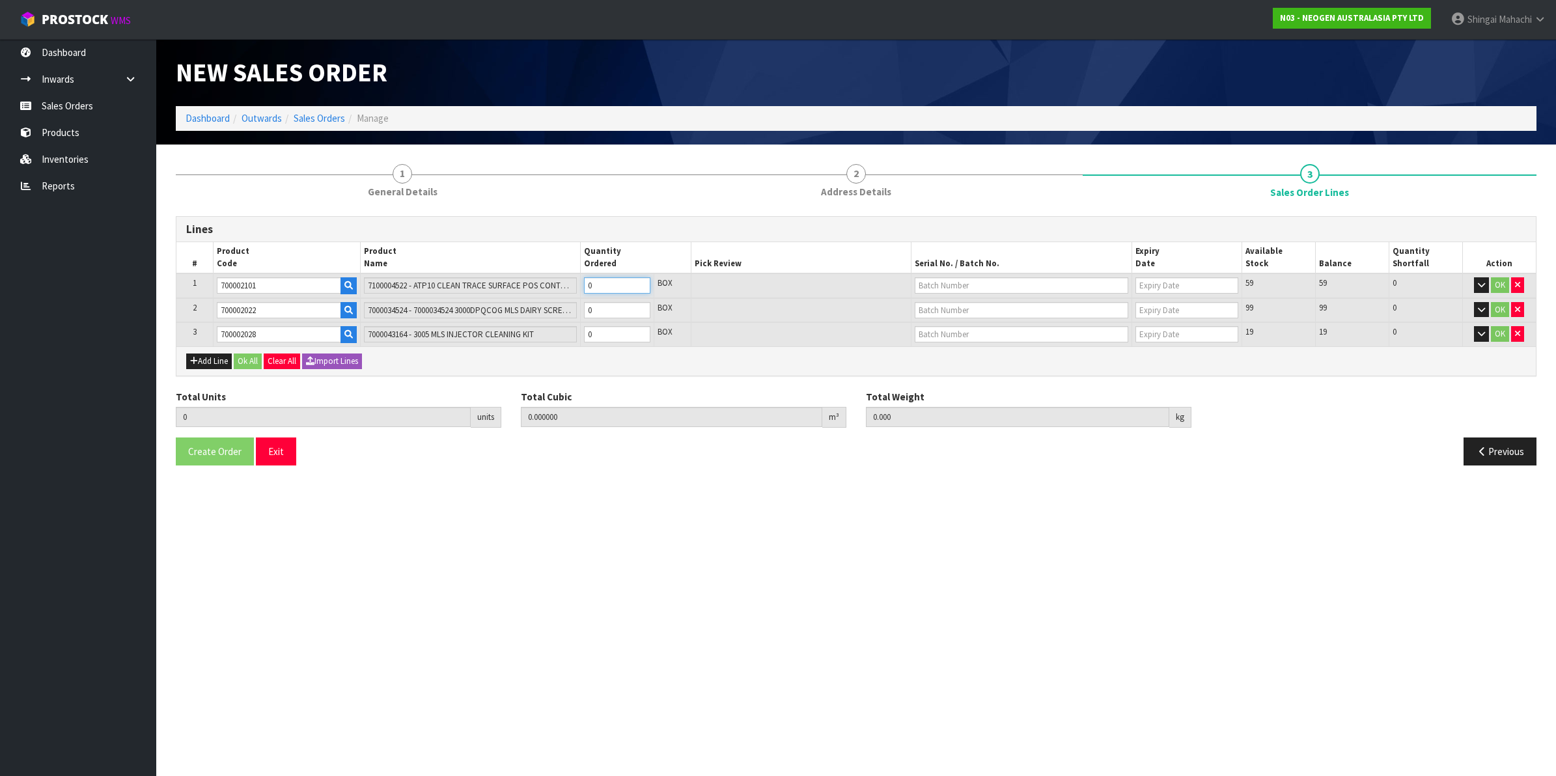
drag, startPoint x: 603, startPoint y: 283, endPoint x: 538, endPoint y: 294, distance: 65.9
click at [538, 294] on tr "1 700002101 7100004522 - ATP10 CLEAN TRACE SURFACE POS CONTROL 0 BOX 59 59 0 OK" at bounding box center [855, 285] width 1359 height 25
type input "3"
type input "0.002688"
type input "0.3"
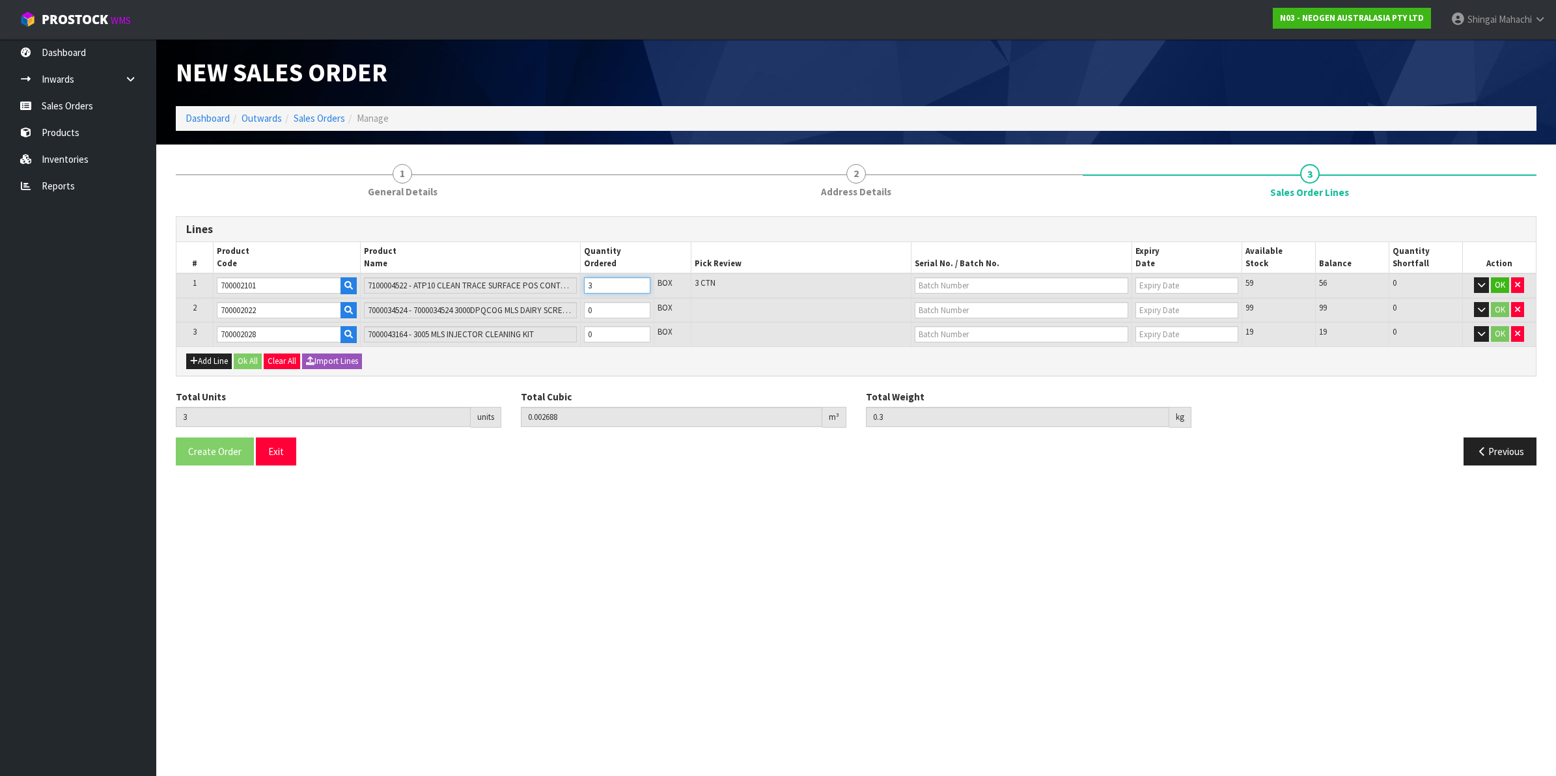
type input "3"
click at [570, 312] on tr "2 700002022 7000034524 - 7000034524 3000DPQCOG MLS DAIRY SCREEN KIT 0 BOX 99 99…" at bounding box center [855, 310] width 1359 height 25
type input "4"
type input "0.027312"
type input "3.88"
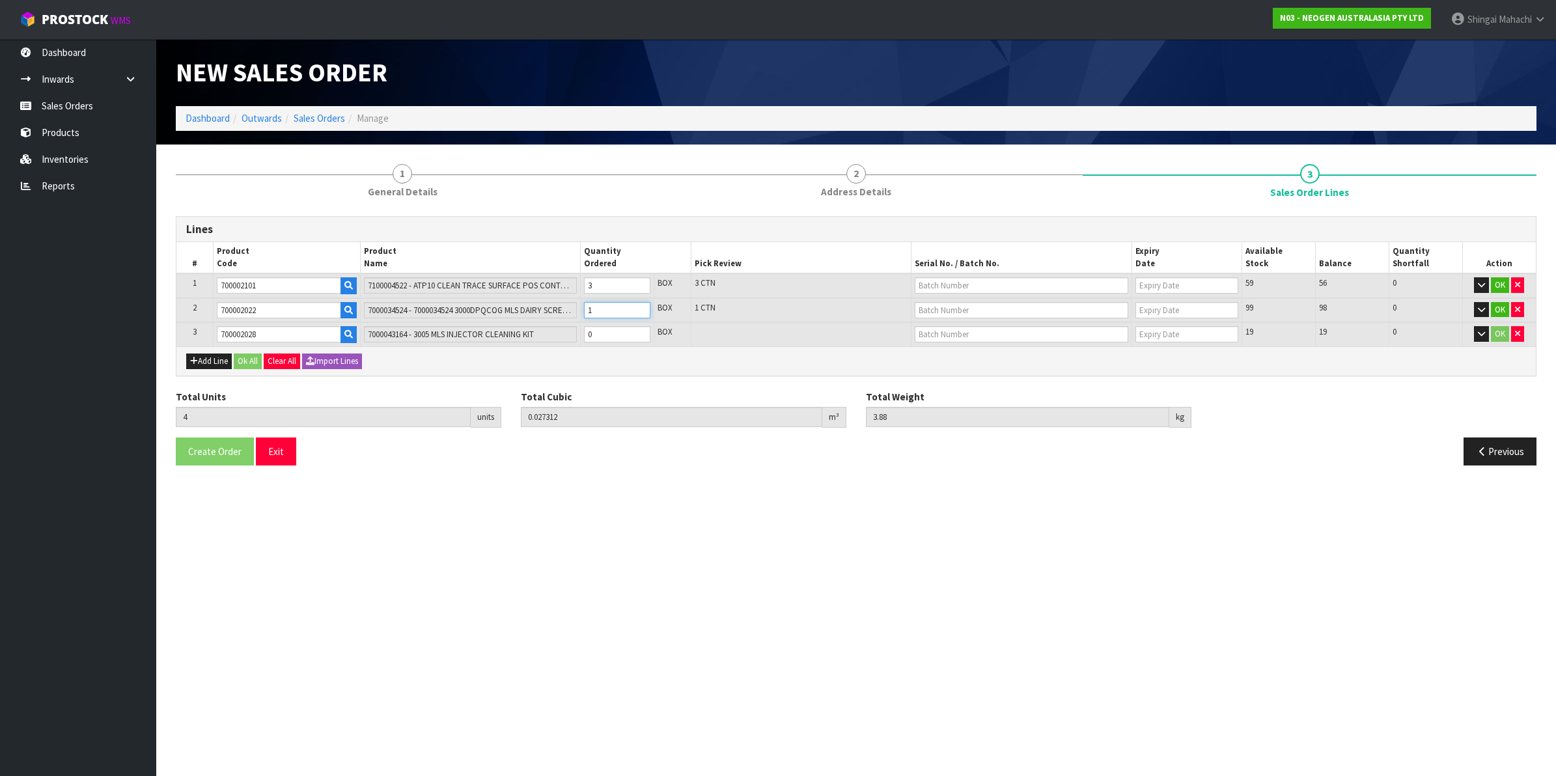
type input "1"
click at [480, 335] on tr "3 700002028 7000043164 - 3005 MLS INJECTOR CLEANING KIT 0 BOX 19 19 0 OK" at bounding box center [855, 334] width 1359 height 24
type input "5"
type input "0.031092"
type input "5.18"
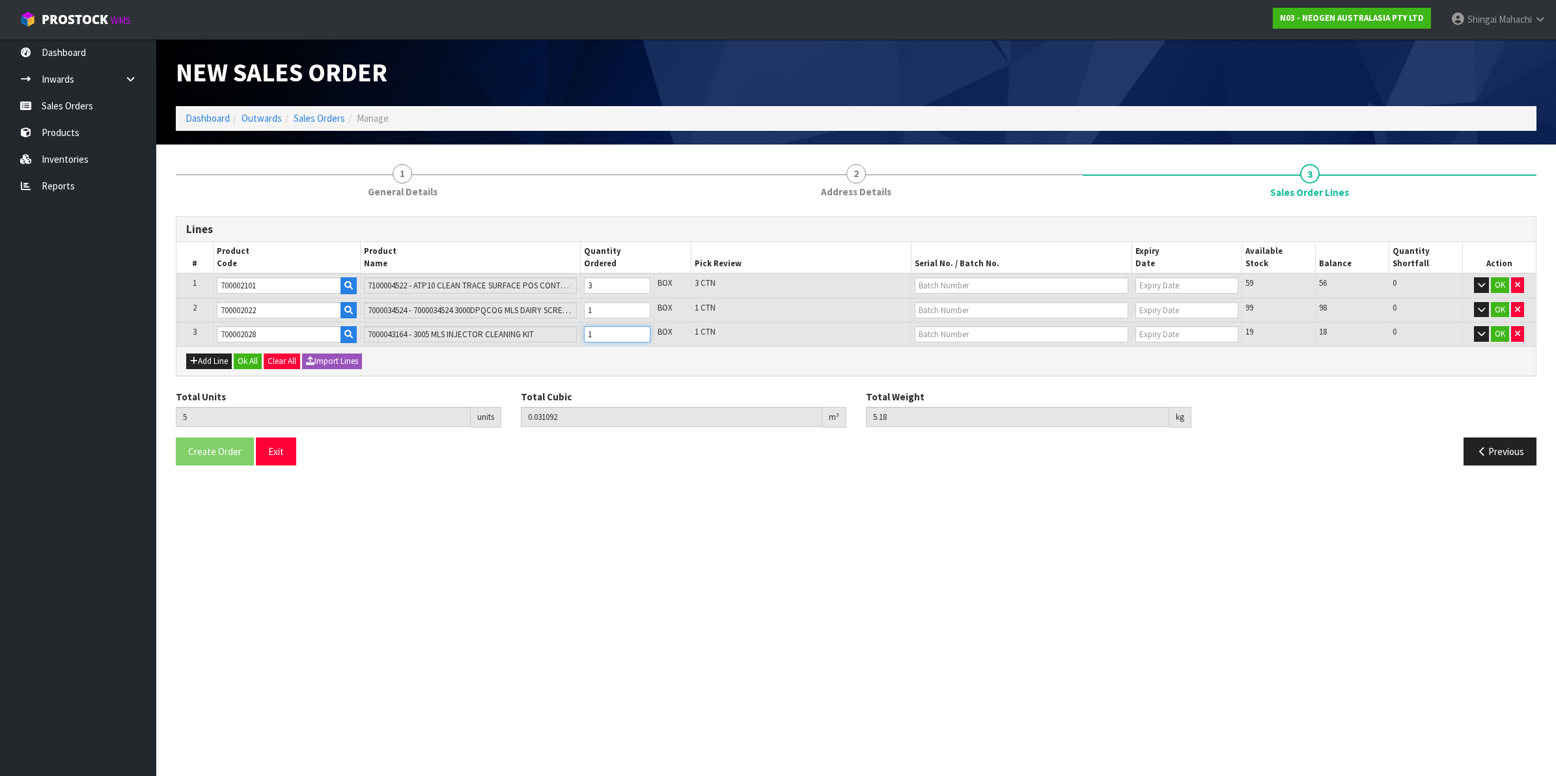
type input "1"
click at [969, 282] on input "text" at bounding box center [1020, 285] width 213 height 16
click at [976, 342] on link "3000028208" at bounding box center [966, 343] width 103 height 18
type input "3000028208"
type input "[DATE]"
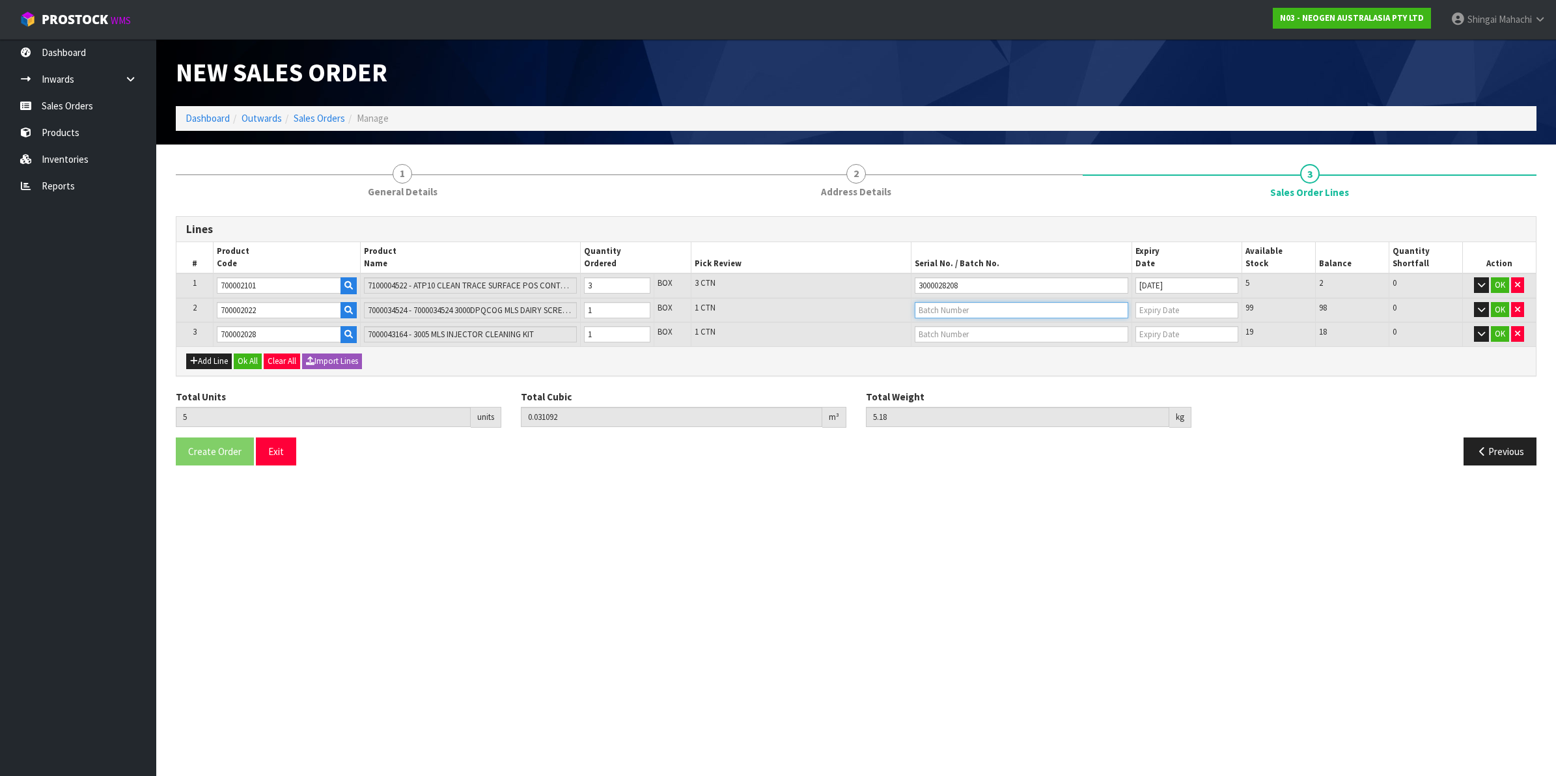
click at [936, 310] on input "text" at bounding box center [1020, 310] width 213 height 16
click at [968, 421] on link "3000035445" at bounding box center [966, 420] width 103 height 18
type input "3000035445"
type input "[DATE]"
click at [948, 332] on input "text" at bounding box center [1020, 334] width 213 height 16
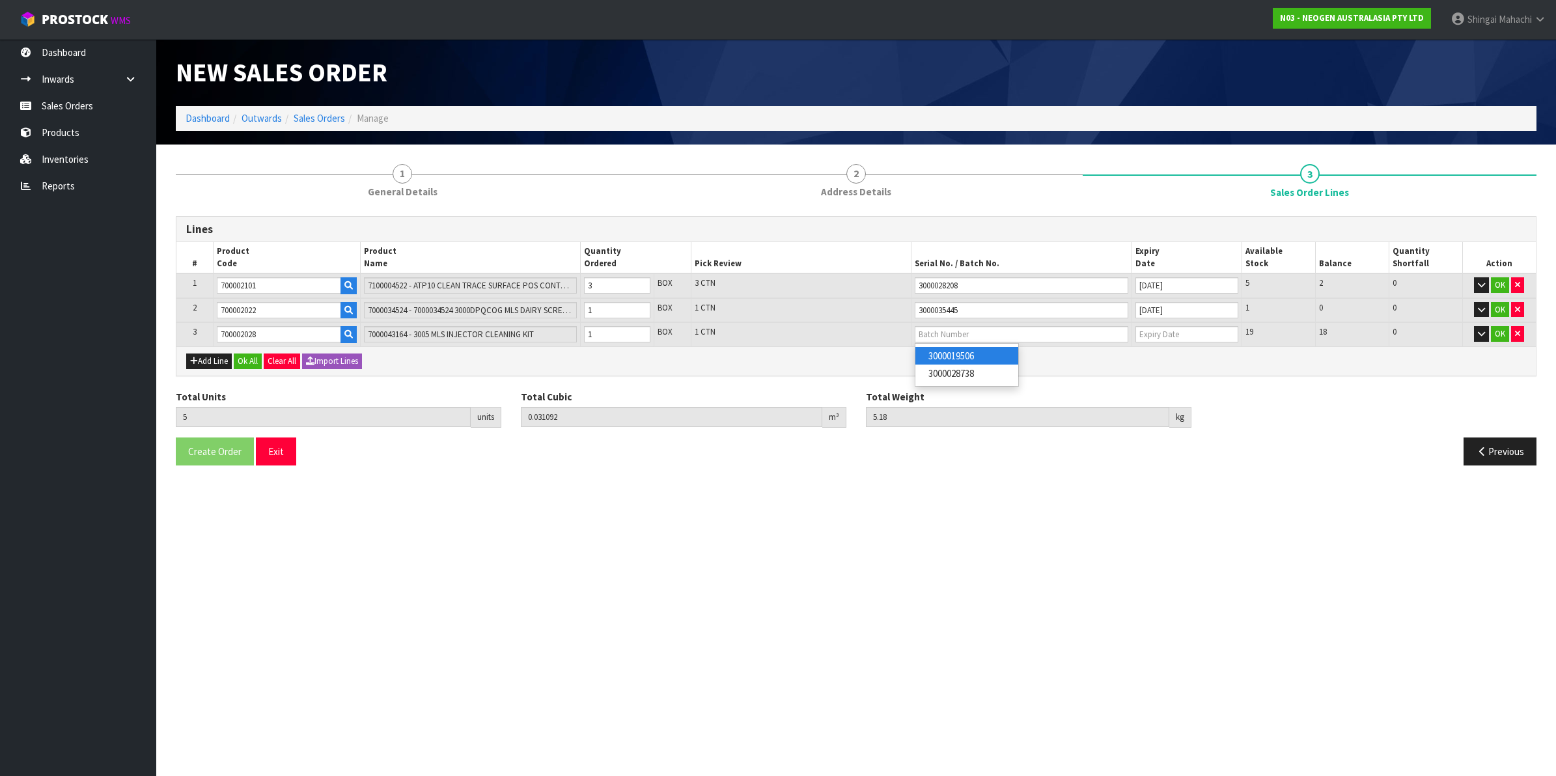
click at [983, 359] on link "3000019506" at bounding box center [966, 356] width 103 height 18
type input "3000019506"
type input "[DATE]"
click at [1504, 333] on button "OK" at bounding box center [1500, 334] width 18 height 16
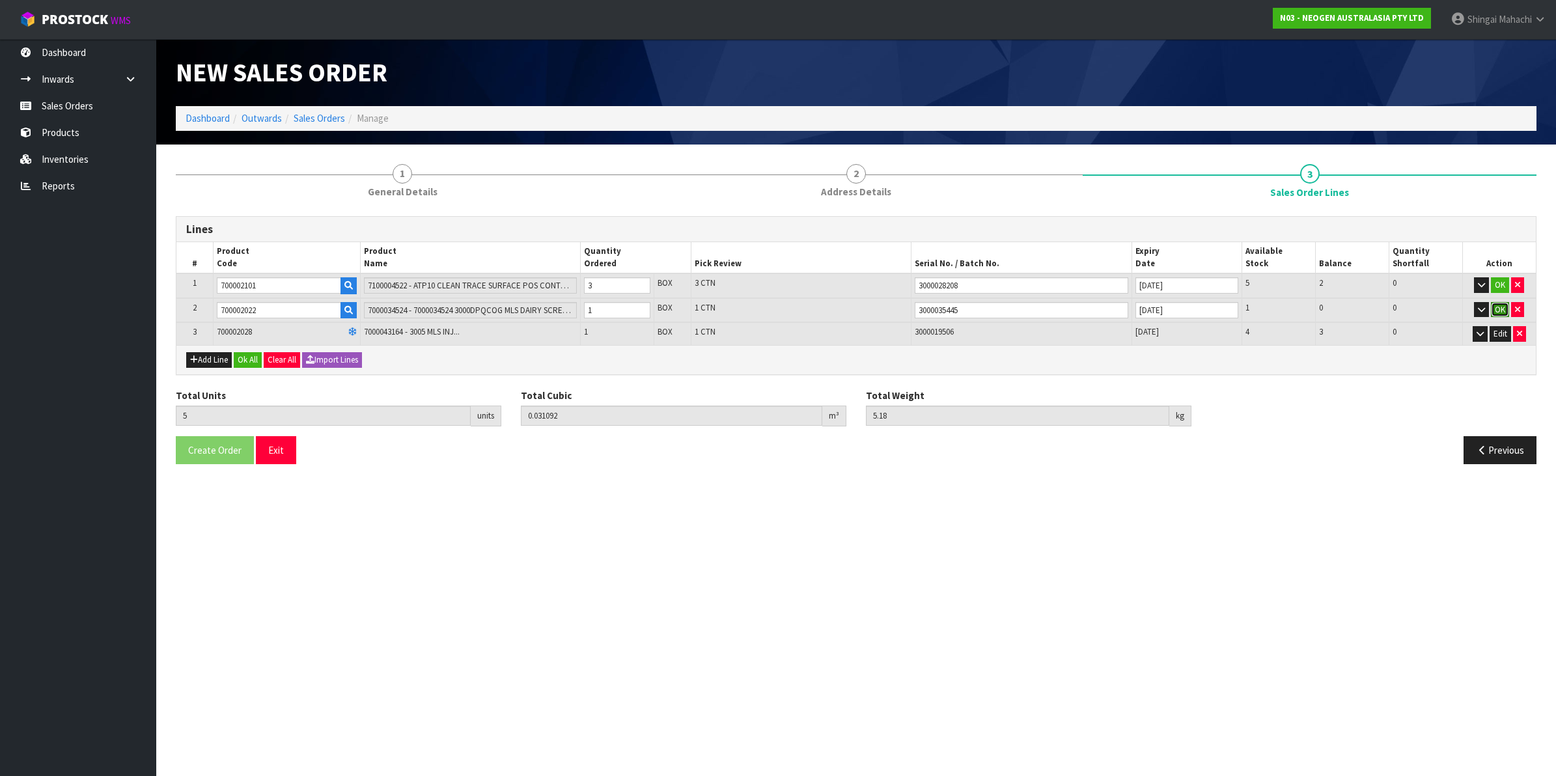
click at [1494, 306] on button "OK" at bounding box center [1500, 310] width 18 height 16
click at [1500, 281] on button "OK" at bounding box center [1500, 285] width 18 height 16
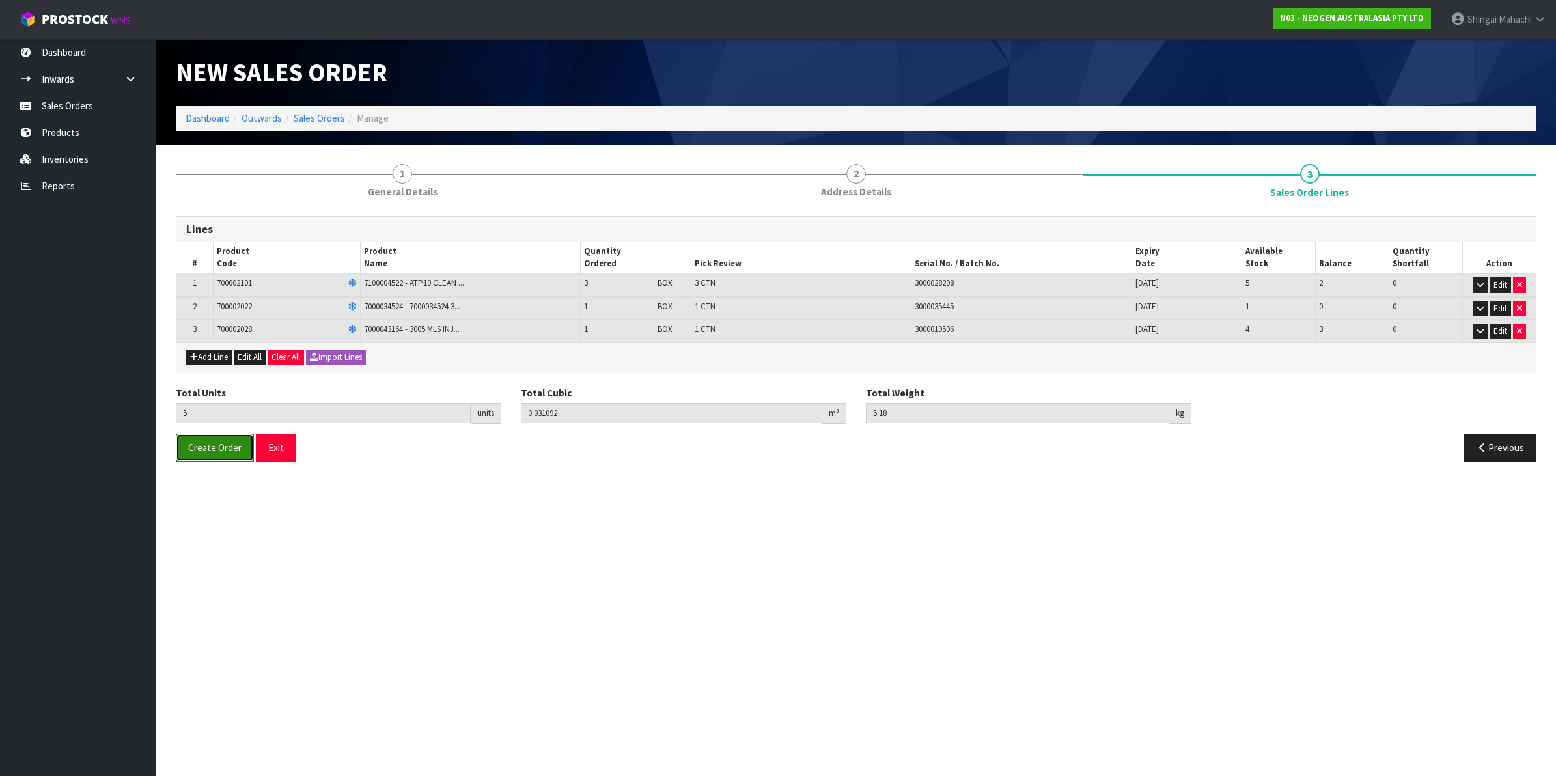
click at [223, 450] on span "Create Order" at bounding box center [214, 447] width 53 height 12
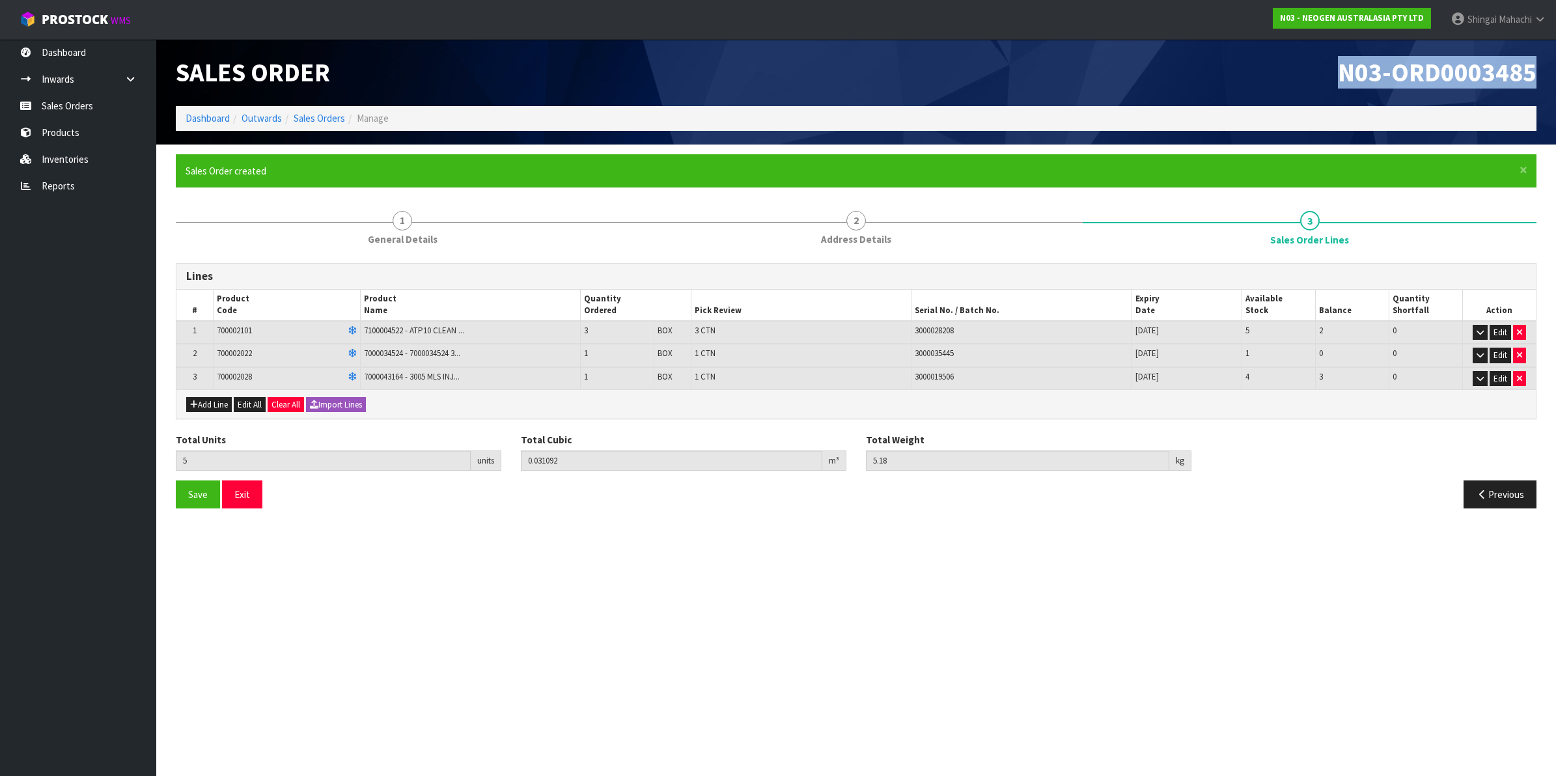
drag, startPoint x: 1339, startPoint y: 70, endPoint x: 1543, endPoint y: 75, distance: 203.8
click at [1543, 75] on div "N03-ORD0003485" at bounding box center [1201, 72] width 690 height 67
copy span "N03-ORD0003485"
click at [324, 114] on link "Sales Orders" at bounding box center [319, 118] width 51 height 12
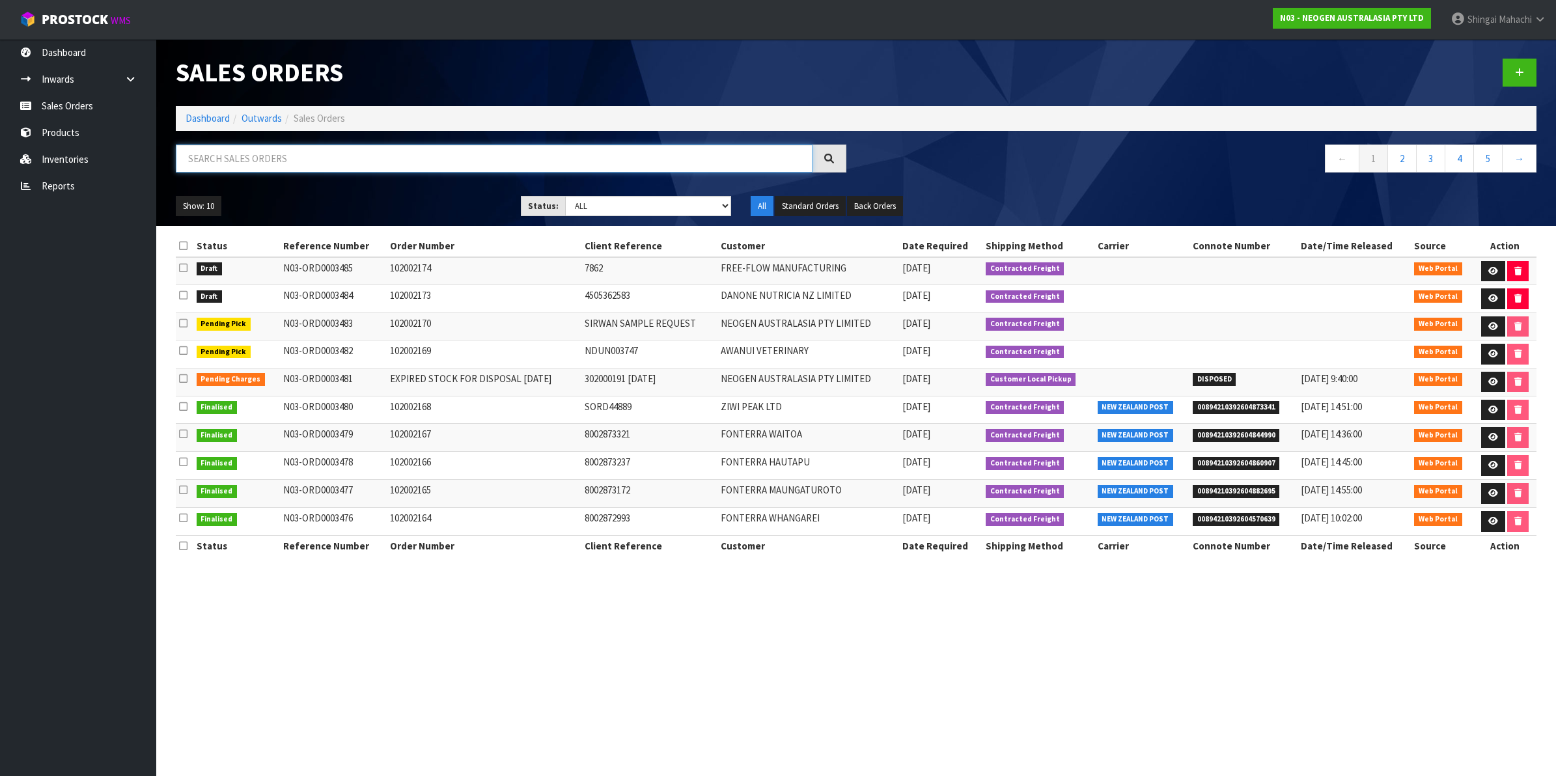
click at [262, 155] on input "text" at bounding box center [494, 158] width 637 height 28
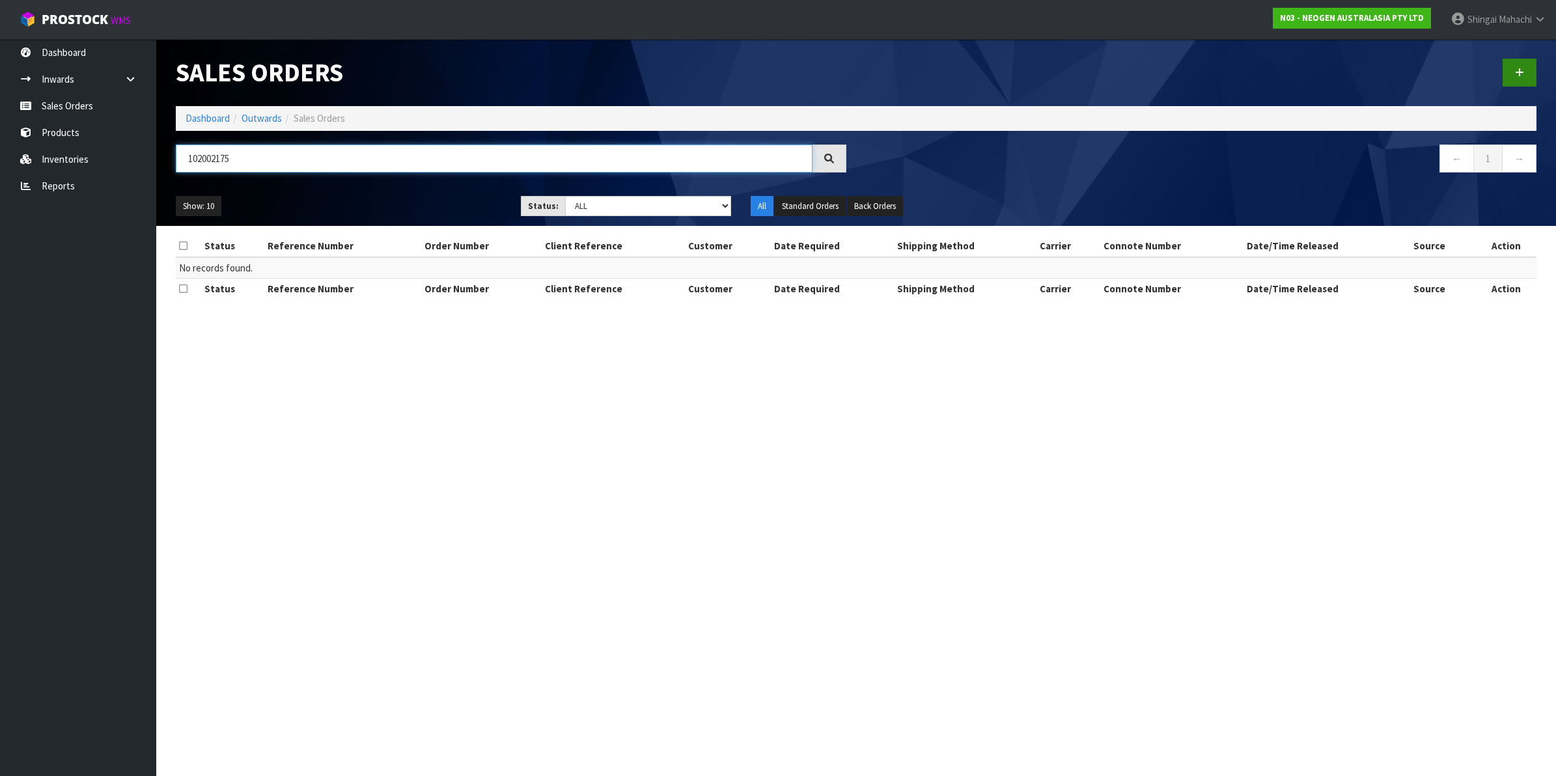
type input "102002175"
click at [1524, 66] on link at bounding box center [1519, 73] width 34 height 28
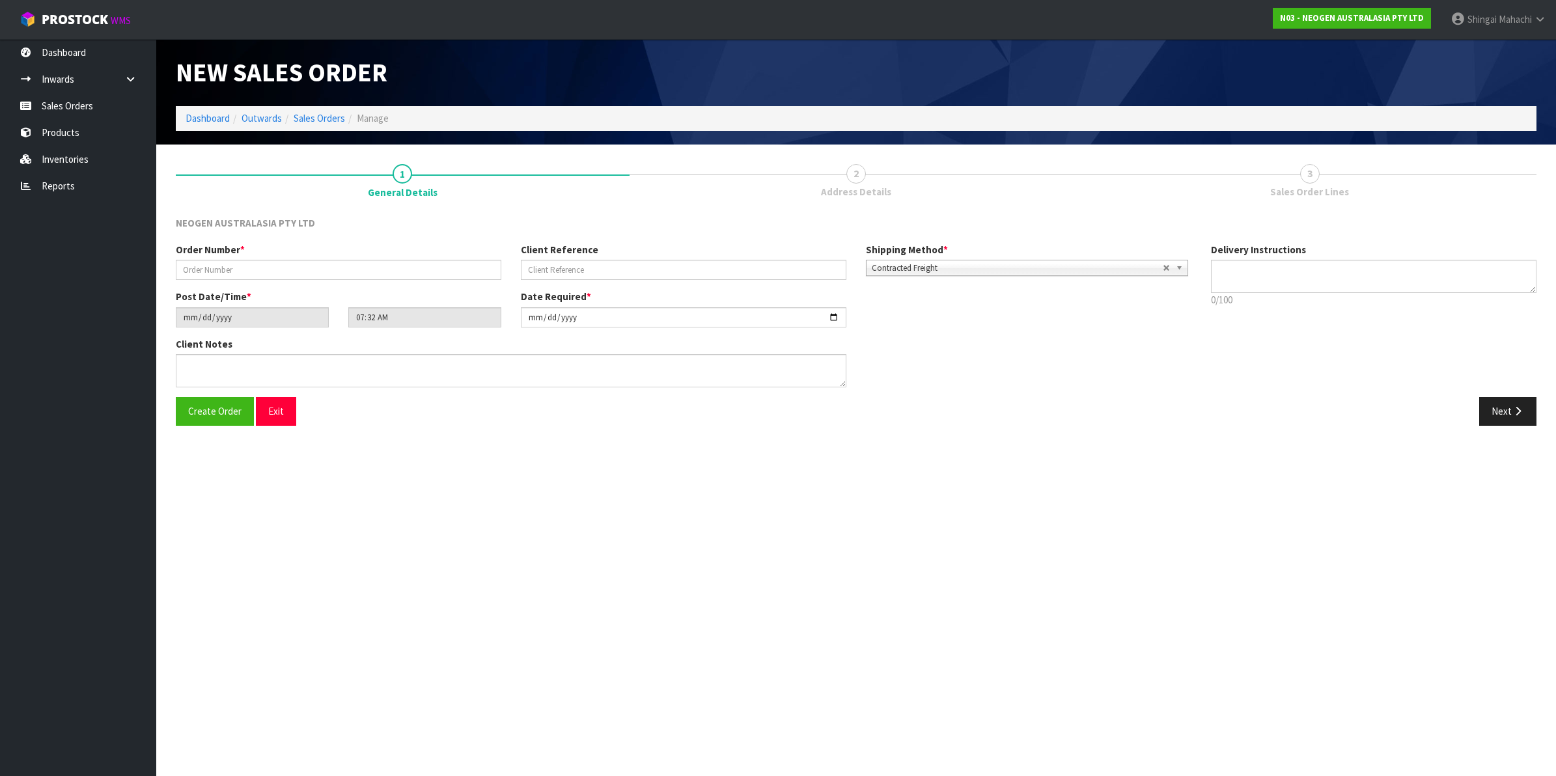
type textarea "CHILLED GOODS -OVERNIGHT"
click at [221, 262] on input "text" at bounding box center [338, 270] width 325 height 20
type input "102002175"
click at [596, 274] on input "text" at bounding box center [683, 270] width 325 height 20
paste input "2050045164"
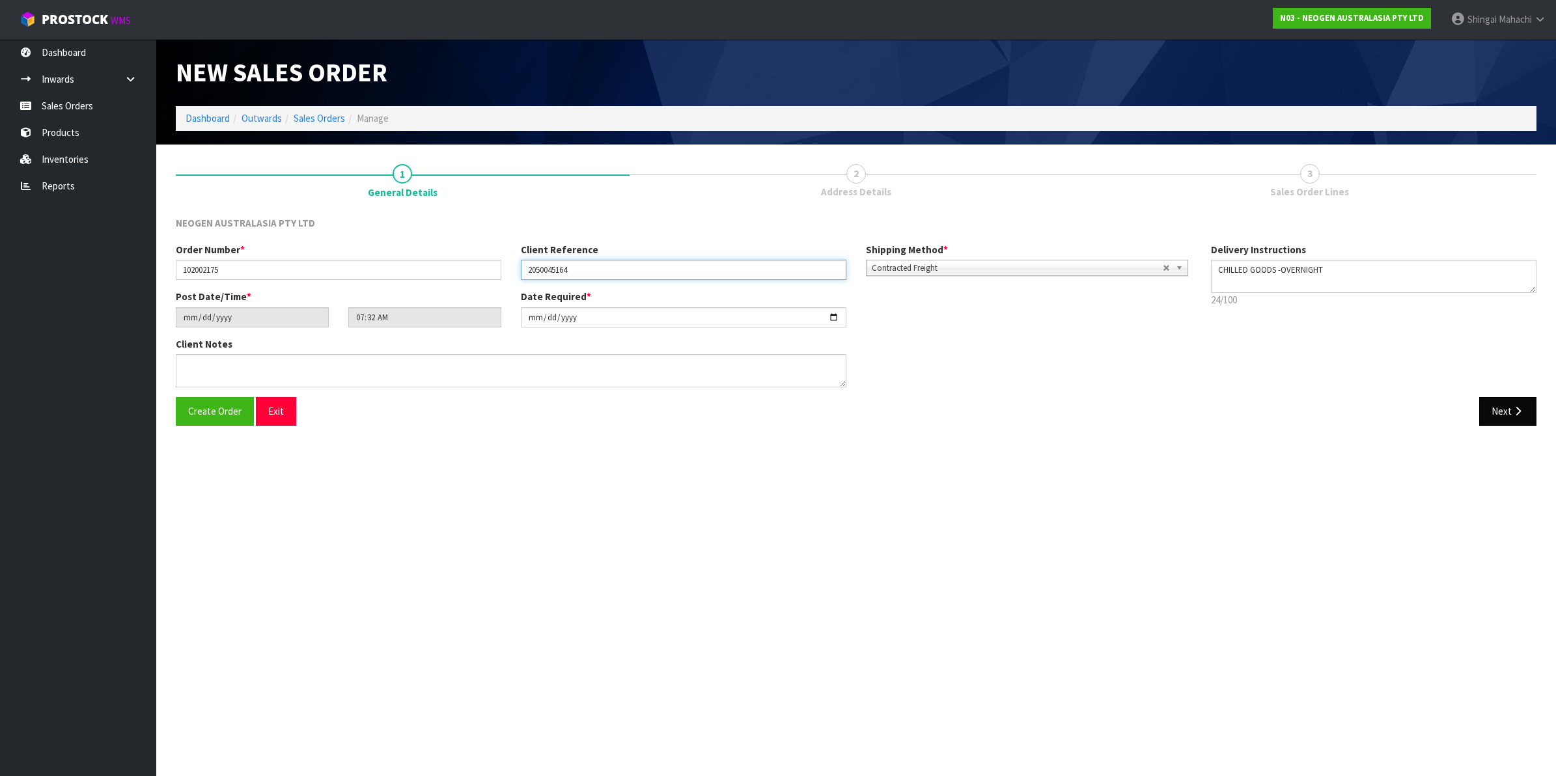
type input "2050045164"
click at [1517, 415] on icon "button" at bounding box center [1517, 411] width 12 height 10
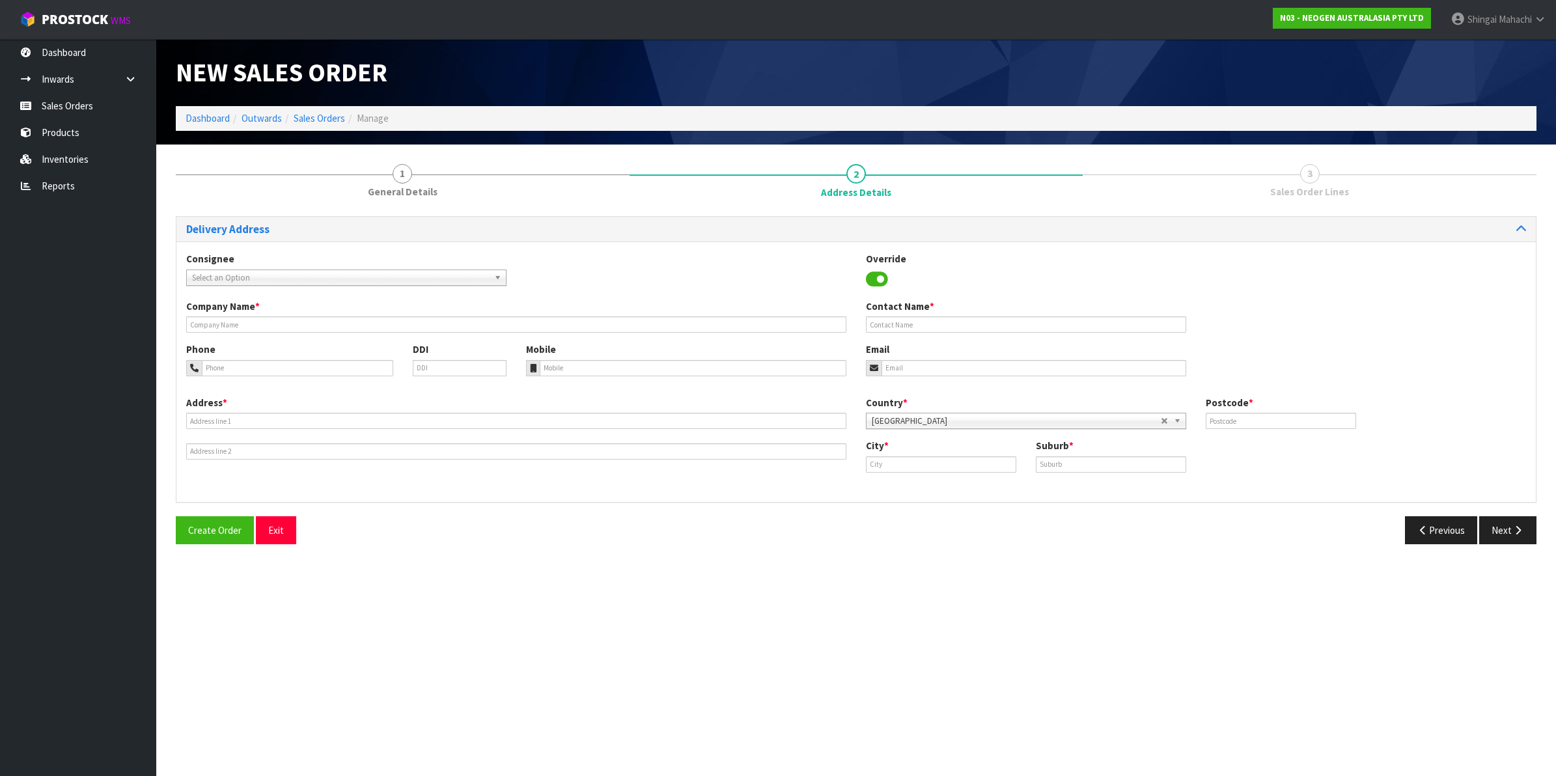
click at [226, 273] on span "Select an Option" at bounding box center [340, 278] width 297 height 16
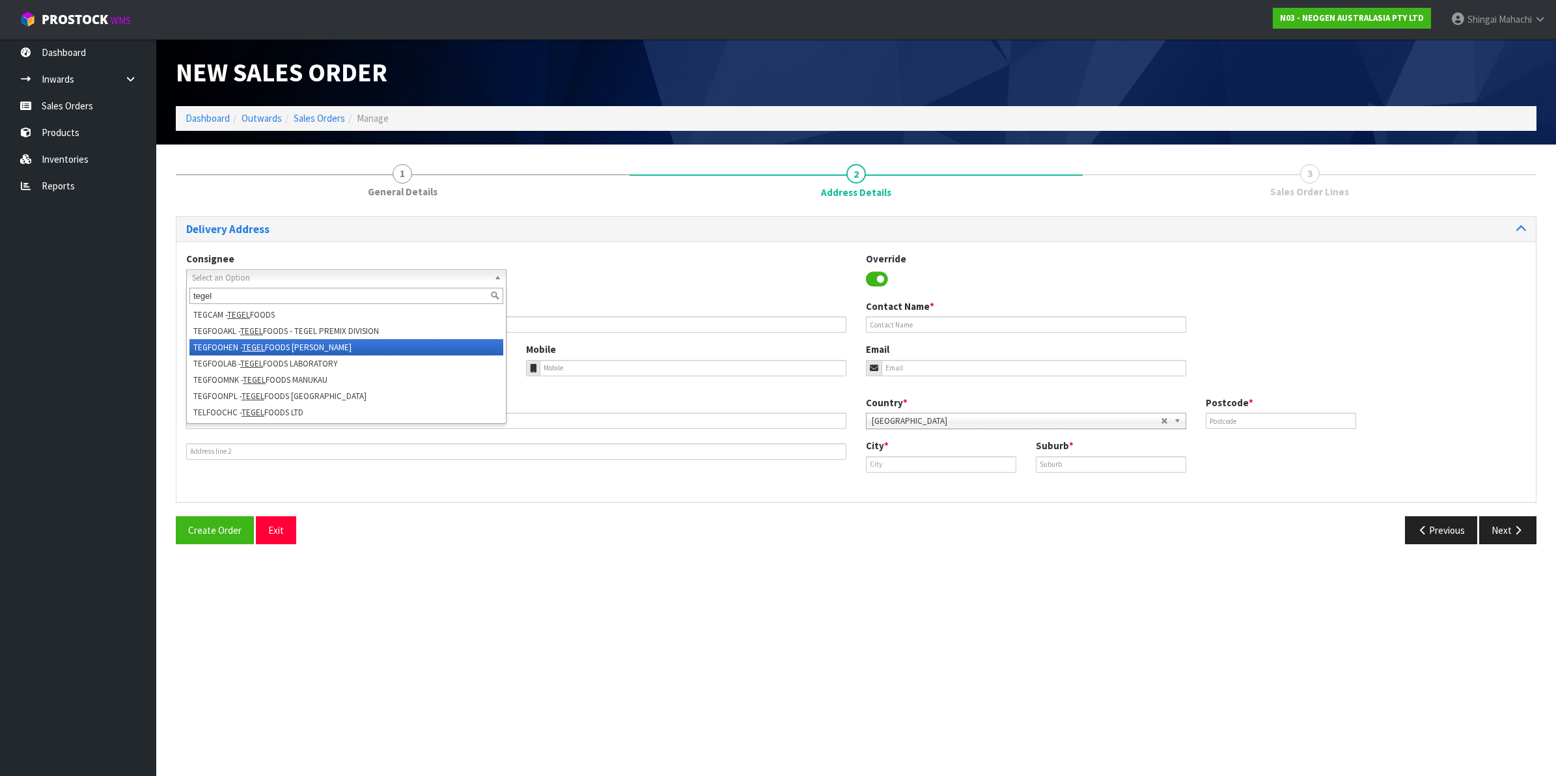
type input "tegel"
click at [232, 346] on li "TEGFOOHEN - TEGEL FOODS [PERSON_NAME]" at bounding box center [346, 347] width 314 height 16
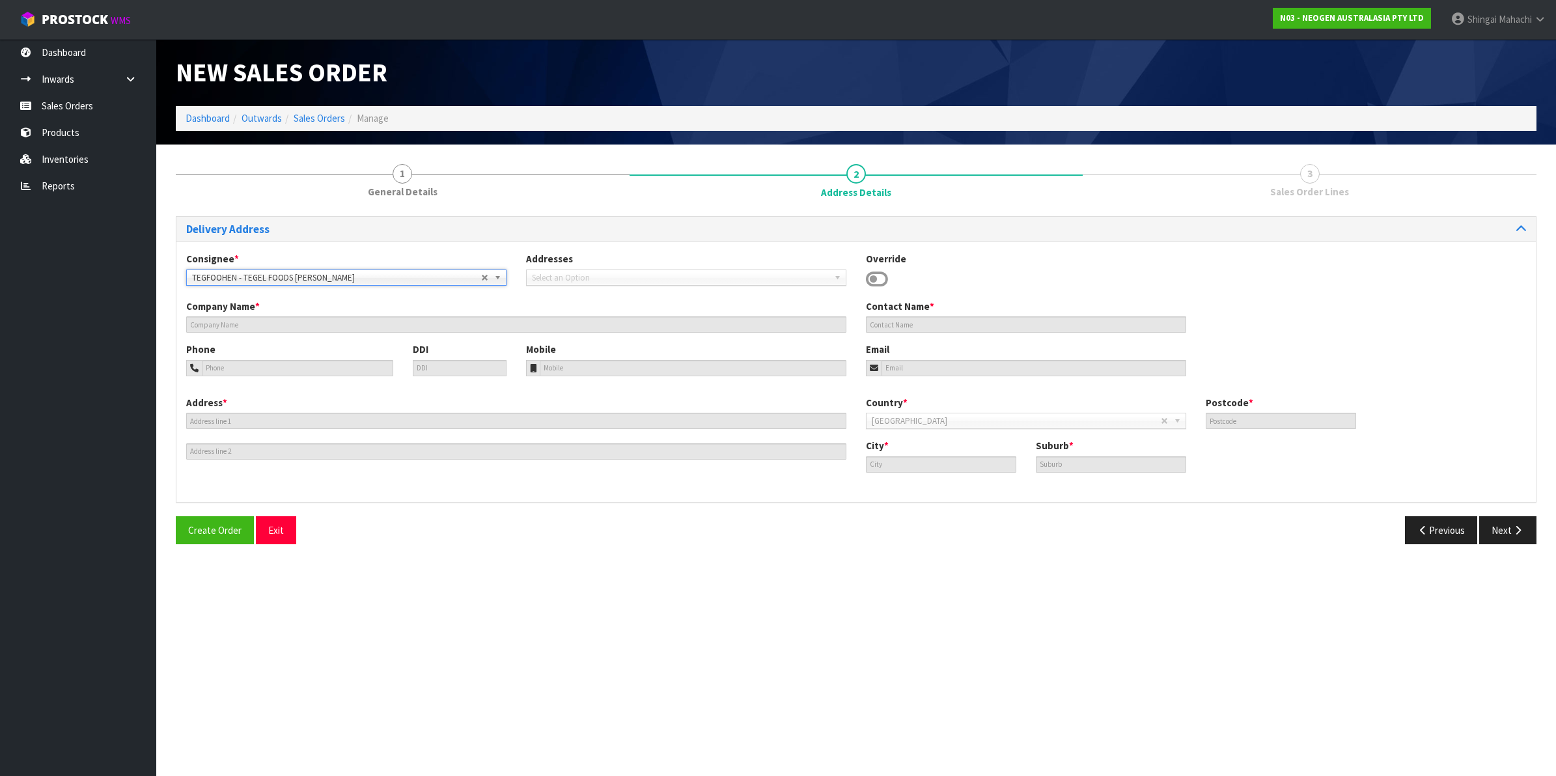
type input "TEGEL FOODS [PERSON_NAME]"
type input "CUSHLA (LAB)-MAIN RECEPTION"
type input "[STREET_ADDRESS][PERSON_NAME]"
type input "0612"
type input "[GEOGRAPHIC_DATA]"
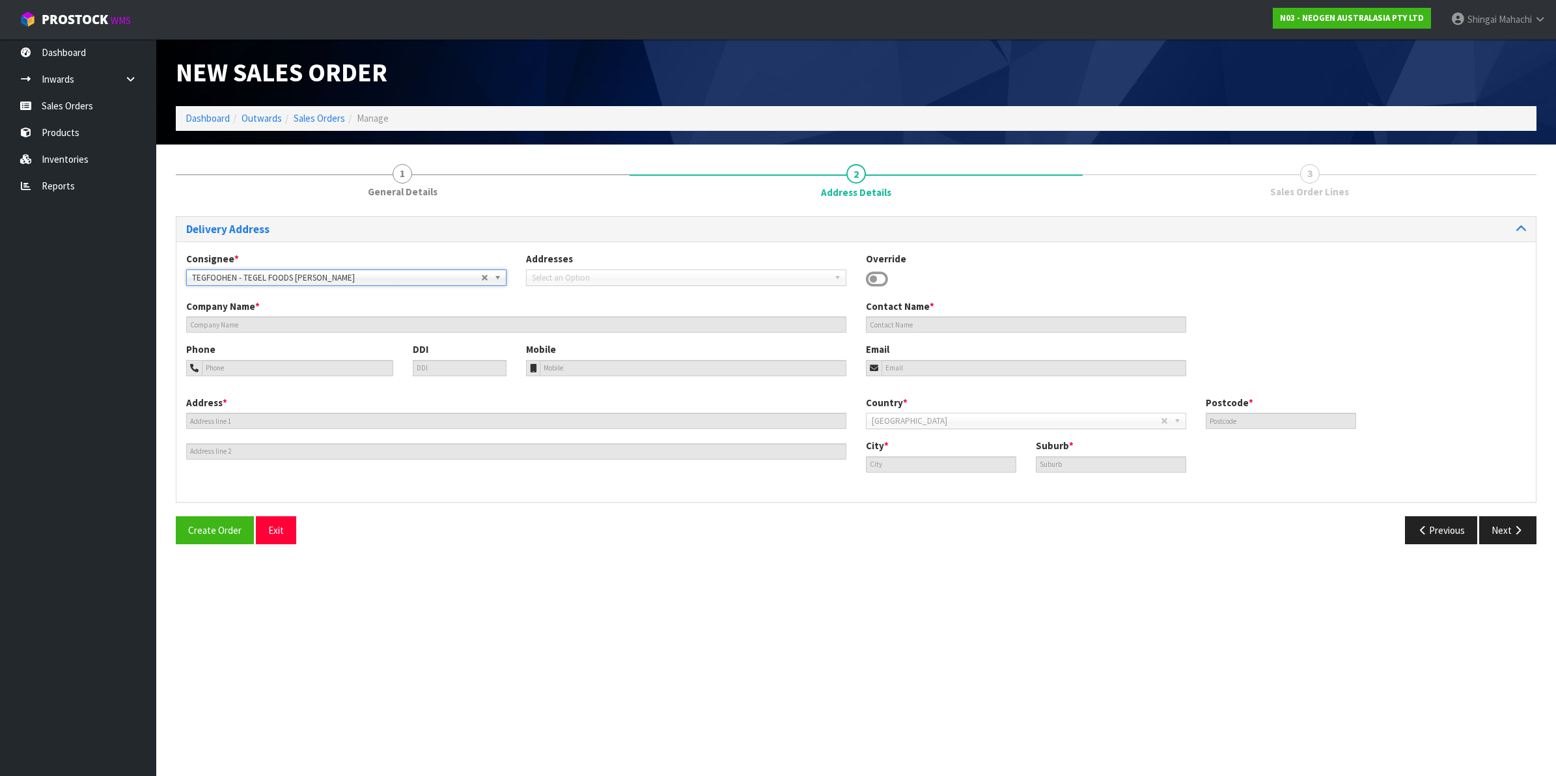
type input "[PERSON_NAME]"
click at [1504, 527] on button "Next" at bounding box center [1507, 530] width 57 height 28
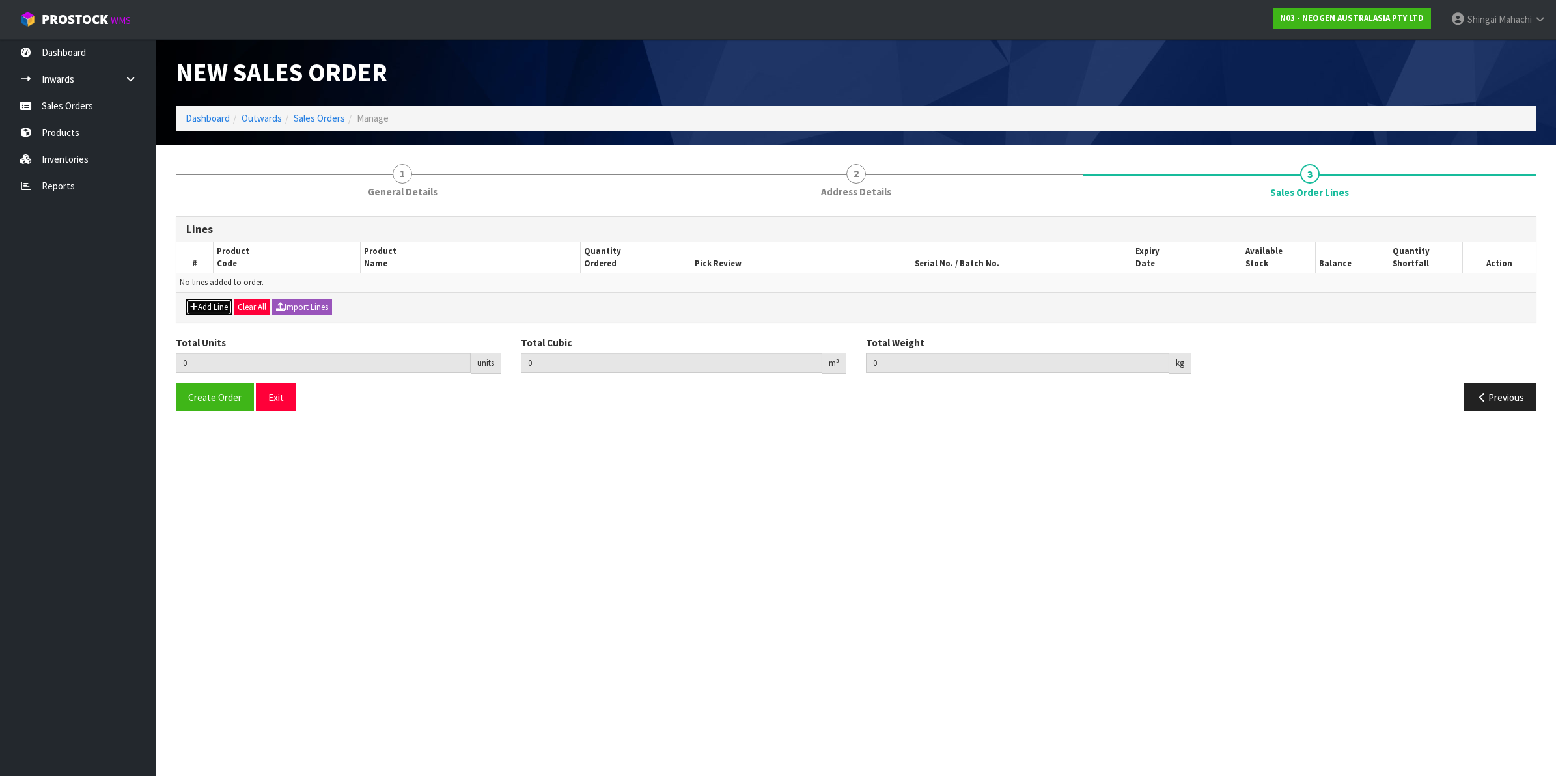
click at [206, 310] on button "Add Line" at bounding box center [209, 307] width 46 height 16
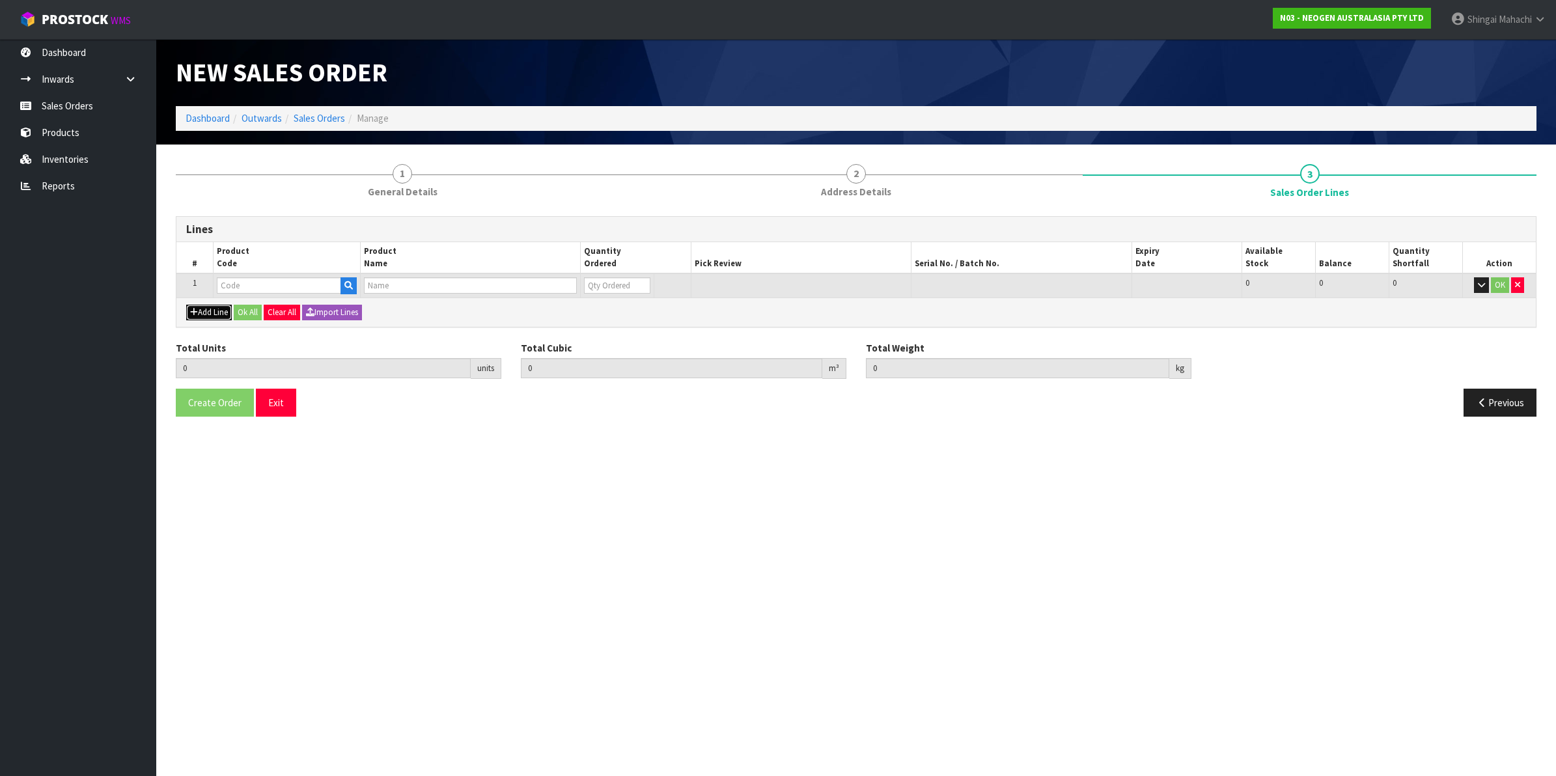
click at [206, 310] on button "Add Line" at bounding box center [209, 313] width 46 height 16
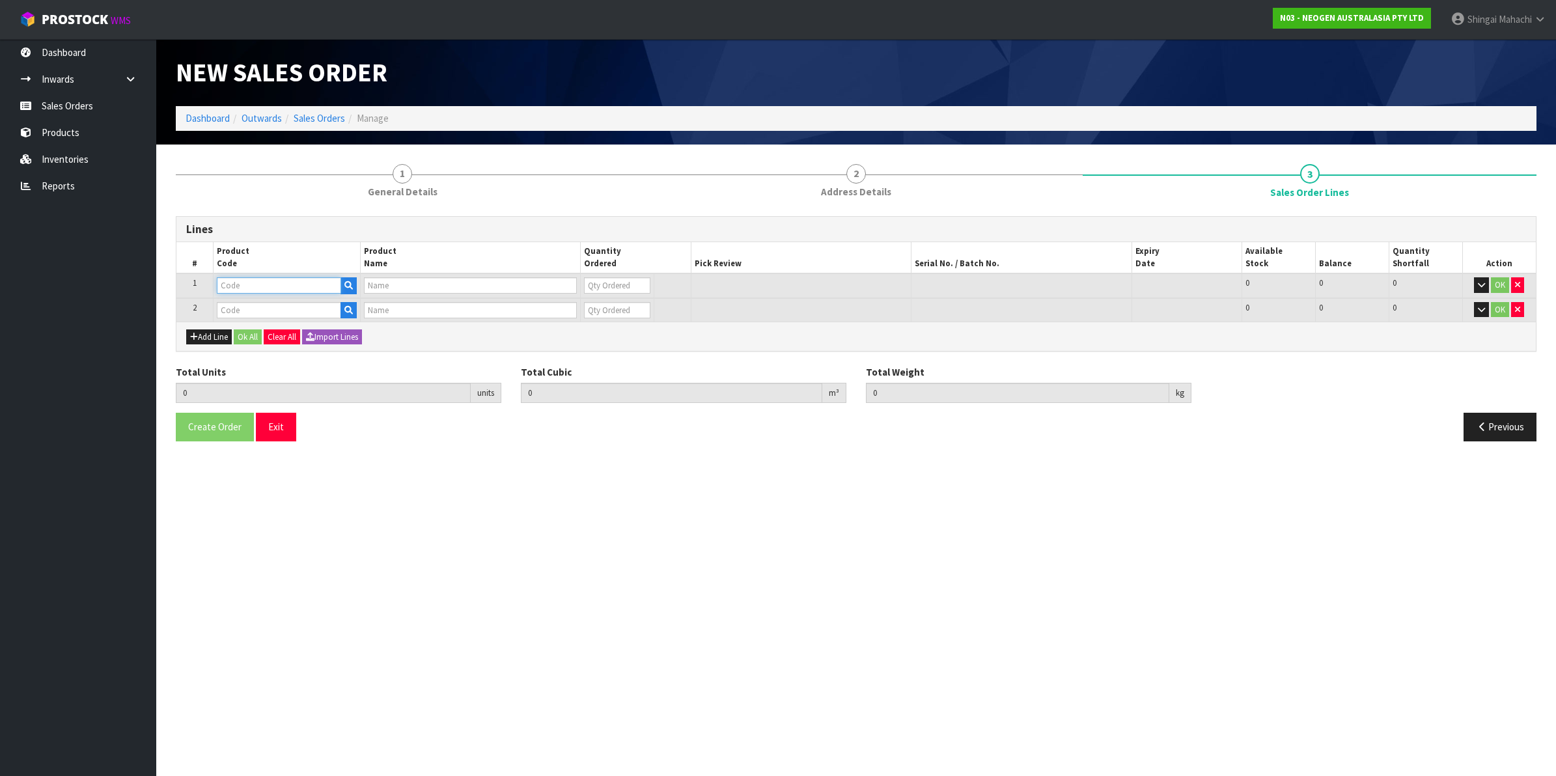
click at [277, 287] on input "text" at bounding box center [279, 285] width 124 height 16
paste input "700002209"
type input "700002209"
type input "7100067521 - PRO100 SURFACE PROTEIN PLUS 100/CS"
type input "0"
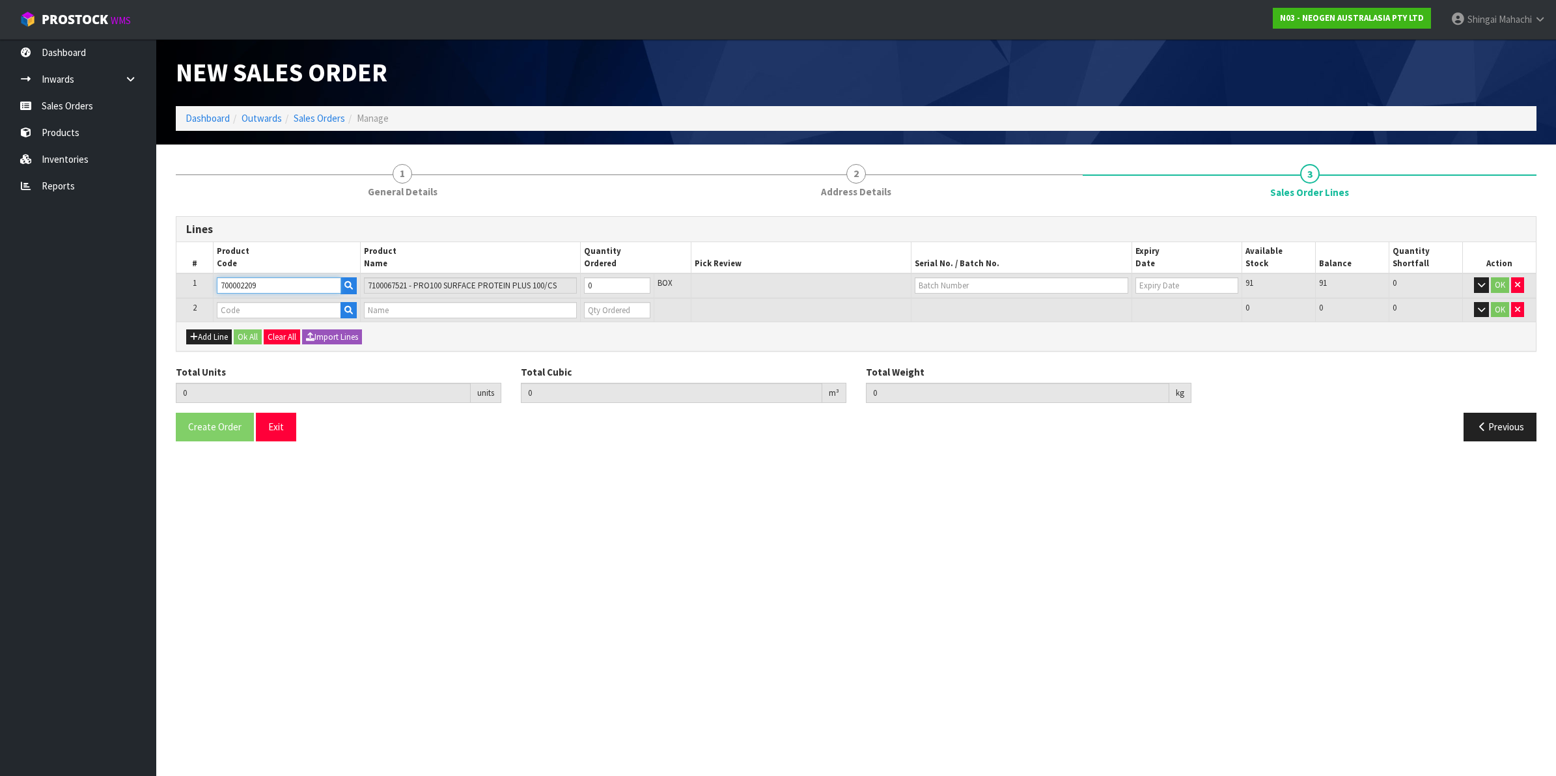
type input "700002209"
click at [260, 309] on input "text" at bounding box center [279, 310] width 124 height 16
paste input "700002207"
type input "700002207"
type input "0.000000"
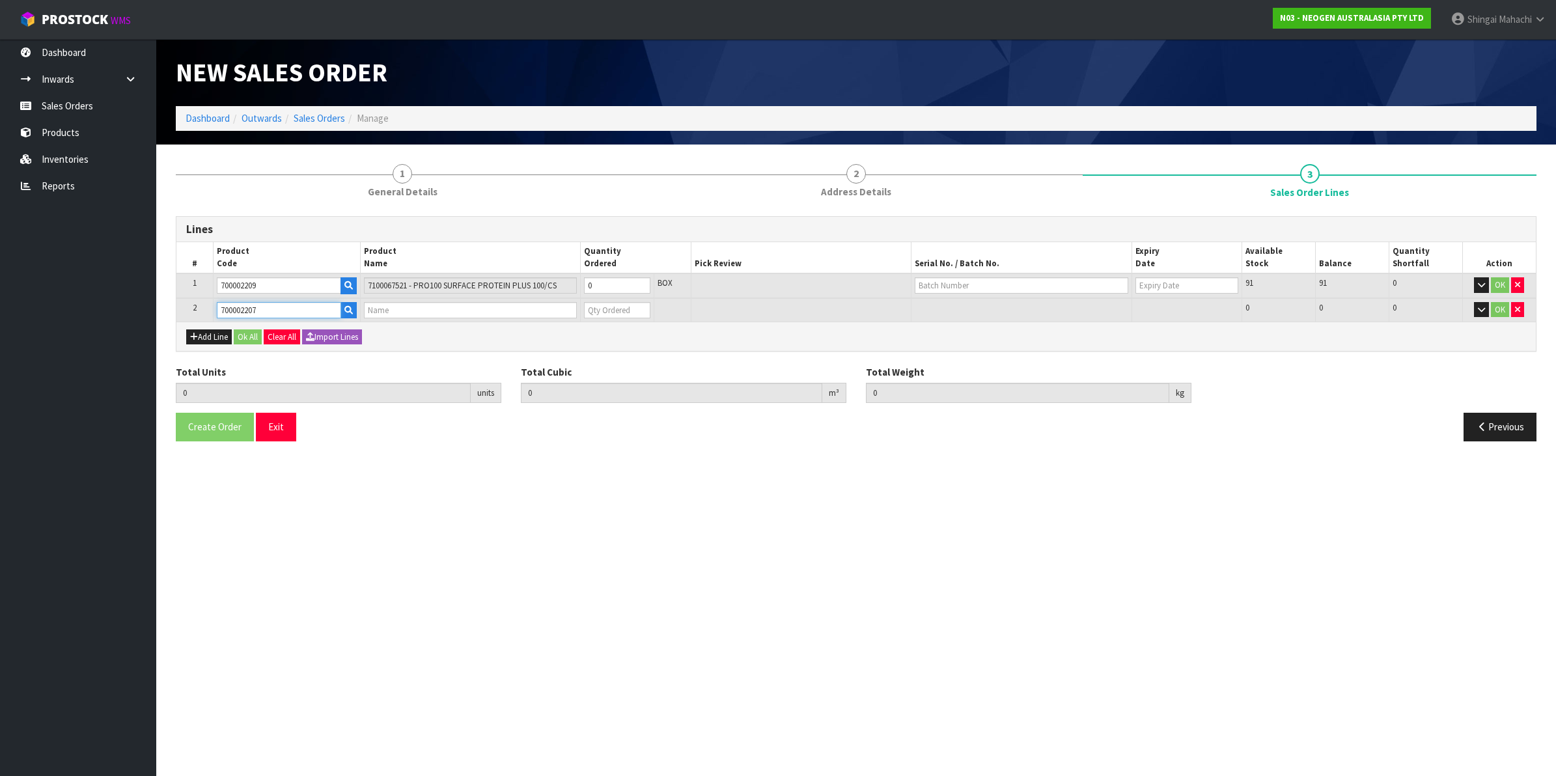
type input "0.000"
type input "7100067519 - UXL100 CLEAN-TRACE SURF ATP 100EA/PK"
type input "0"
type input "700002207"
click at [467, 304] on table "# Product Code Product Name Quantity Ordered Pick Review Serial No. / Batch No.…" at bounding box center [855, 281] width 1359 height 79
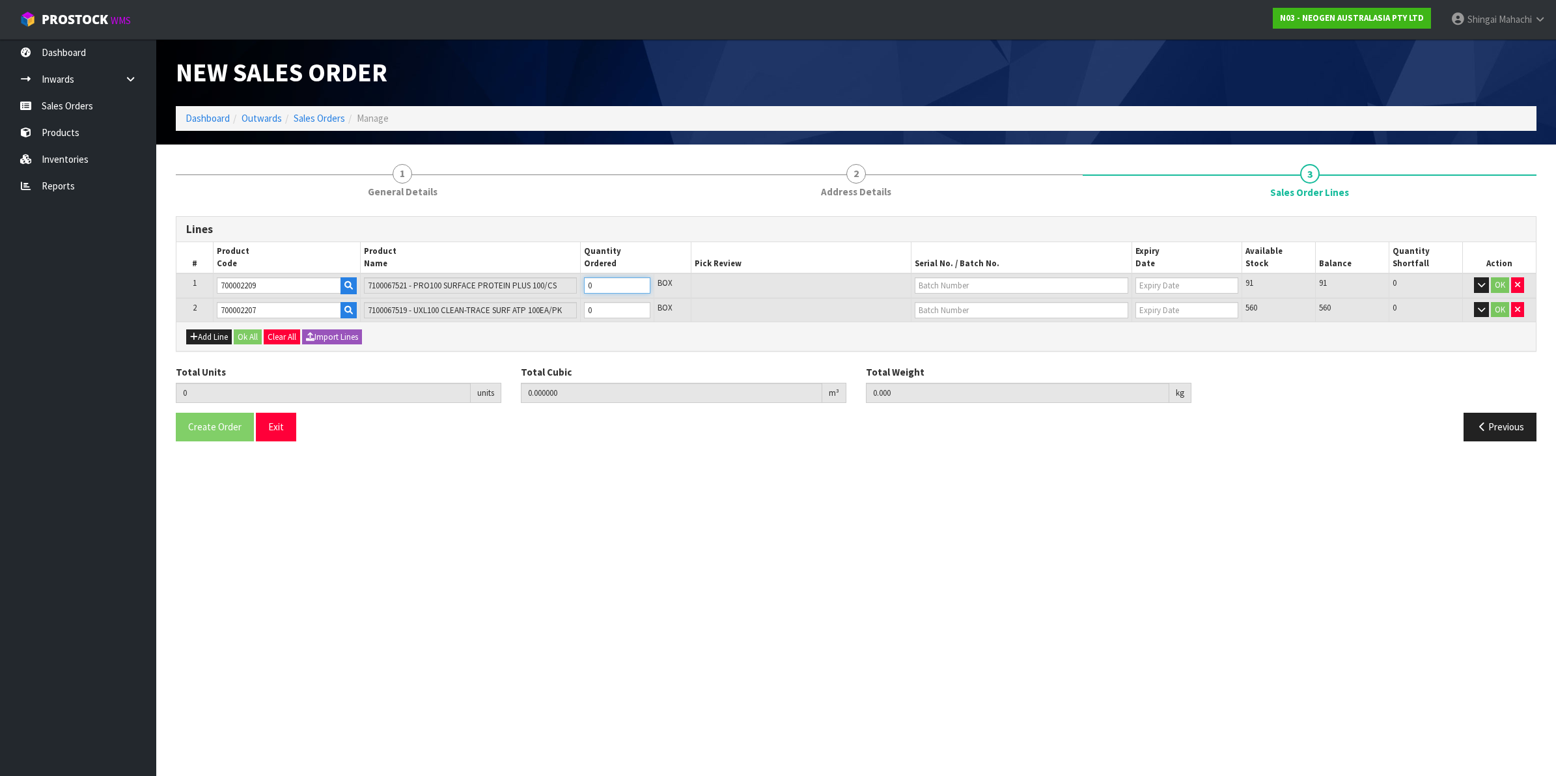
type input "5"
type input "0.0234"
type input "4.25"
type input "5"
click at [550, 316] on tr "2 700002207 7100067519 - UXL100 CLEAN-TRACE SURF ATP 100EA/PK 0 BOX 560 560 0 OK" at bounding box center [855, 310] width 1359 height 24
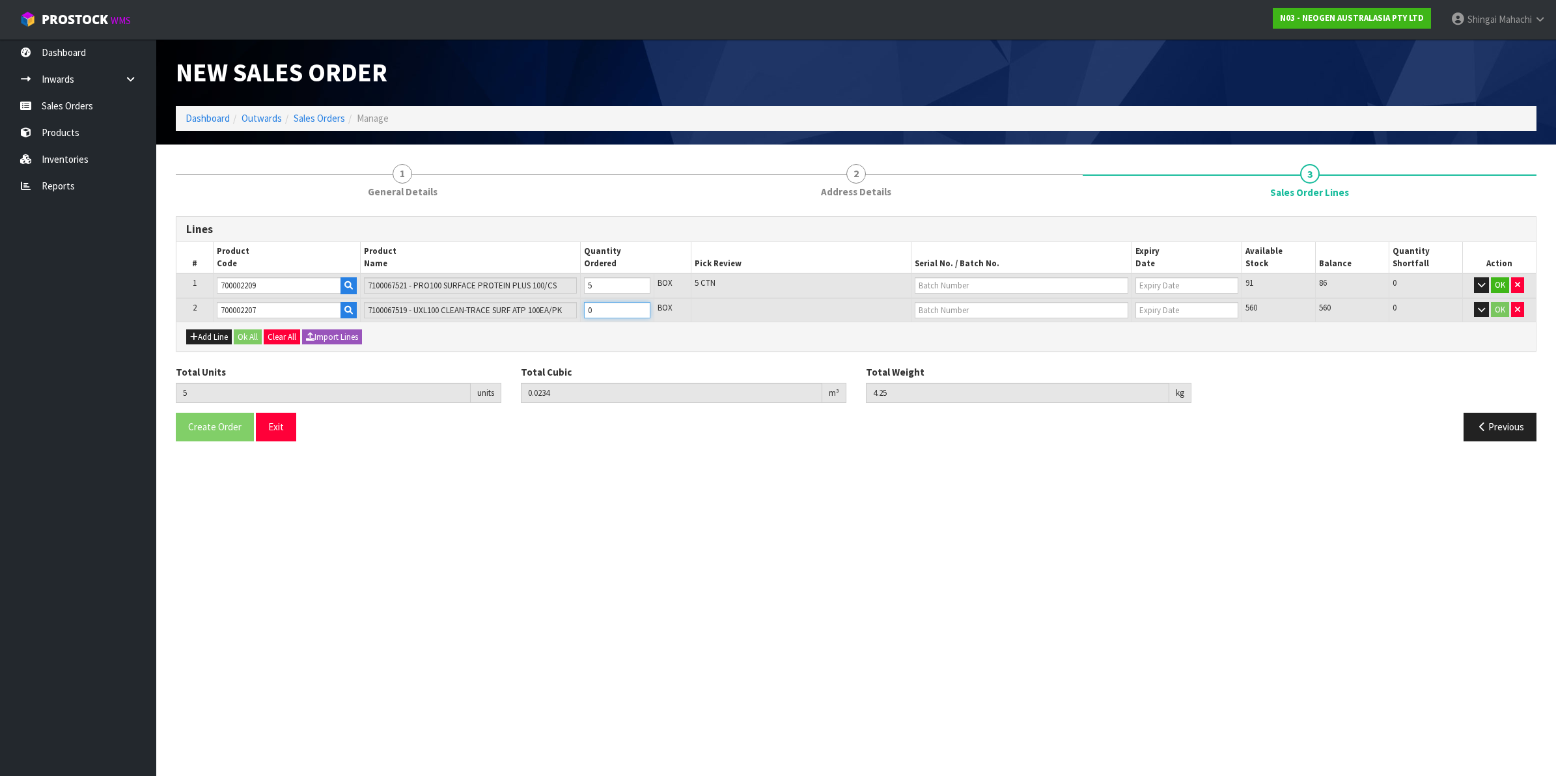
click at [543, 310] on tr "2 700002207 7100067519 - UXL100 CLEAN-TRACE SURF ATP 100EA/PK 0 BOX 560 560 0 OK" at bounding box center [855, 310] width 1359 height 24
type input "7"
type input "0.036392"
type input "6.17"
type input "2"
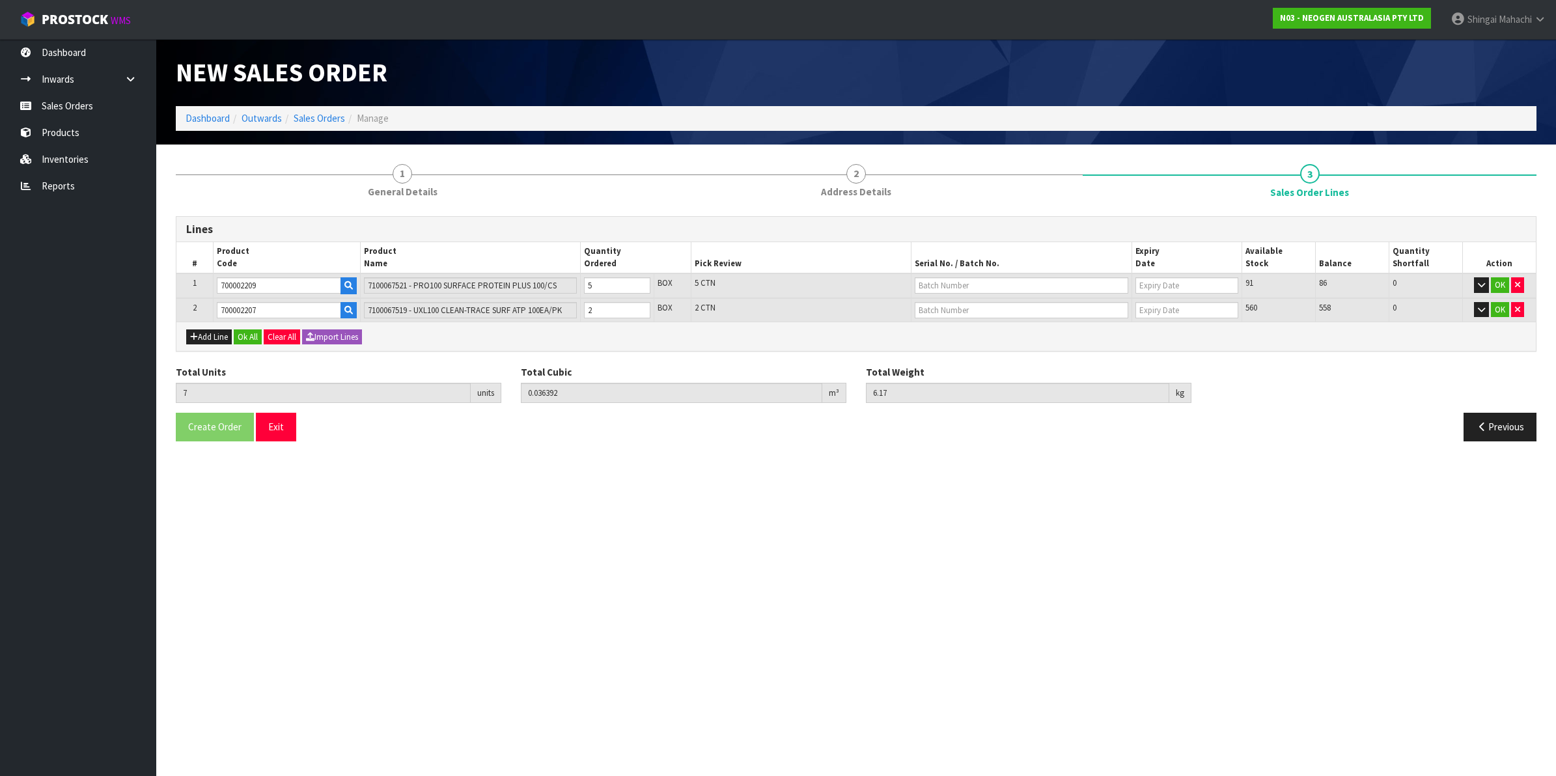
click at [935, 275] on td at bounding box center [1021, 285] width 221 height 25
click at [931, 283] on input "text" at bounding box center [1020, 285] width 213 height 16
click at [957, 309] on link "3000032799" at bounding box center [966, 307] width 103 height 18
type input "3000032799"
type input "[DATE]"
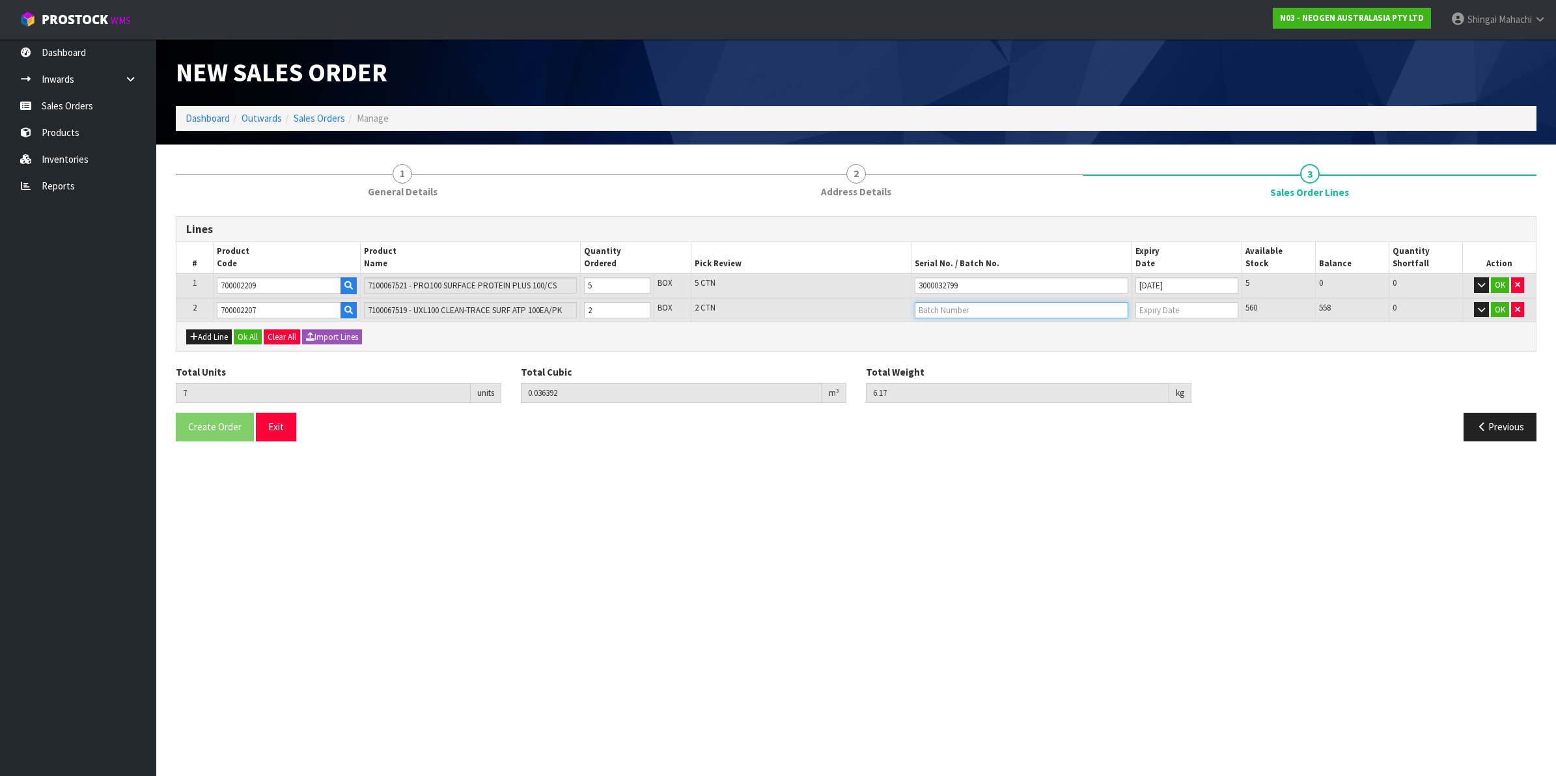
click at [955, 310] on input "text" at bounding box center [1020, 310] width 213 height 16
click at [971, 335] on link "3000031847" at bounding box center [966, 331] width 103 height 18
type input "3000031847"
type input "[DATE]"
click at [1498, 283] on button "OK" at bounding box center [1500, 285] width 18 height 16
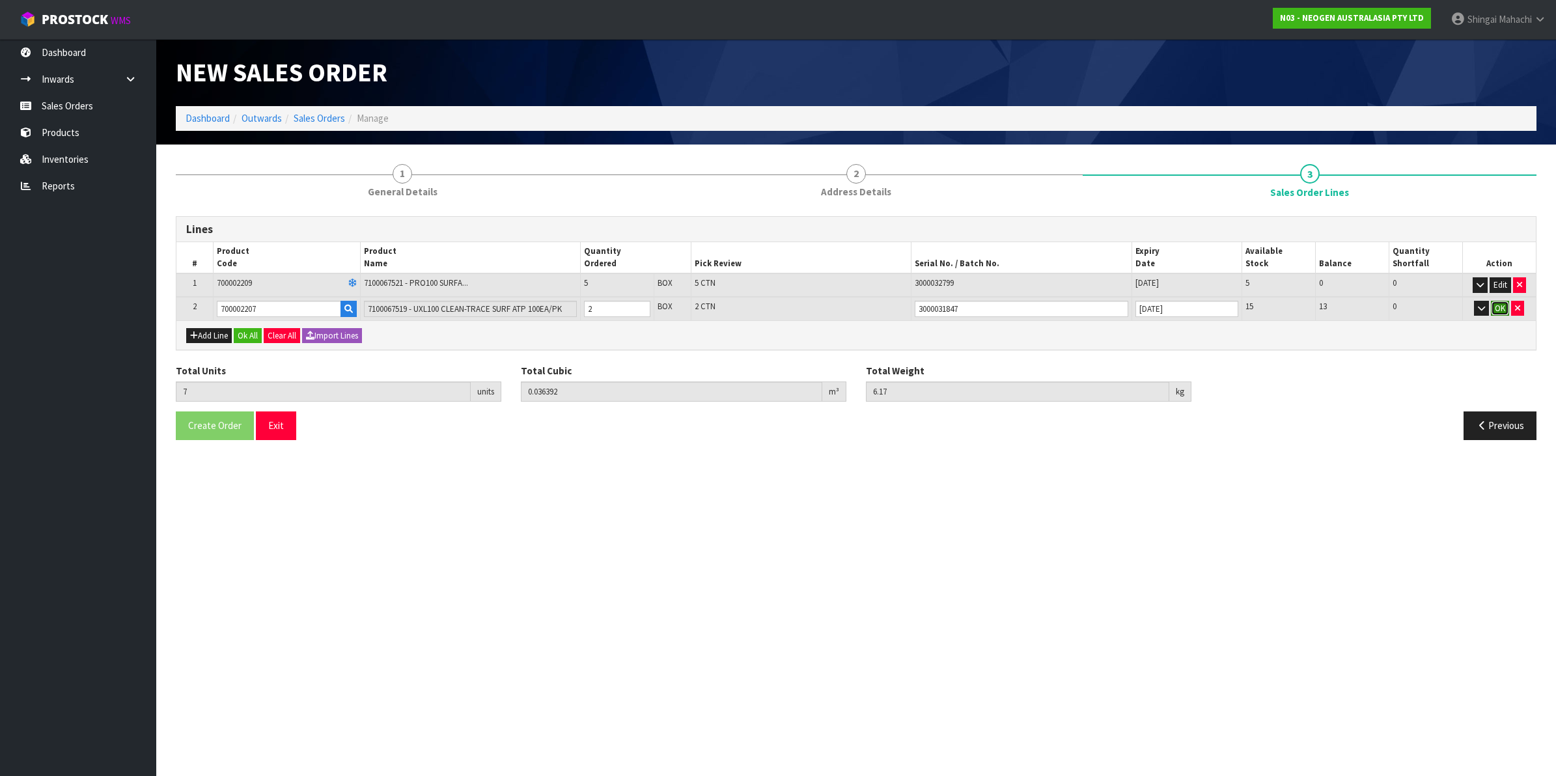
click at [1501, 311] on button "OK" at bounding box center [1500, 309] width 18 height 16
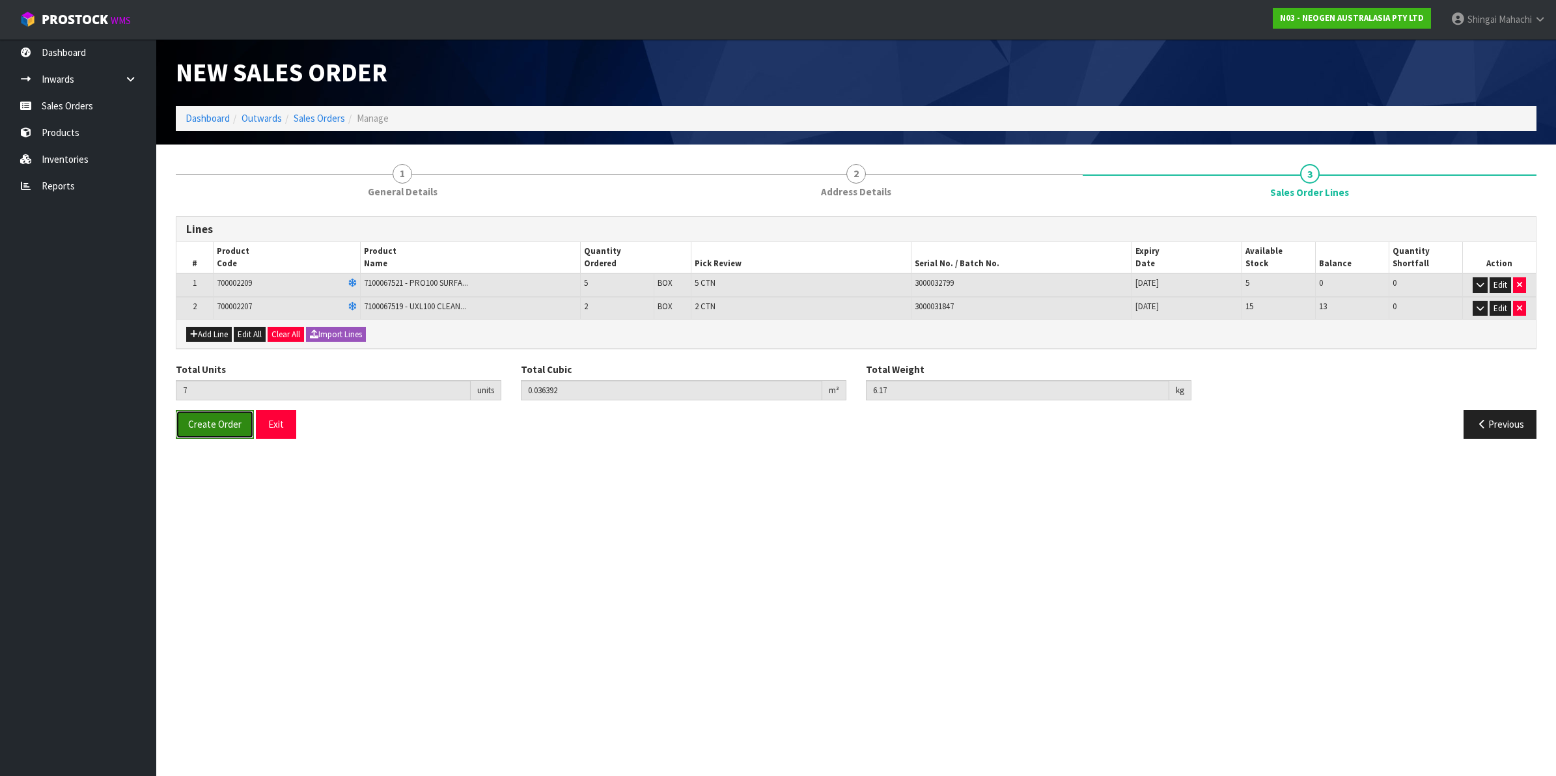
click at [194, 424] on span "Create Order" at bounding box center [214, 424] width 53 height 12
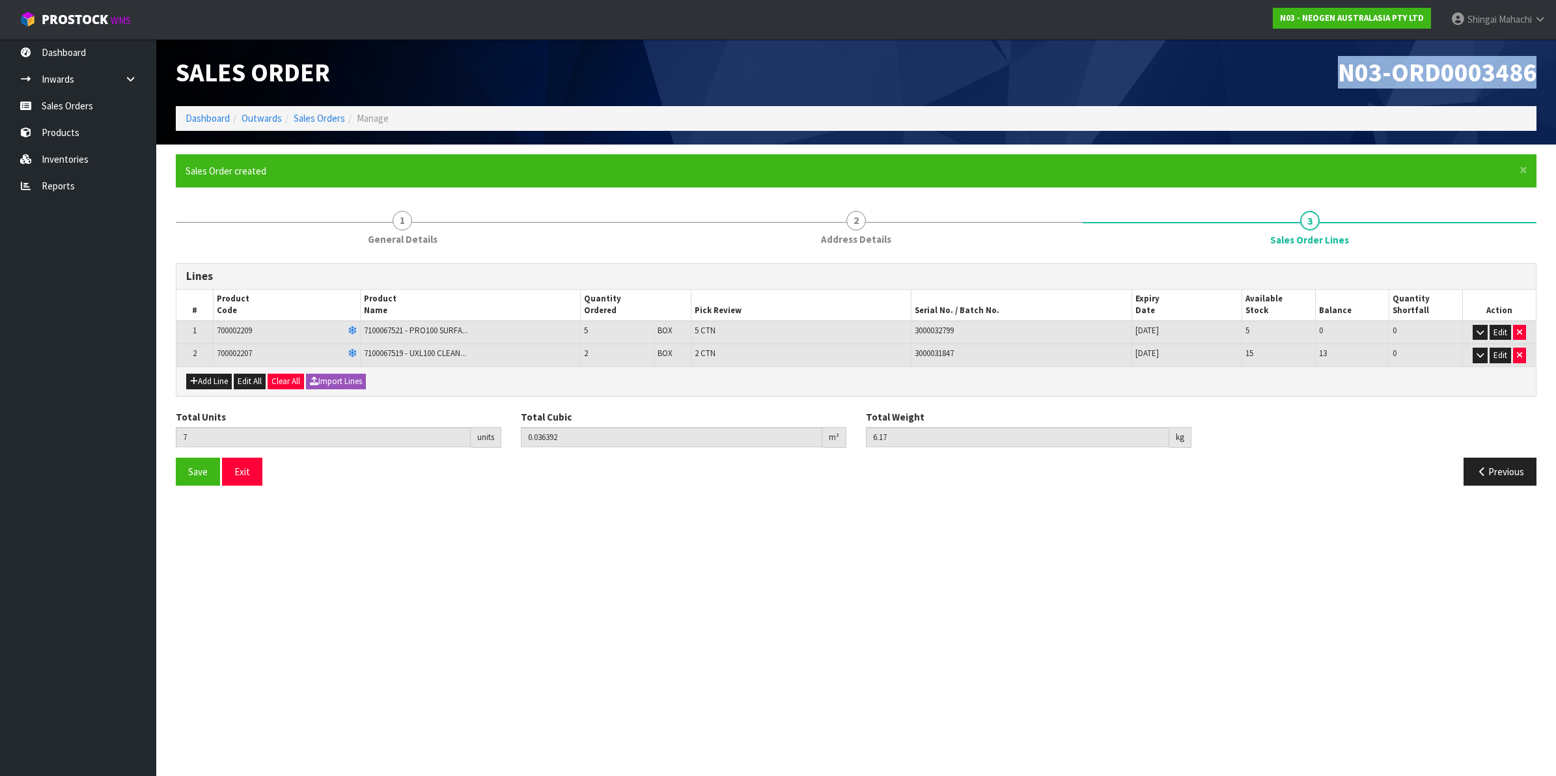
drag, startPoint x: 1341, startPoint y: 73, endPoint x: 1539, endPoint y: 68, distance: 198.6
click at [1539, 68] on div "N03-ORD0003486" at bounding box center [1201, 72] width 690 height 67
copy span "N03-ORD0003486"
click at [316, 115] on link "Sales Orders" at bounding box center [319, 118] width 51 height 12
